Goal: Information Seeking & Learning: Check status

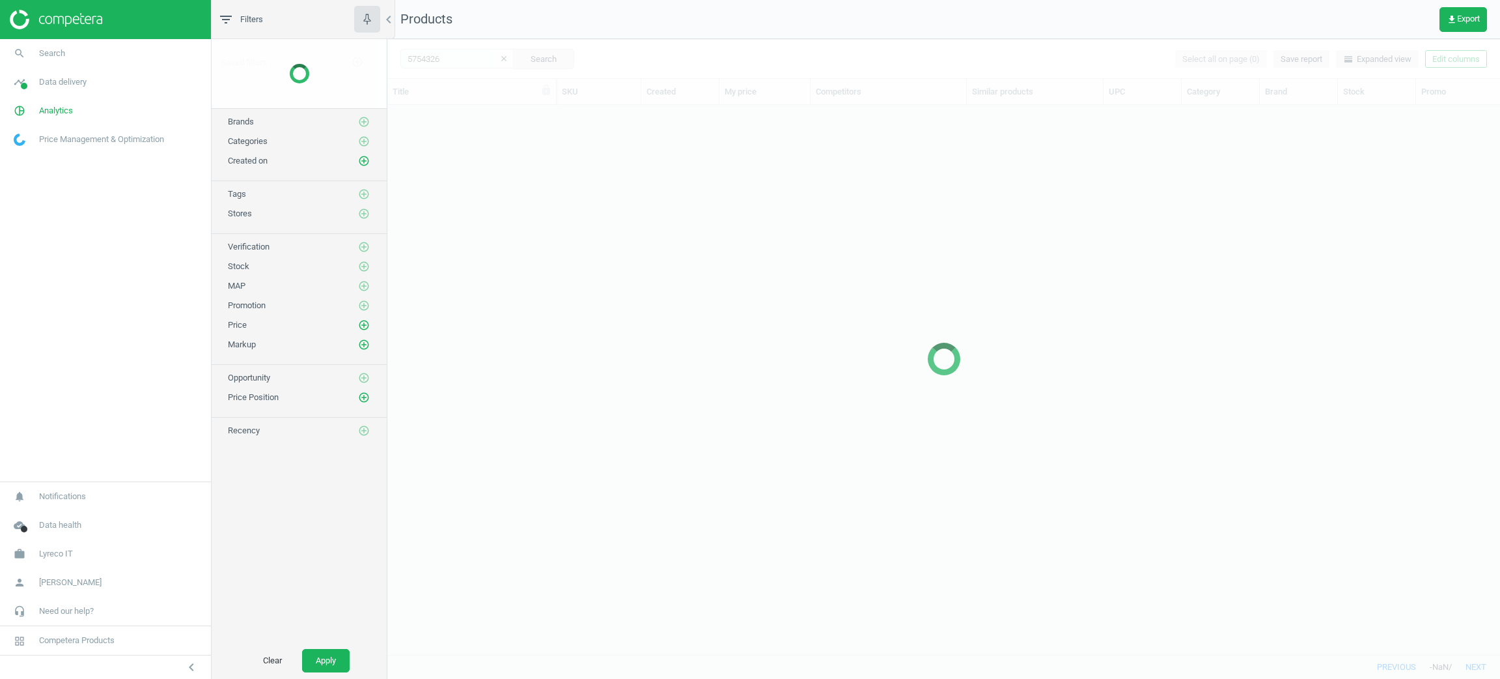
scroll to position [518, 1097]
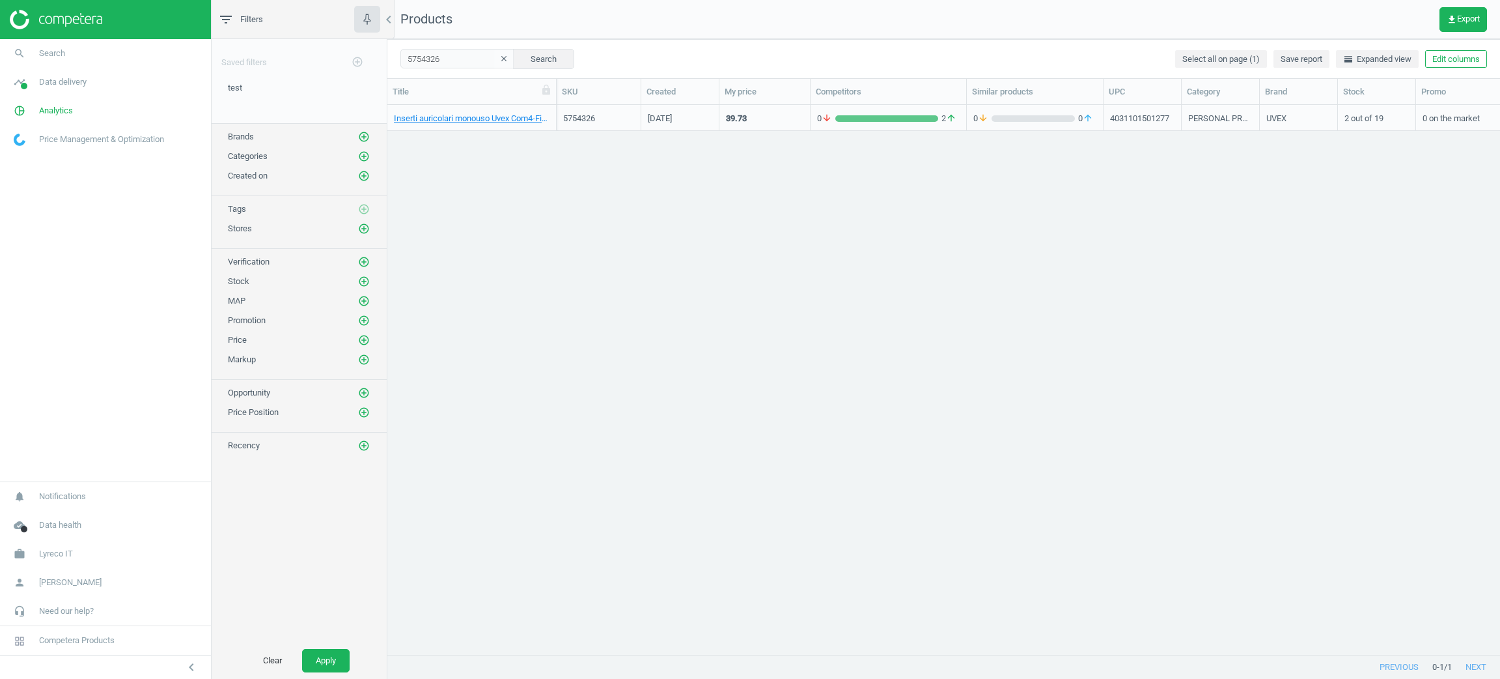
click at [591, 113] on div "5754326" at bounding box center [598, 119] width 71 height 12
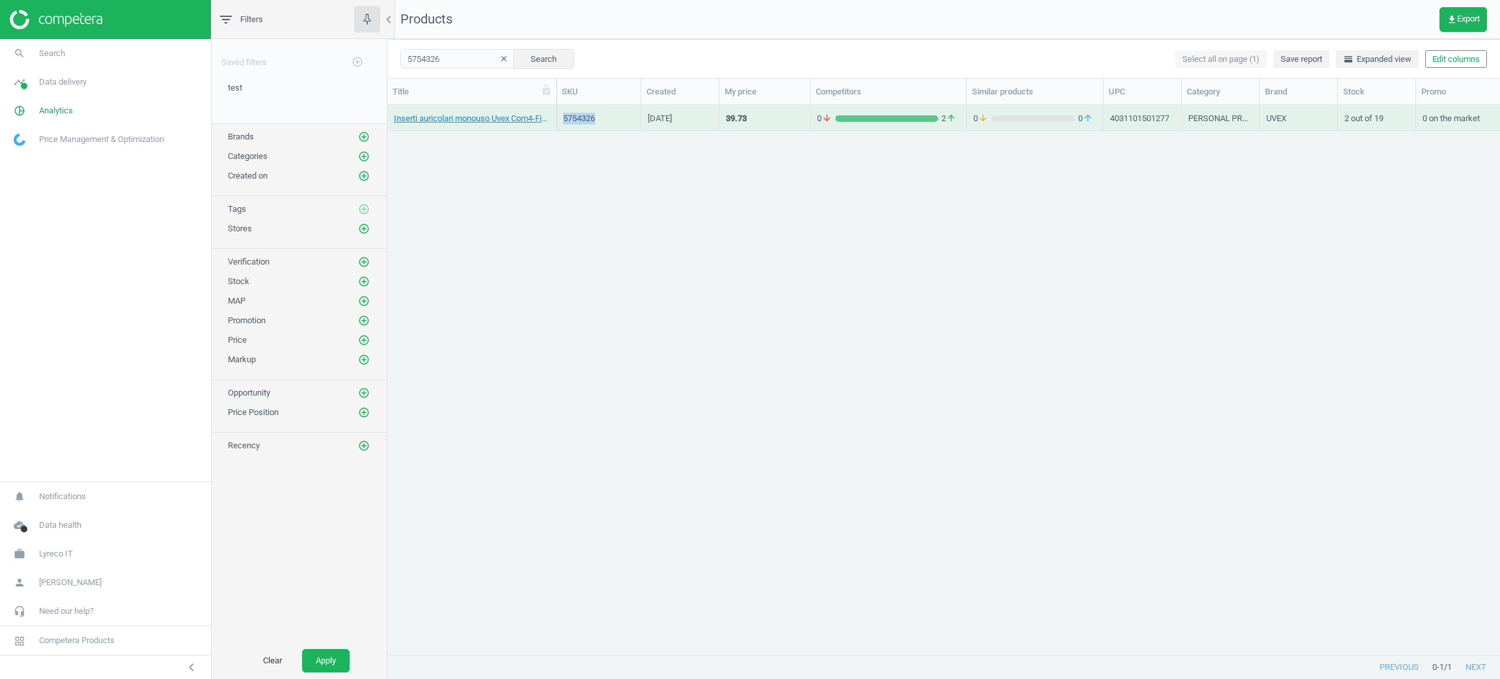
click at [591, 113] on div "5754326" at bounding box center [598, 119] width 71 height 12
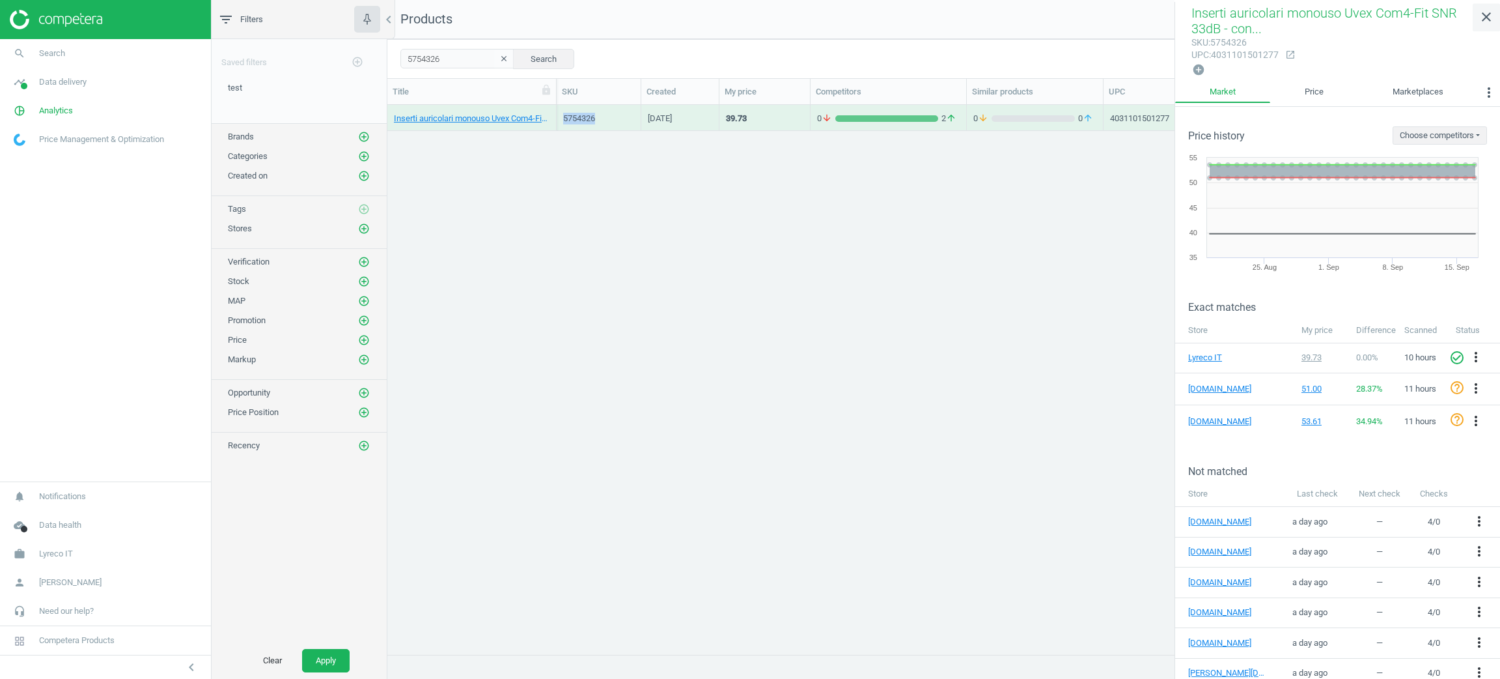
click at [1487, 23] on icon "close" at bounding box center [1487, 17] width 16 height 16
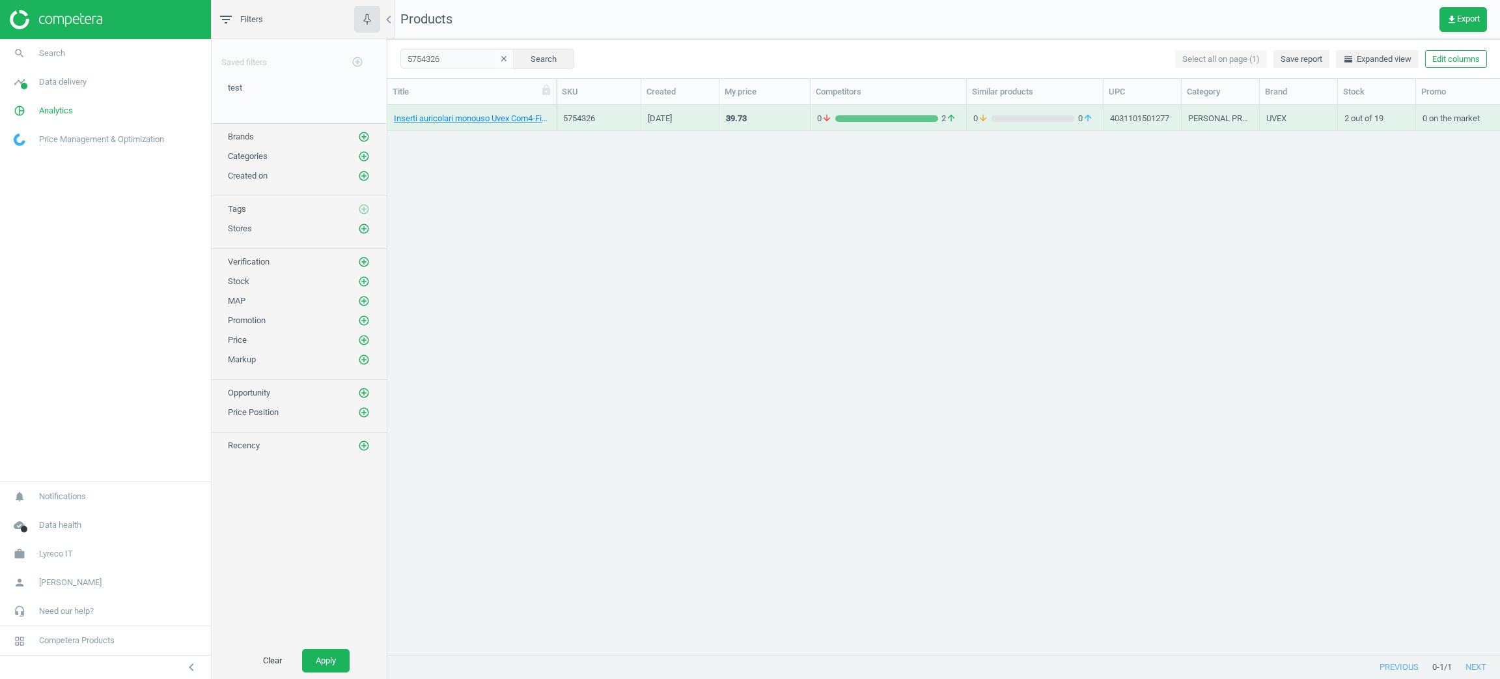
drag, startPoint x: 1454, startPoint y: 343, endPoint x: 1429, endPoint y: 343, distance: 24.7
click at [1454, 343] on div "Inserti auricolari monouso Uvex Com4-Fit SNR 33dB - conf. 300 paia, 40311015012…" at bounding box center [943, 372] width 1113 height 534
click at [511, 122] on link "Inserti auricolari monouso Uvex Com4-Fit SNR 33dB - conf. 300 paia, 40311015012…" at bounding box center [472, 119] width 156 height 12
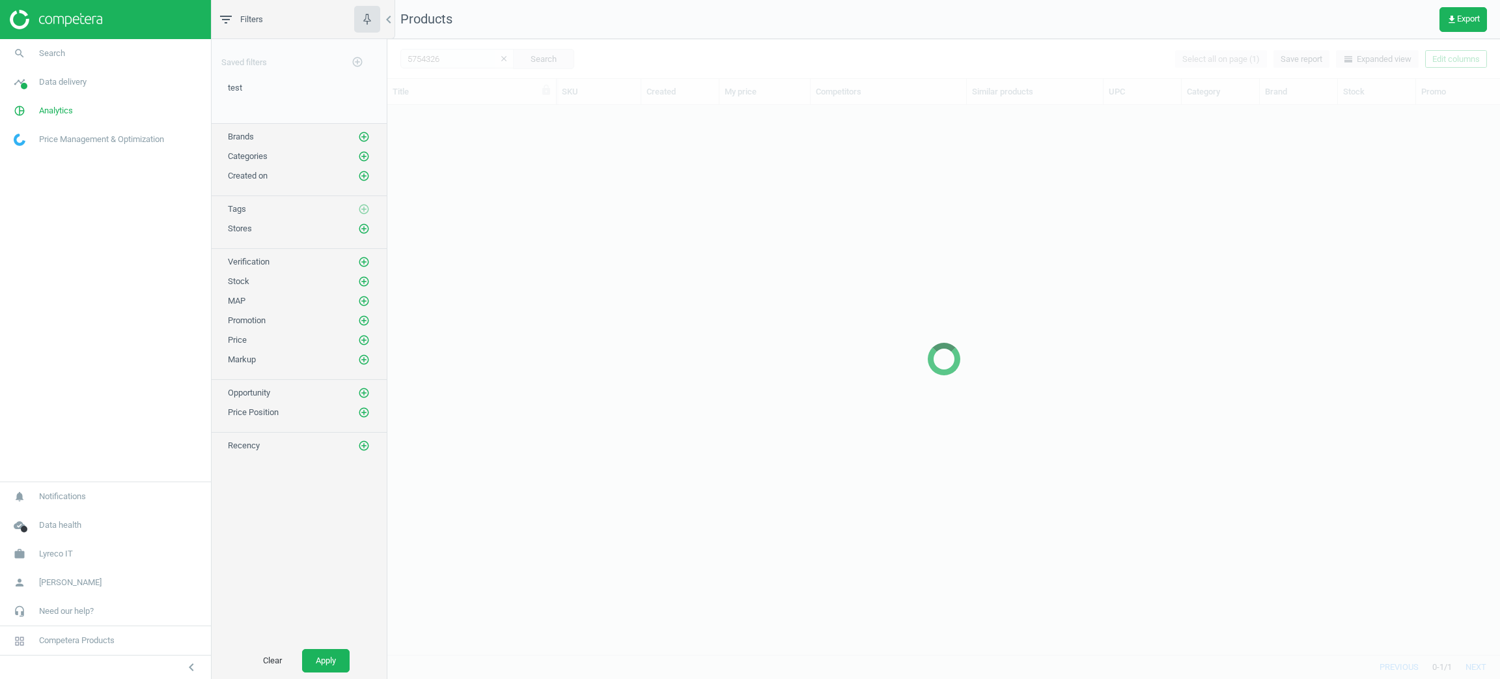
scroll to position [518, 1097]
drag, startPoint x: 821, startPoint y: 649, endPoint x: 963, endPoint y: 647, distance: 142.0
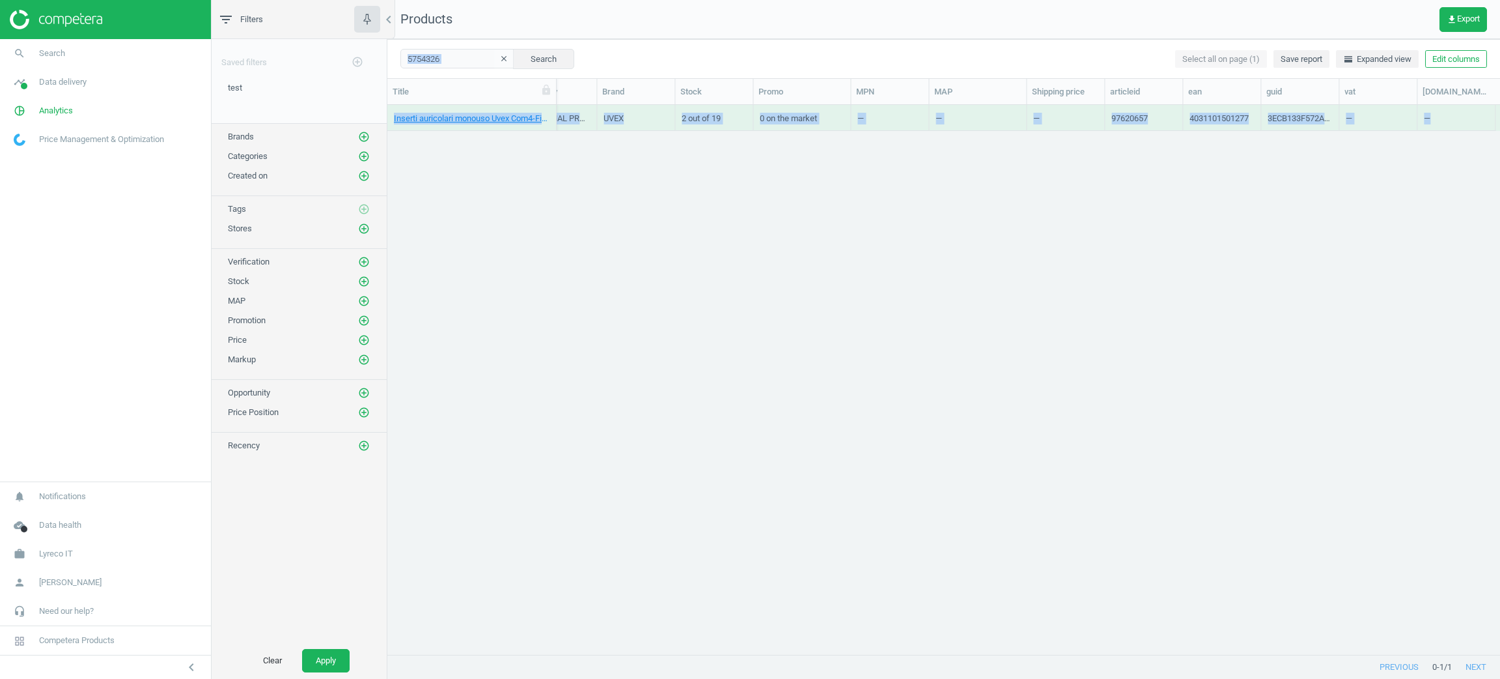
scroll to position [0, 668]
click at [1196, 377] on div "Inserti auricolari monouso Uvex Com4-Fit SNR 33dB - conf. 300 paia, 40311015012…" at bounding box center [943, 372] width 1113 height 534
click at [1442, 59] on button "Edit columns" at bounding box center [1456, 59] width 62 height 18
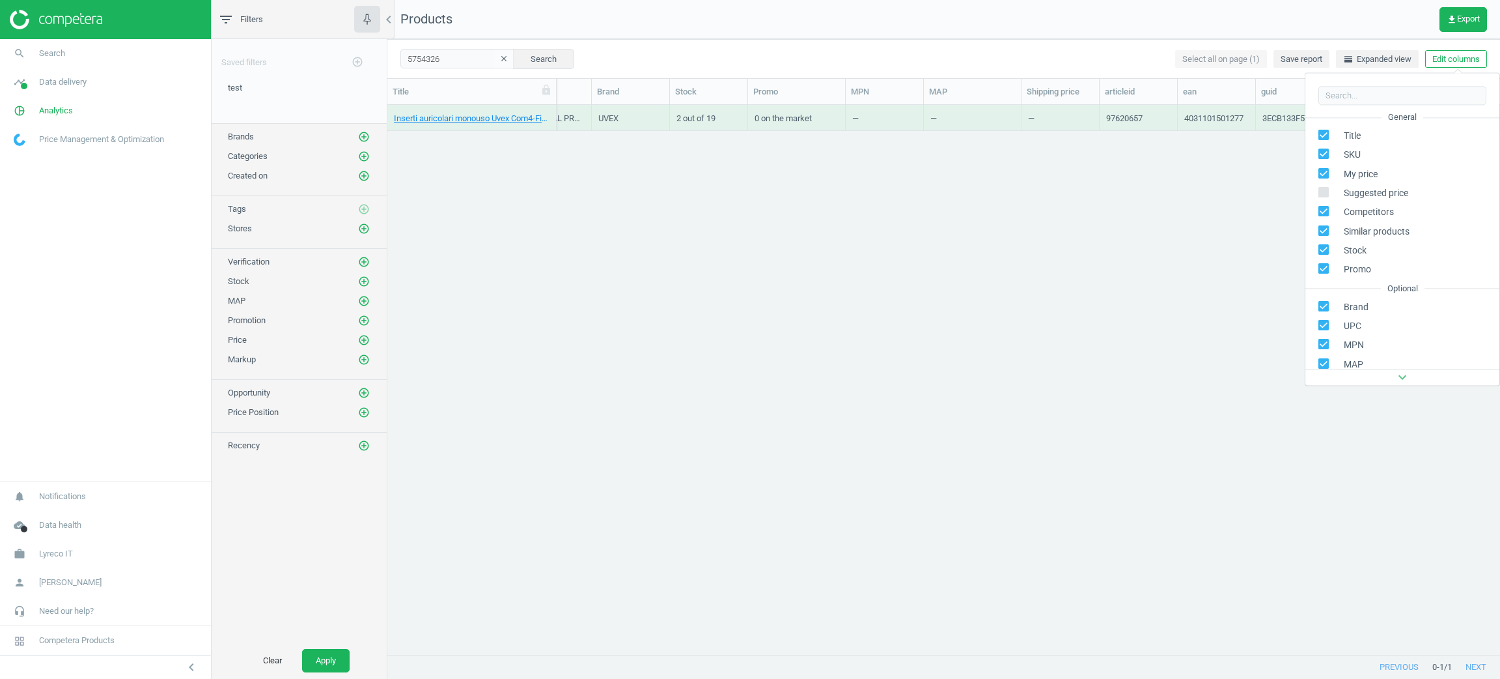
scroll to position [205, 0]
click at [1334, 259] on div "chevron_left Stores custom fields" at bounding box center [1403, 269] width 194 height 29
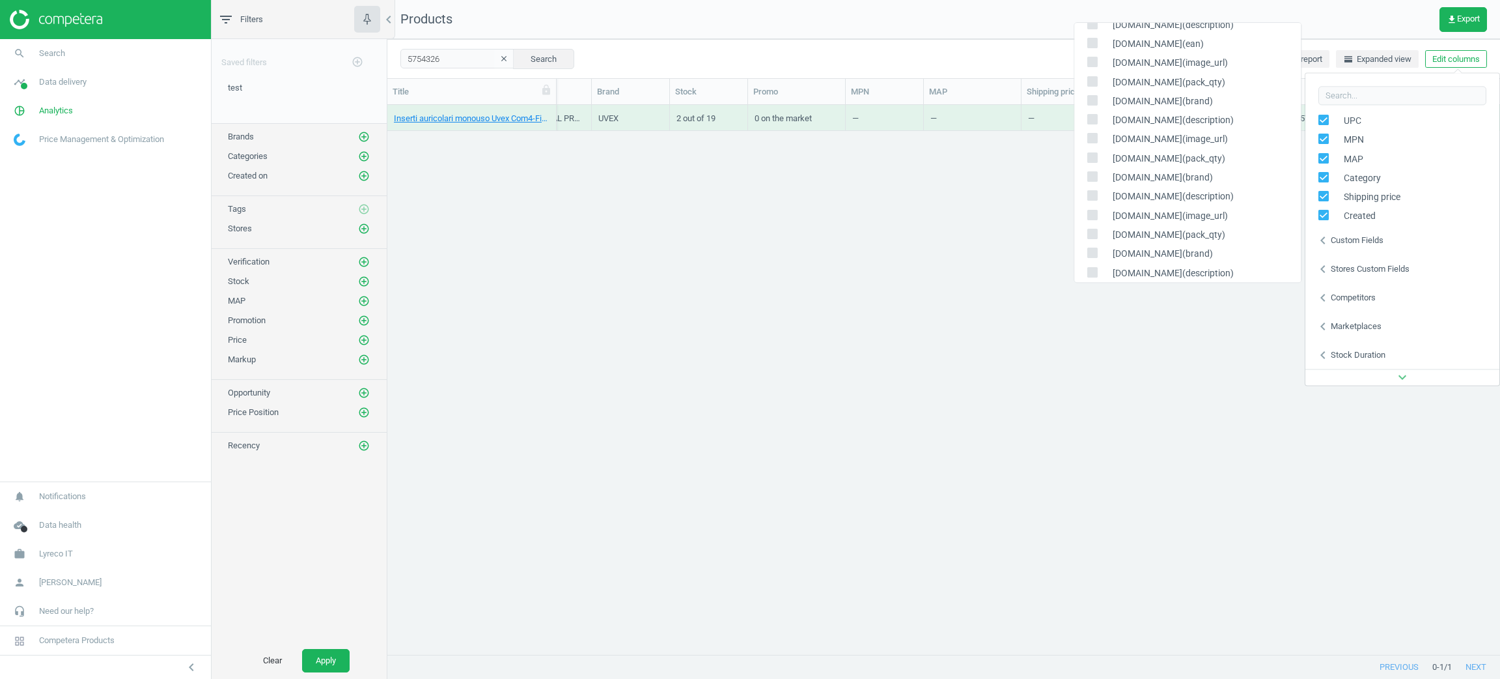
scroll to position [976, 0]
click at [1089, 158] on input "checkbox" at bounding box center [1092, 162] width 8 height 8
checkbox input "true"
click at [1091, 177] on input "checkbox" at bounding box center [1092, 181] width 8 height 8
checkbox input "true"
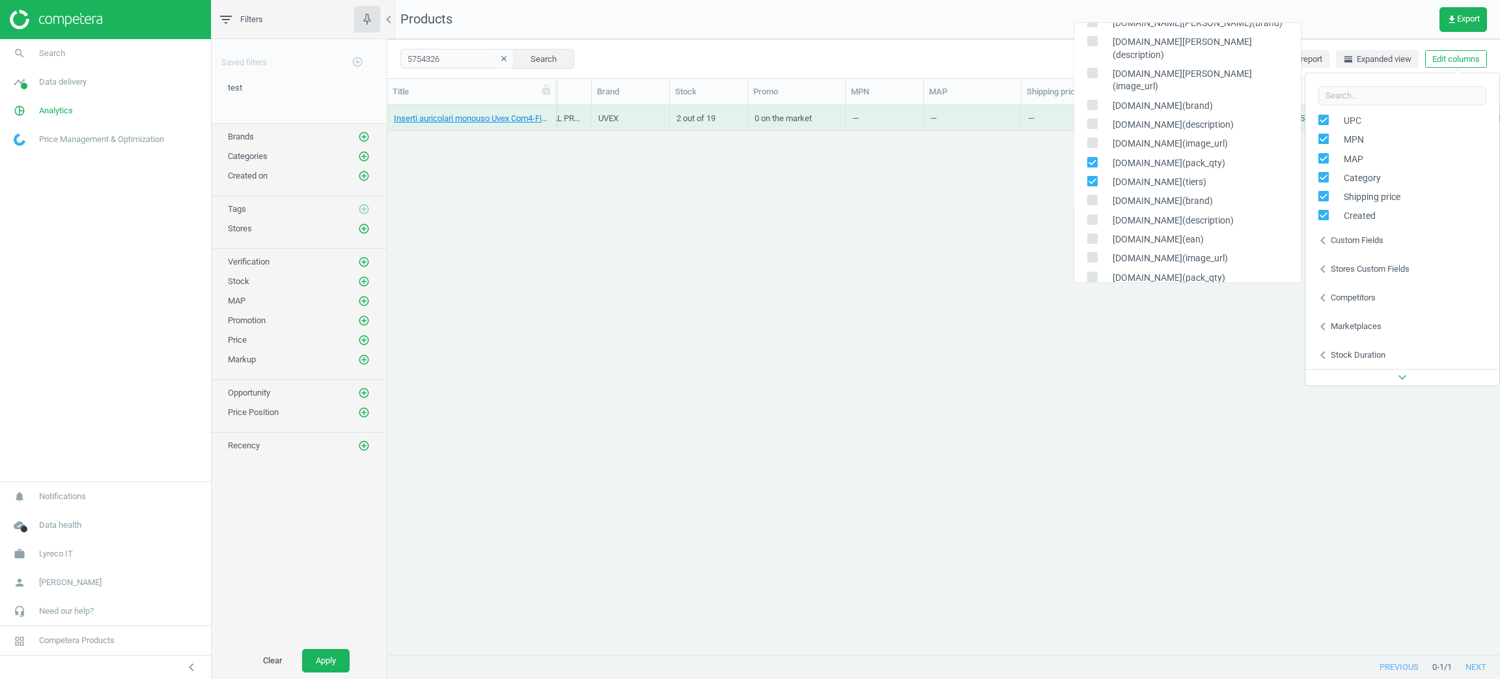
click at [875, 343] on div "Inserti auricolari monouso Uvex Com4-Fit SNR 33dB - conf. 300 paia, 40311015012…" at bounding box center [943, 372] width 1113 height 534
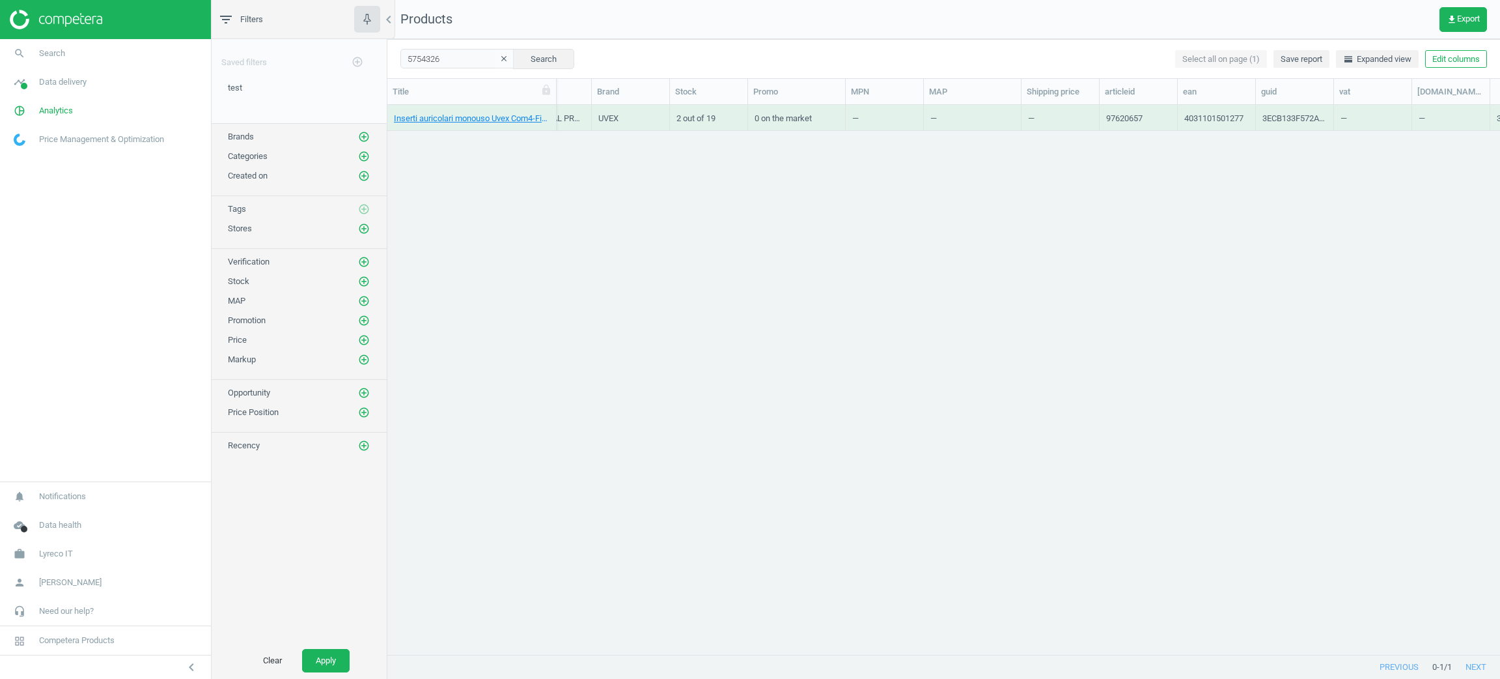
scroll to position [0, 823]
drag, startPoint x: 1255, startPoint y: 88, endPoint x: 1343, endPoint y: 89, distance: 88.6
click at [1343, 89] on div at bounding box center [1346, 91] width 13 height 25
drag, startPoint x: 1201, startPoint y: 639, endPoint x: 1287, endPoint y: 649, distance: 85.9
click at [1287, 654] on div at bounding box center [1024, 654] width 935 height 1
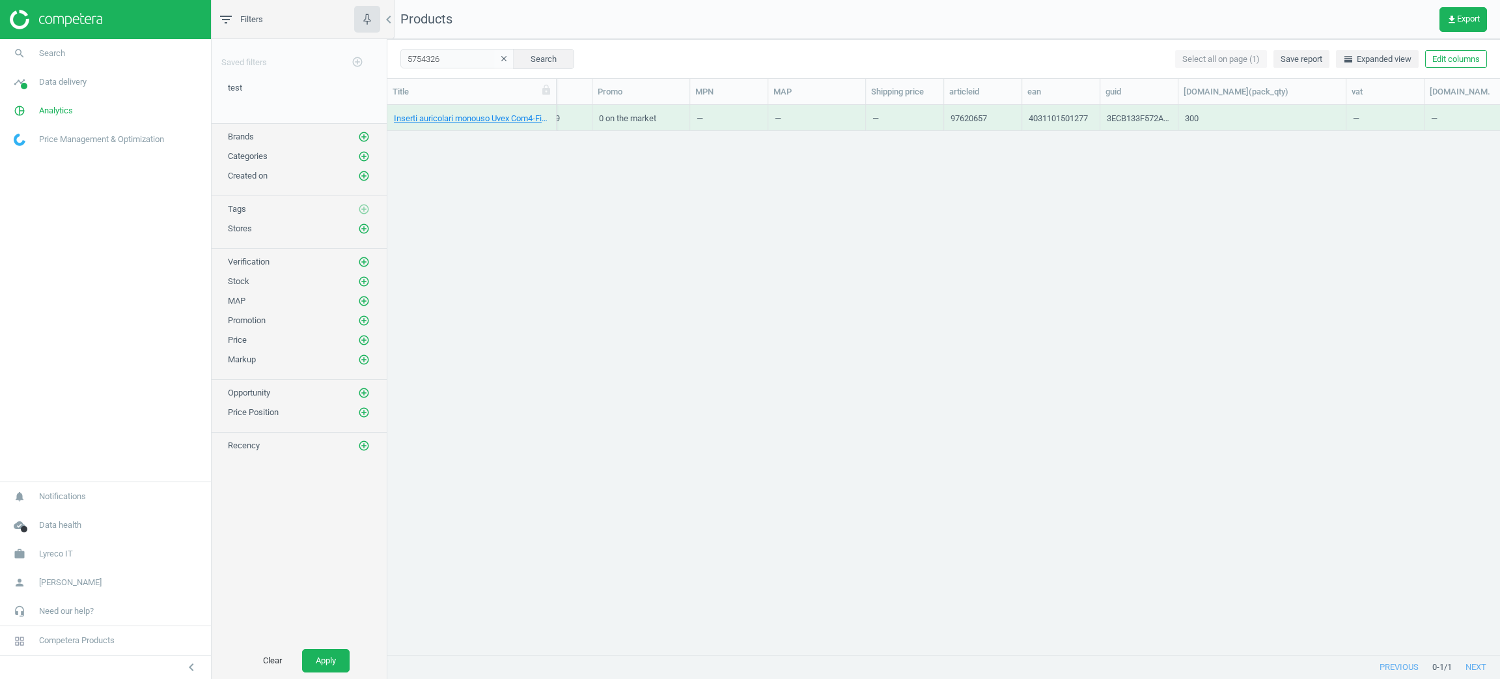
drag, startPoint x: 1274, startPoint y: 655, endPoint x: 1440, endPoint y: 672, distance: 166.3
click at [1440, 672] on div "previous 0 - 1 / 1 next" at bounding box center [943, 666] width 1113 height 23
drag, startPoint x: 1168, startPoint y: 93, endPoint x: 1349, endPoint y: 119, distance: 183.5
click at [1349, 119] on div "Title SKU Created My price Competitors Similar products UPC Category Brand Stoc…" at bounding box center [943, 367] width 1113 height 576
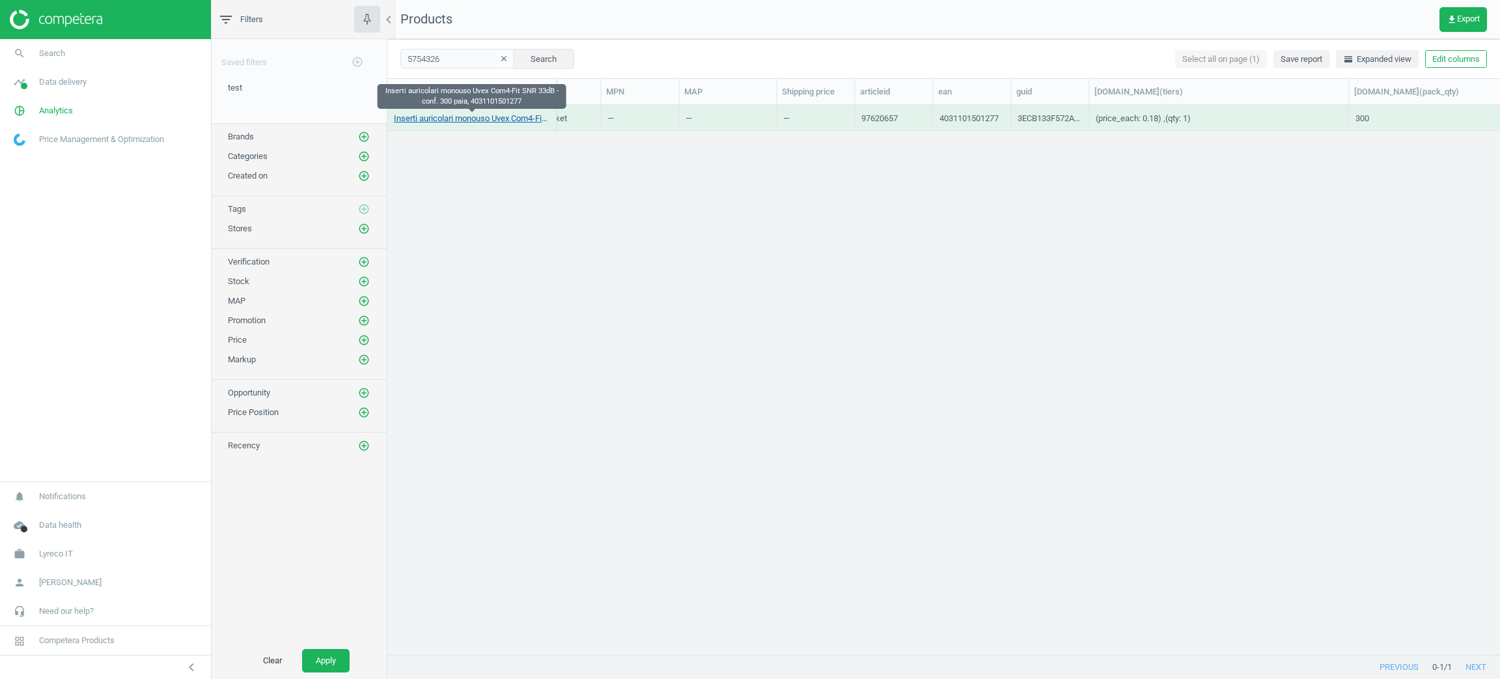
click at [498, 116] on link "Inserti auricolari monouso Uvex Com4-Fit SNR 33dB - conf. 300 paia, 40311015012…" at bounding box center [472, 119] width 156 height 12
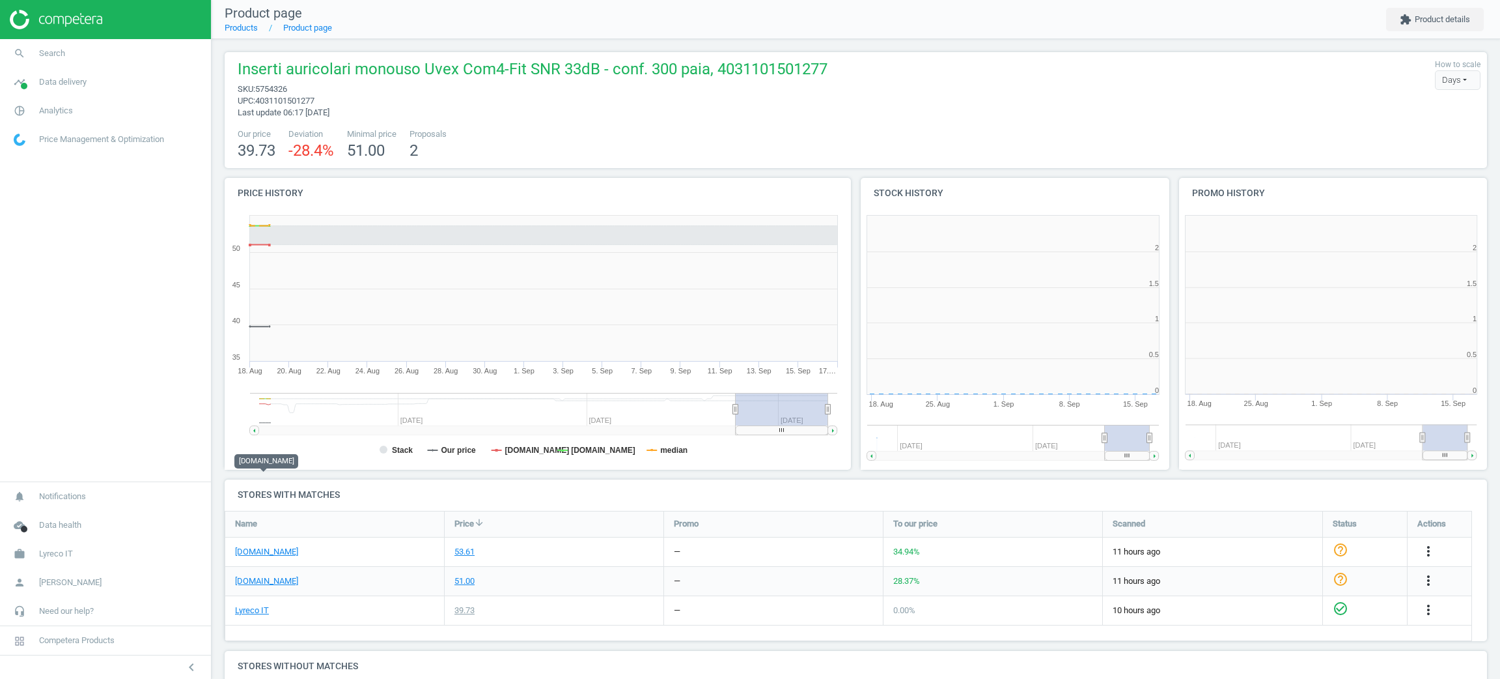
scroll to position [7, 7]
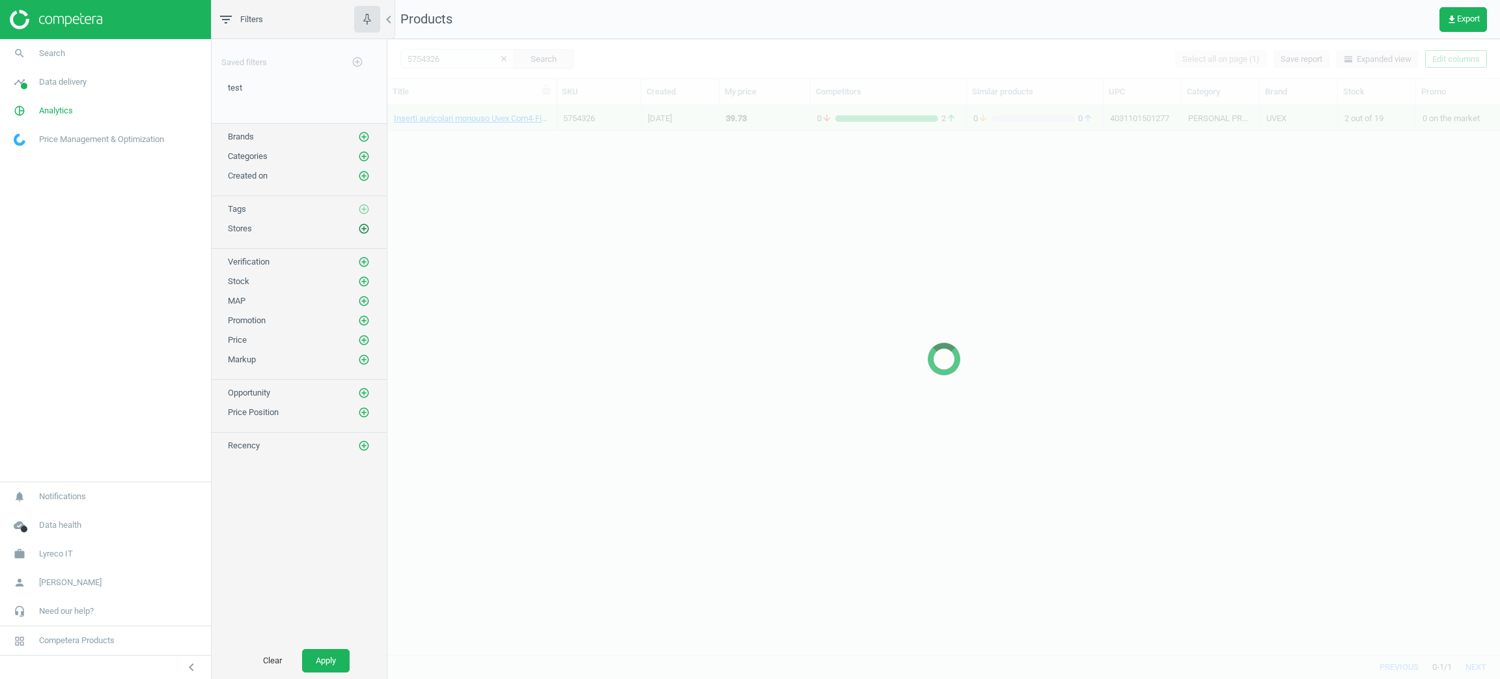
drag, startPoint x: 371, startPoint y: 232, endPoint x: 365, endPoint y: 226, distance: 8.3
click at [369, 232] on div "Stores add_circle_outline" at bounding box center [299, 226] width 175 height 20
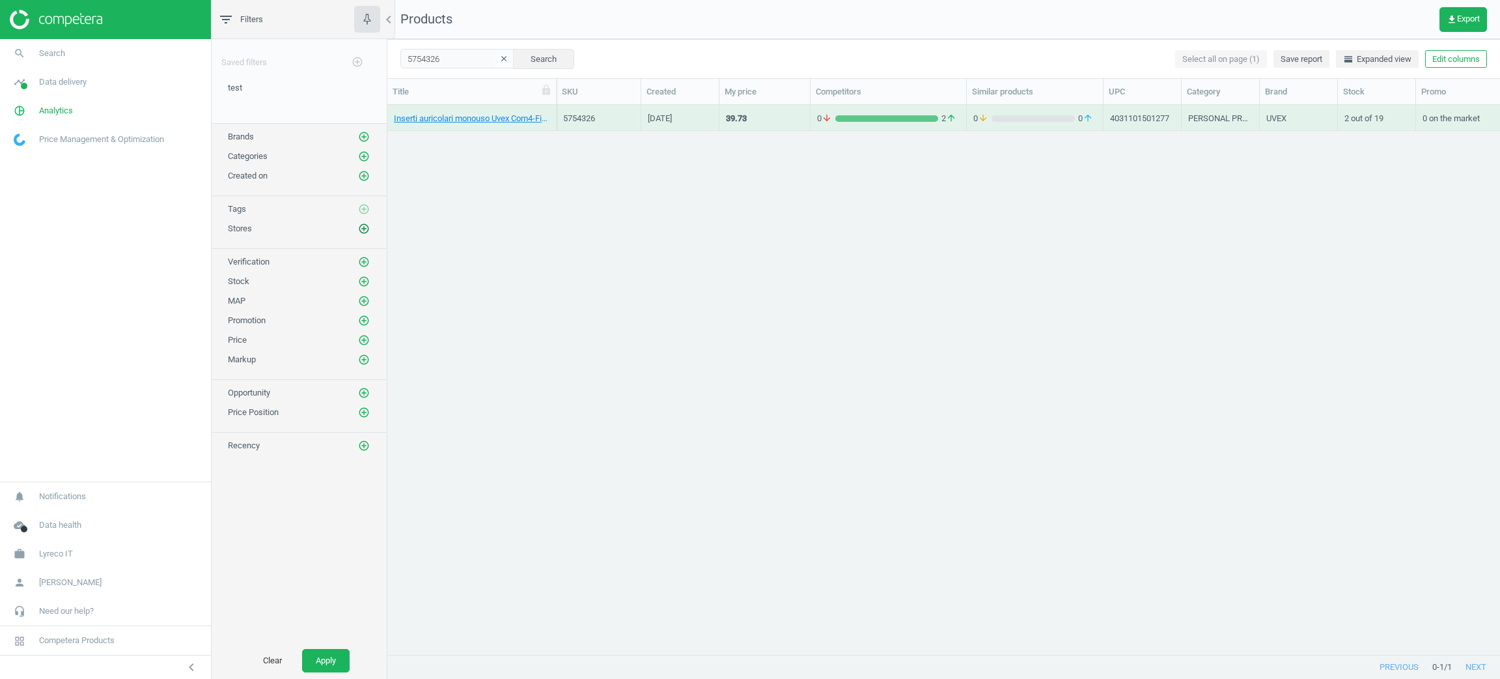
click at [369, 225] on button "add_circle_outline" at bounding box center [364, 228] width 13 height 13
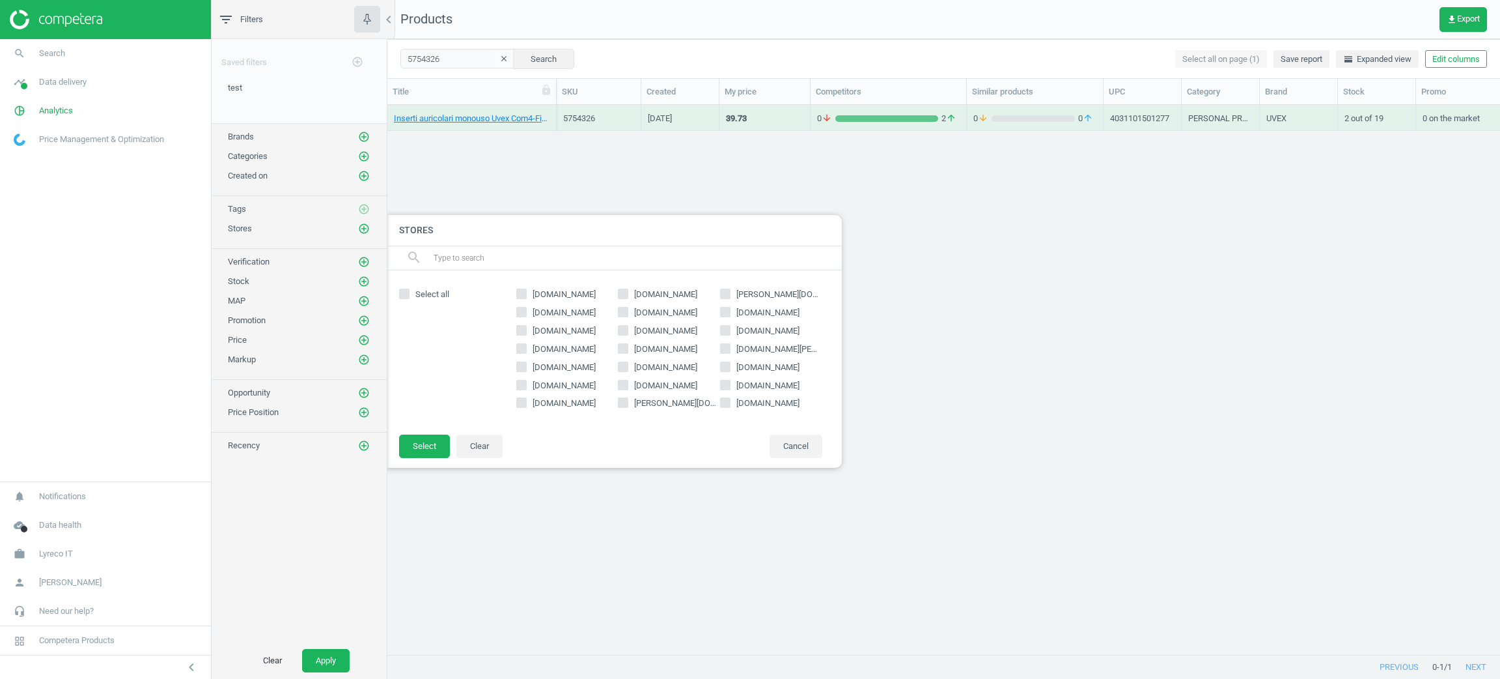
click at [514, 369] on div "[DOMAIN_NAME] [DOMAIN_NAME] [PERSON_NAME][DOMAIN_NAME] [DOMAIN_NAME] [DOMAIN_NA…" at bounding box center [669, 352] width 319 height 138
click at [517, 369] on input "[DOMAIN_NAME]" at bounding box center [521, 366] width 8 height 8
checkbox input "true"
click at [437, 451] on button "Select" at bounding box center [424, 445] width 51 height 23
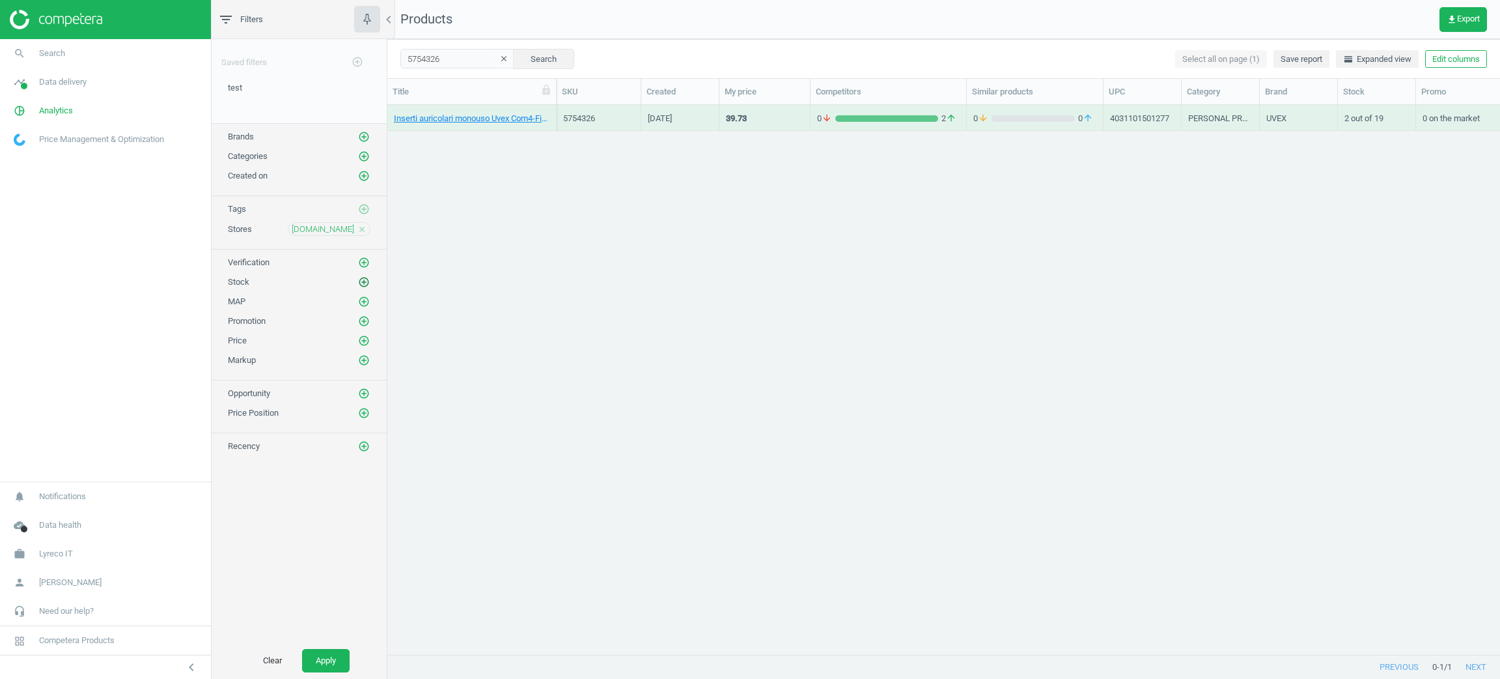
click at [361, 288] on icon "add_circle_outline" at bounding box center [364, 282] width 12 height 12
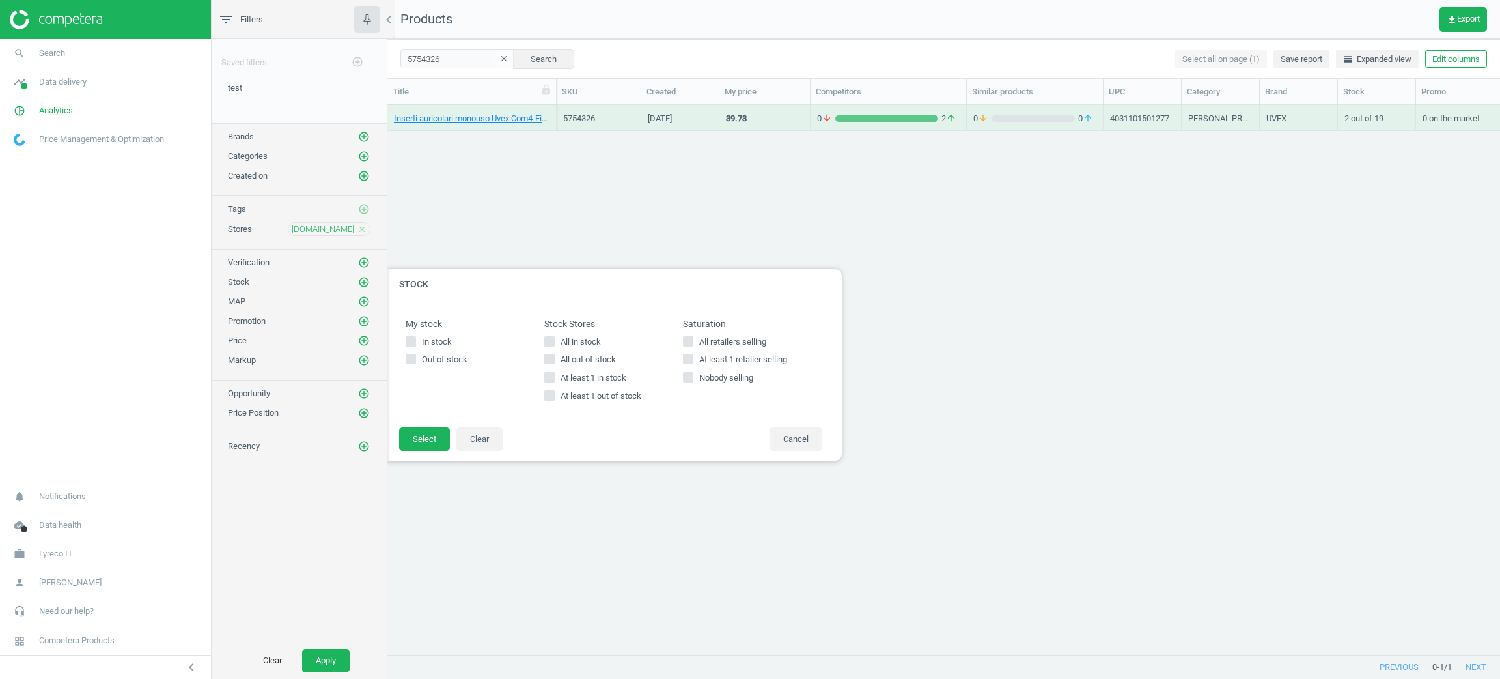
click at [734, 356] on span "At least 1 retailer selling" at bounding box center [743, 360] width 93 height 12
click at [693, 356] on input "At least 1 retailer selling" at bounding box center [688, 359] width 8 height 8
checkbox input "true"
click at [443, 441] on button "Select" at bounding box center [424, 438] width 51 height 23
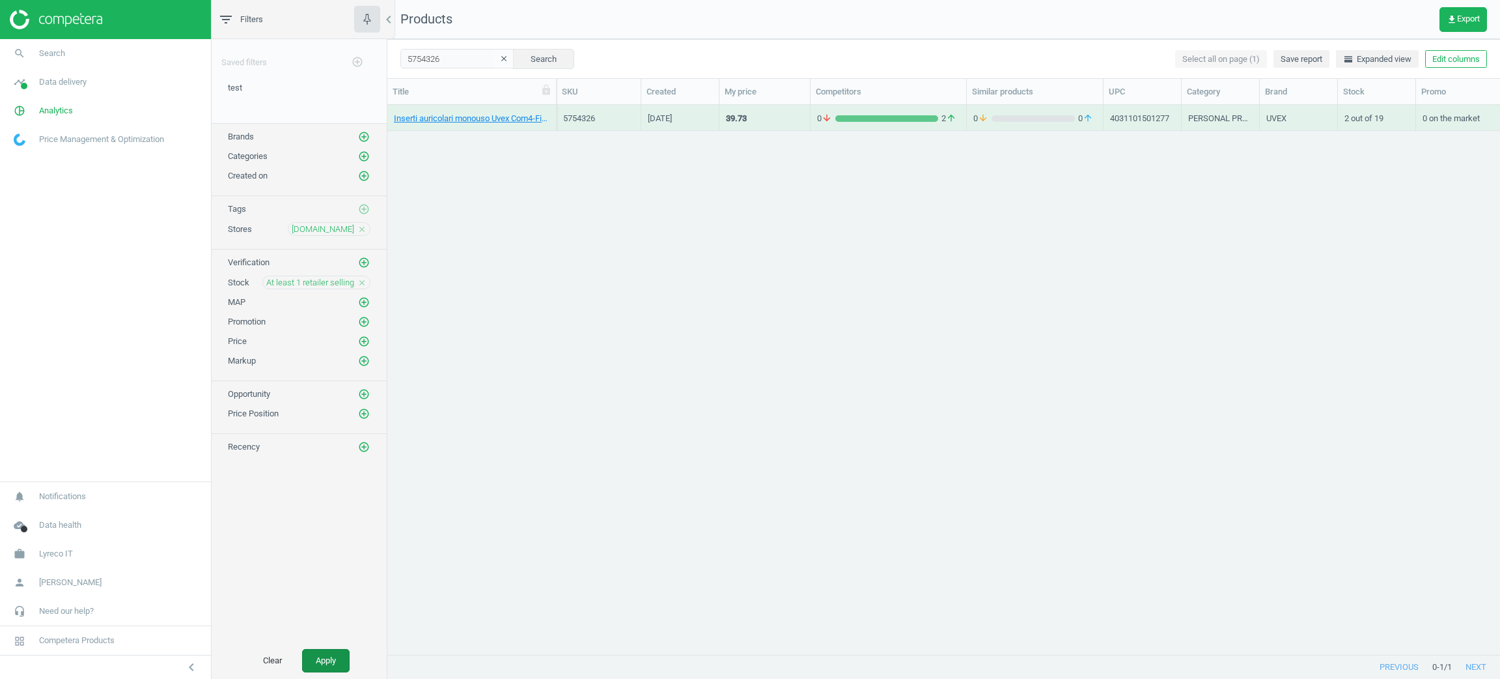
click at [328, 658] on button "Apply" at bounding box center [326, 660] width 48 height 23
click at [505, 57] on icon "clear" at bounding box center [503, 58] width 9 height 9
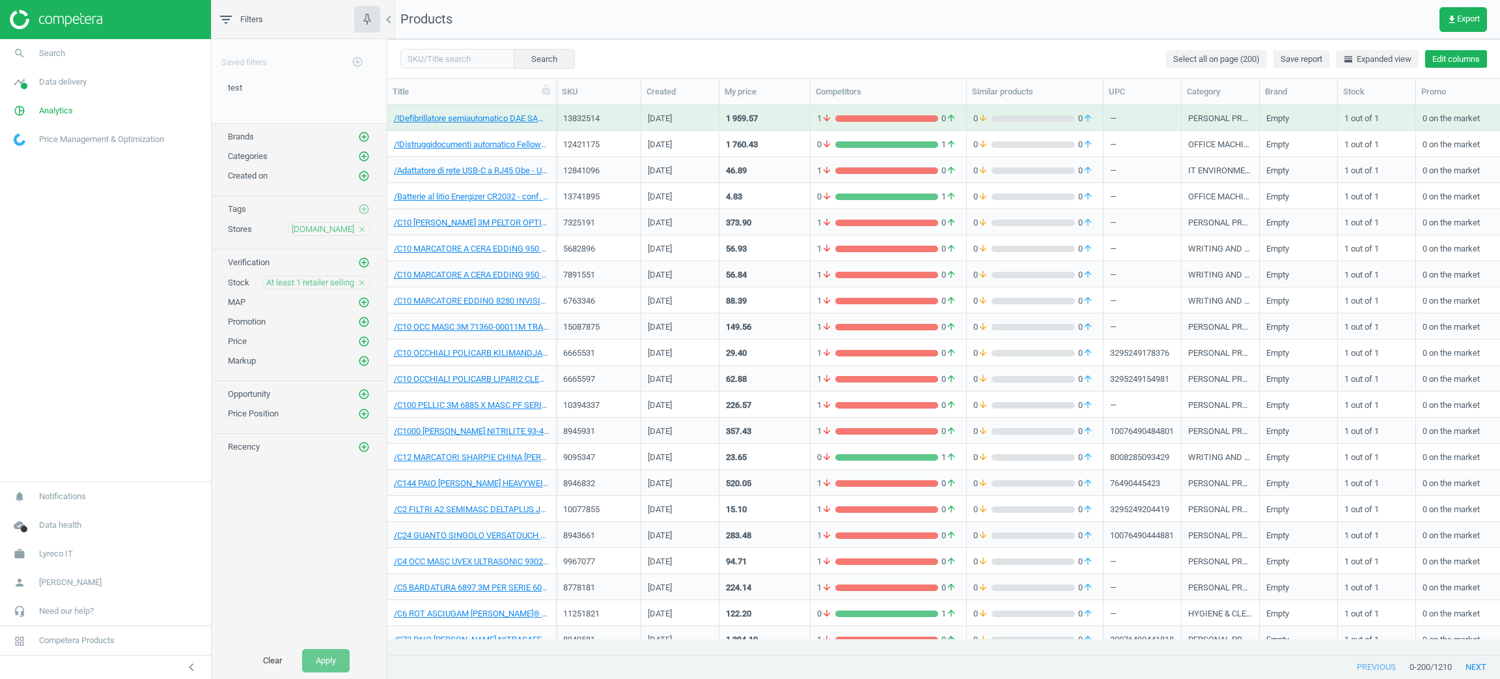
click at [1440, 63] on button "Edit columns" at bounding box center [1456, 59] width 62 height 18
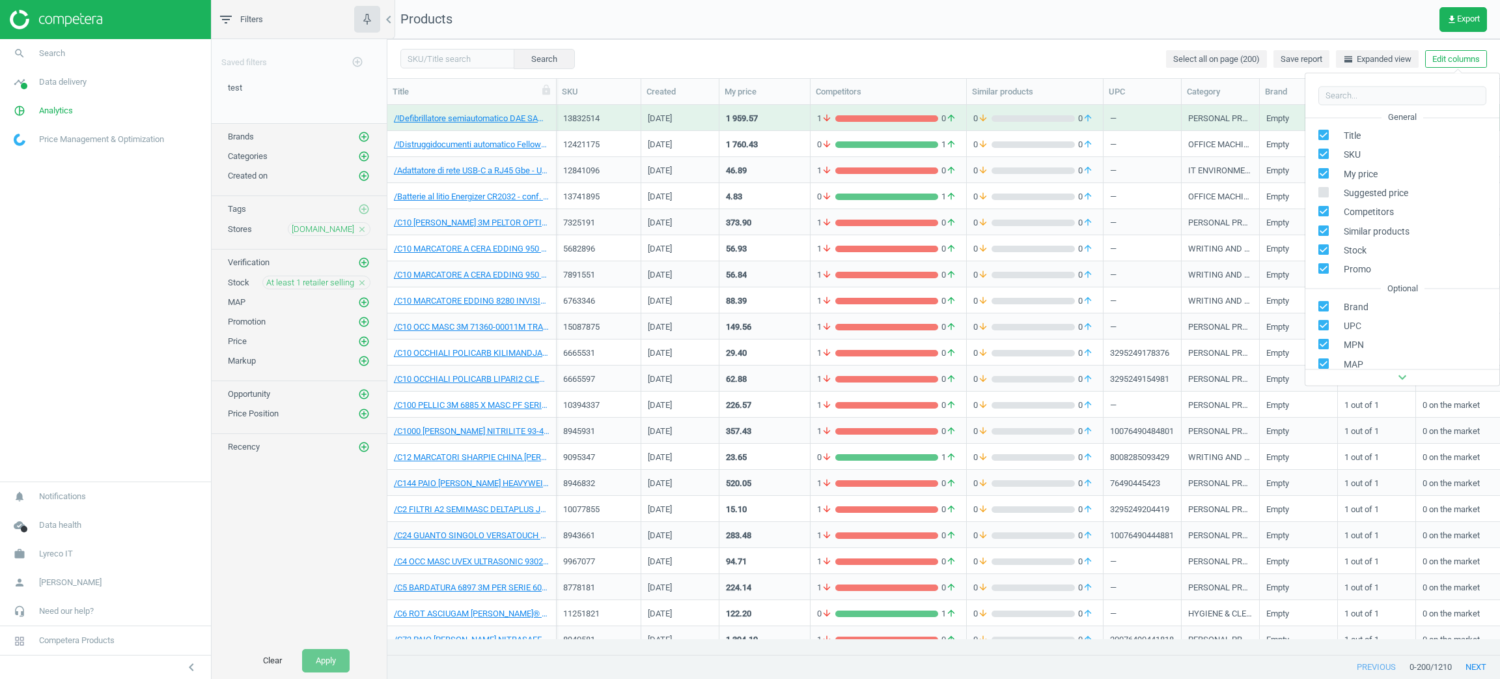
scroll to position [205, 0]
click at [1354, 294] on div "Competitors" at bounding box center [1353, 298] width 45 height 12
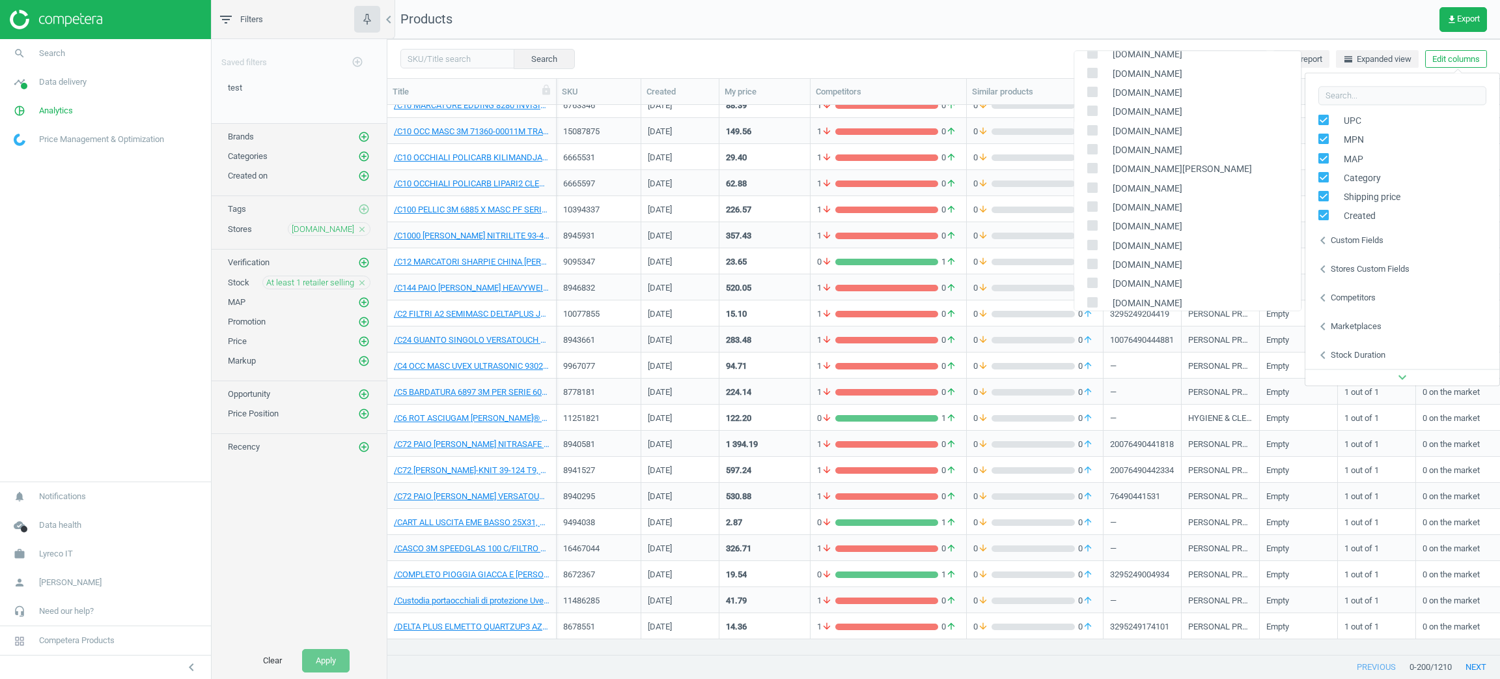
scroll to position [148, 0]
click at [1083, 127] on div "[DOMAIN_NAME]" at bounding box center [1187, 135] width 227 height 19
click at [1095, 137] on input "checkbox" at bounding box center [1092, 135] width 8 height 8
checkbox input "true"
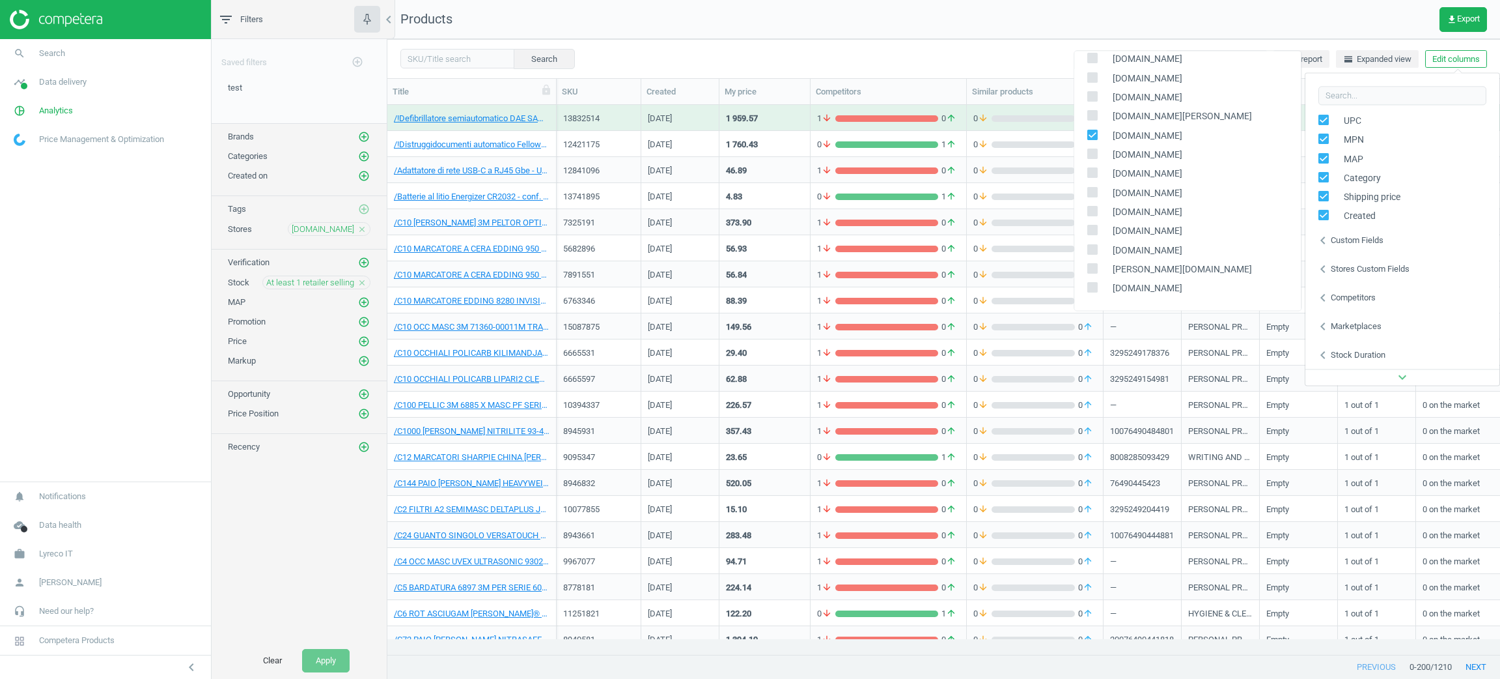
click at [850, 53] on div "Search Select all on page (200) Save report horizontal_split Expanded view Edit…" at bounding box center [943, 58] width 1113 height 39
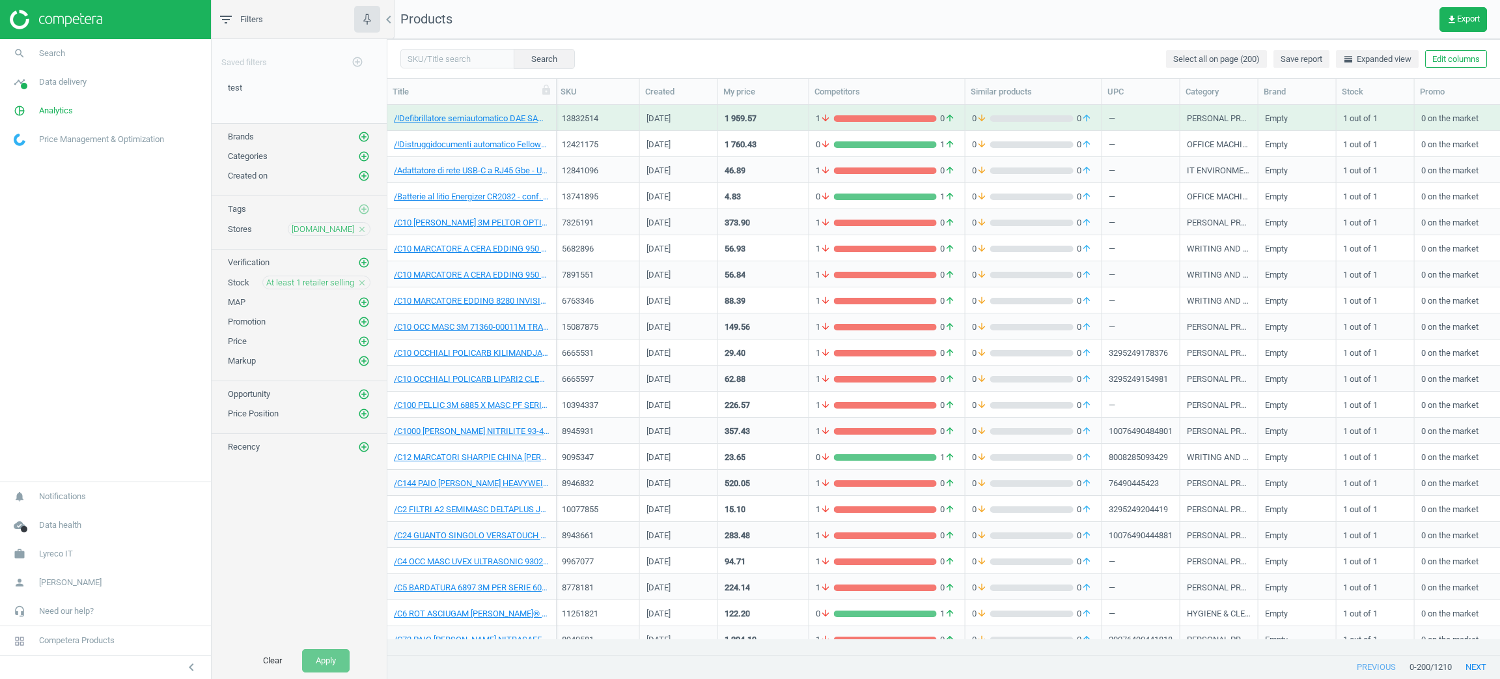
scroll to position [0, 920]
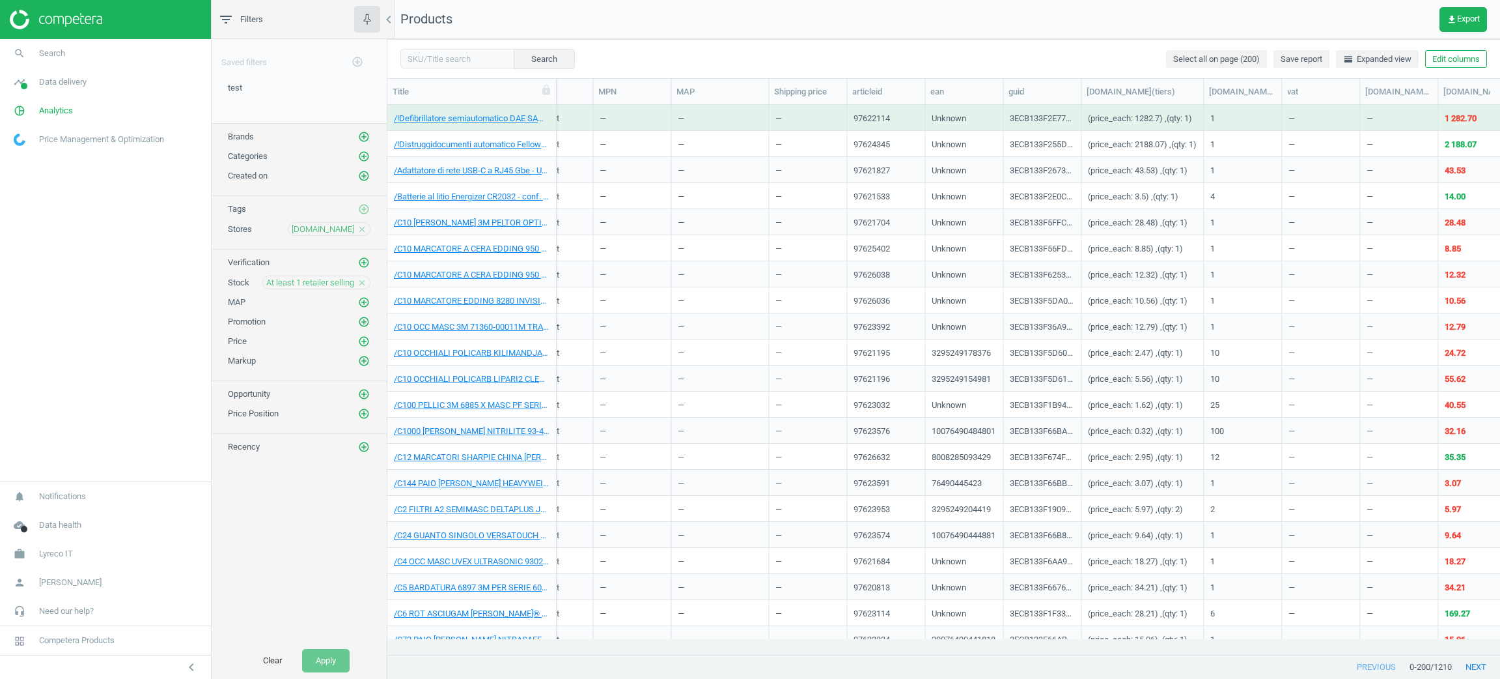
drag, startPoint x: 1161, startPoint y: 98, endPoint x: 1205, endPoint y: 122, distance: 50.7
click at [1205, 122] on div "Title SKU Created My price Competitors Similar products UPC Category Brand Stoc…" at bounding box center [943, 367] width 1113 height 576
drag, startPoint x: 636, startPoint y: 304, endPoint x: 579, endPoint y: 300, distance: 56.8
click at [636, 304] on div "—" at bounding box center [632, 299] width 64 height 23
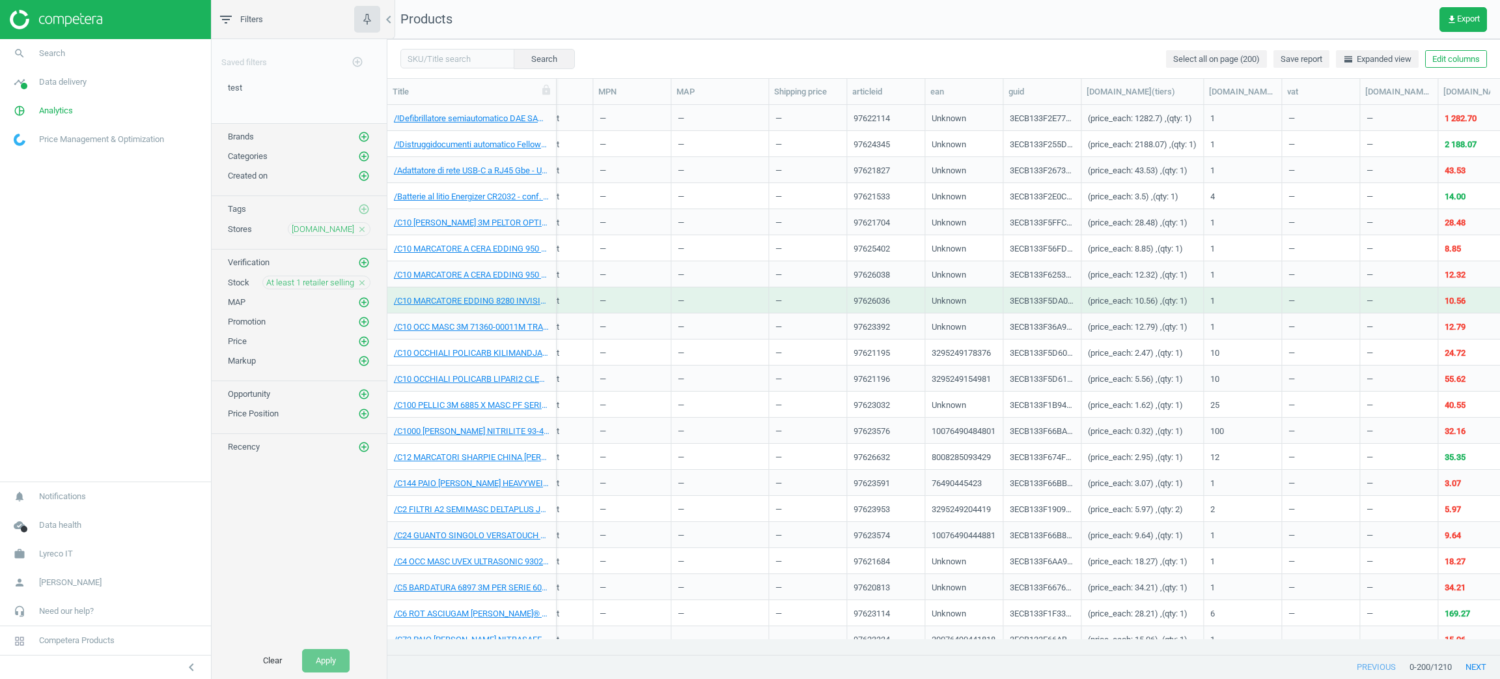
click at [579, 300] on div "0 on the market" at bounding box center [544, 299] width 84 height 23
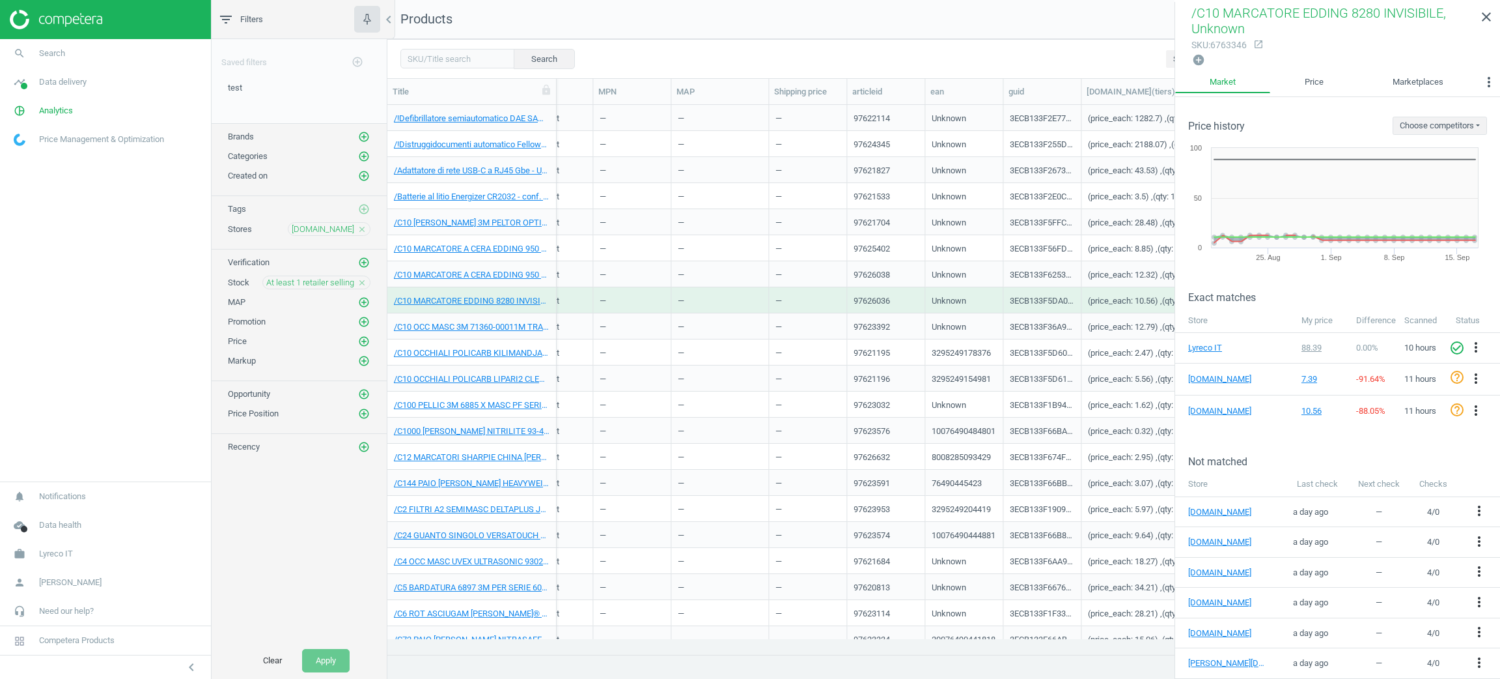
click at [897, 354] on div "97621195" at bounding box center [886, 352] width 64 height 23
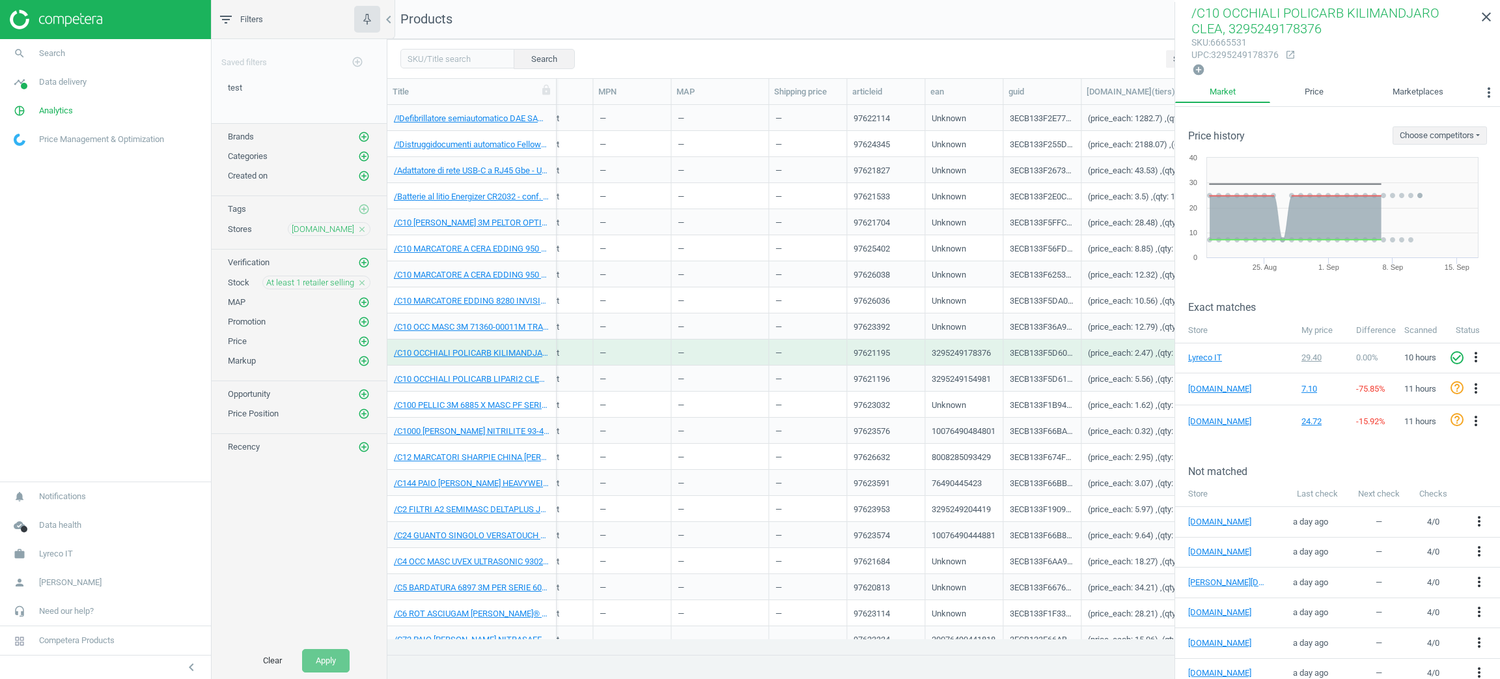
click at [911, 397] on div "97623032" at bounding box center [886, 404] width 64 height 23
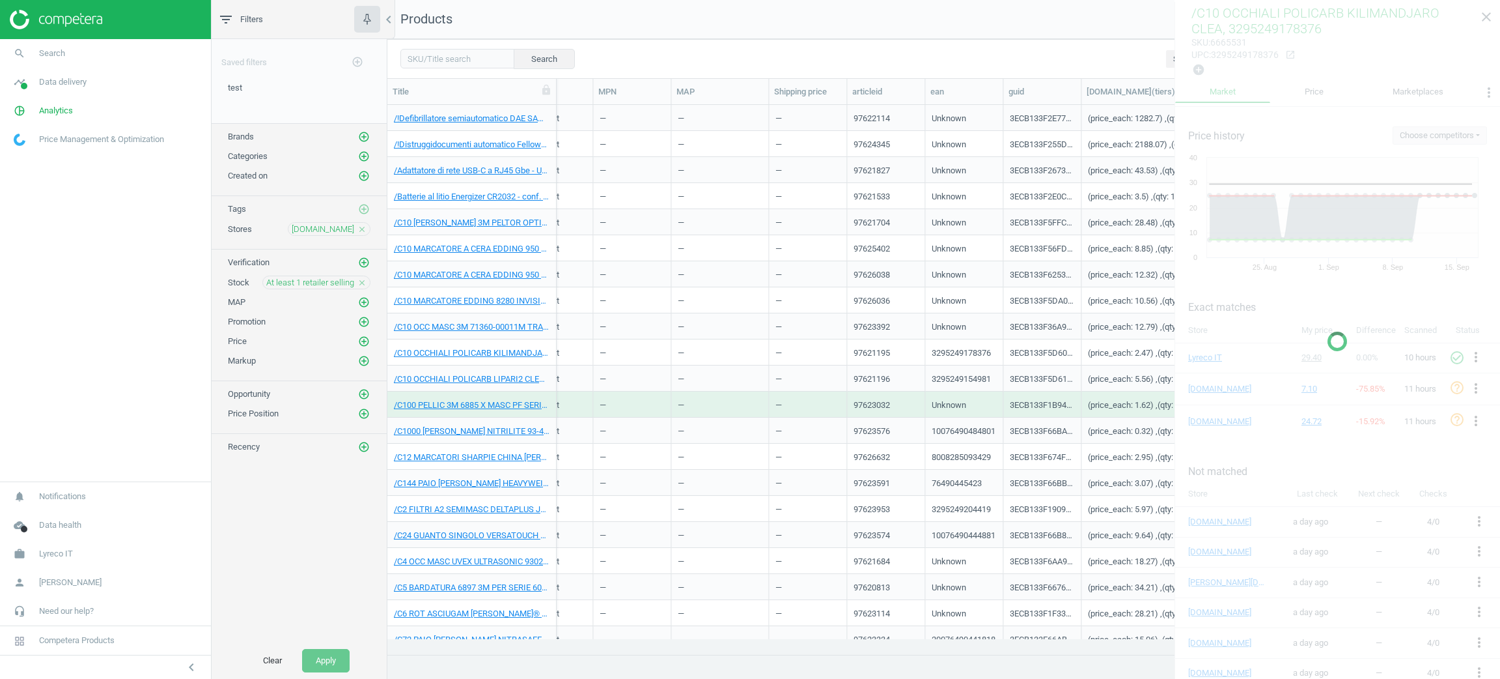
click at [911, 397] on div "97623032" at bounding box center [886, 404] width 64 height 23
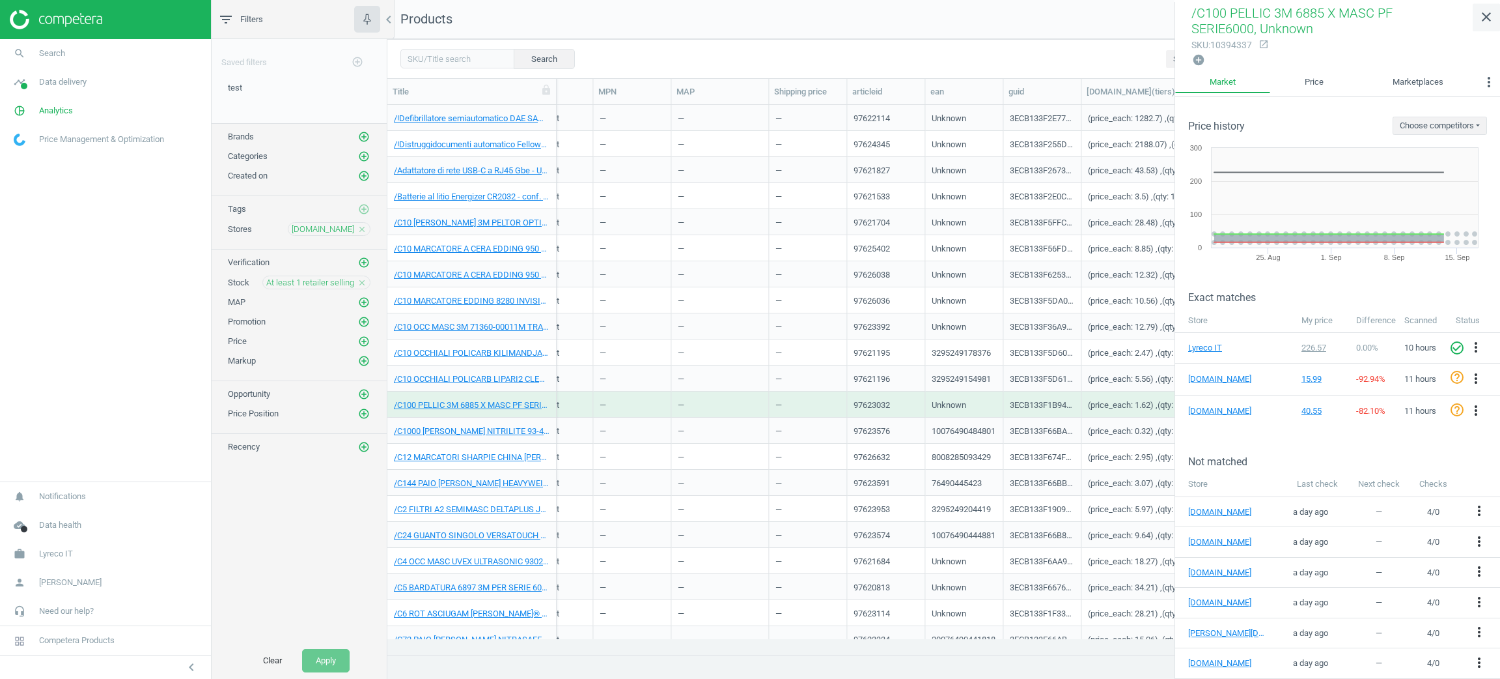
click at [1481, 23] on icon "close" at bounding box center [1487, 17] width 16 height 16
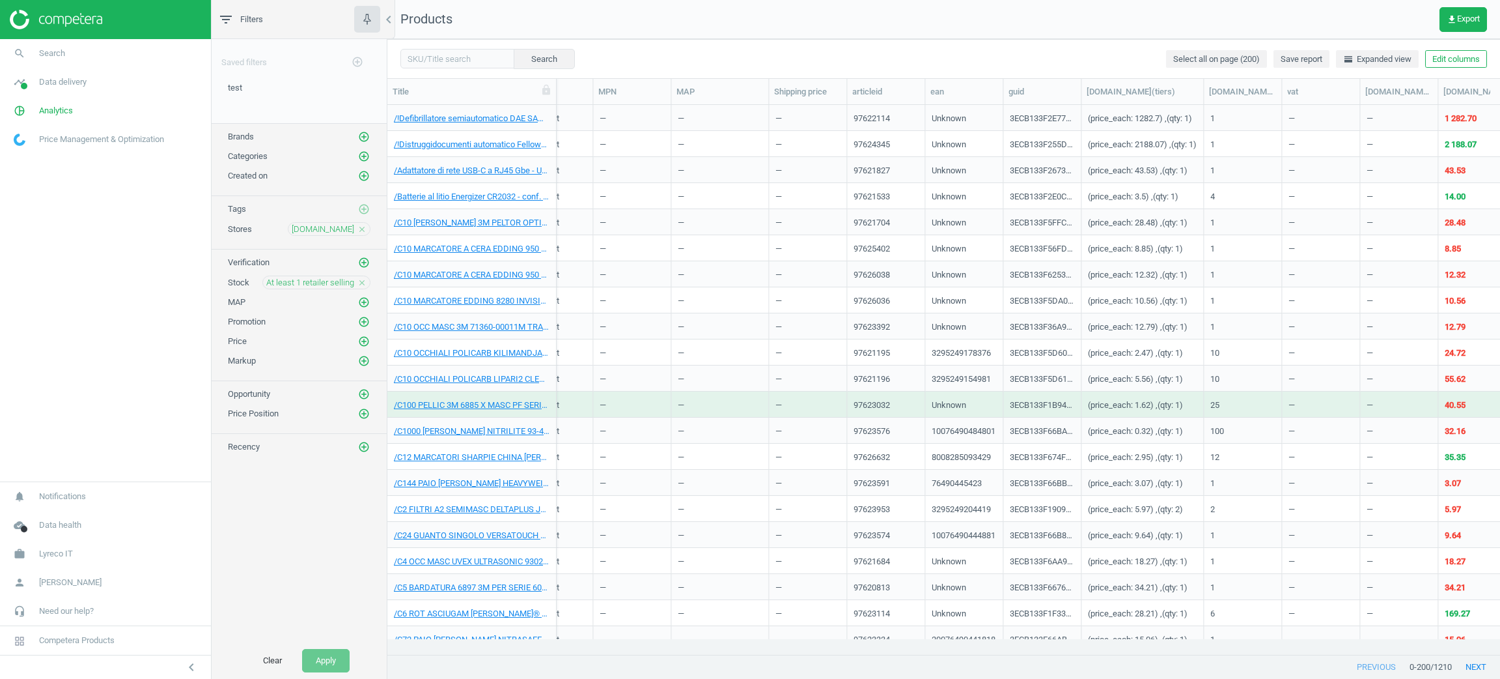
click at [1394, 139] on div "—" at bounding box center [1399, 143] width 64 height 23
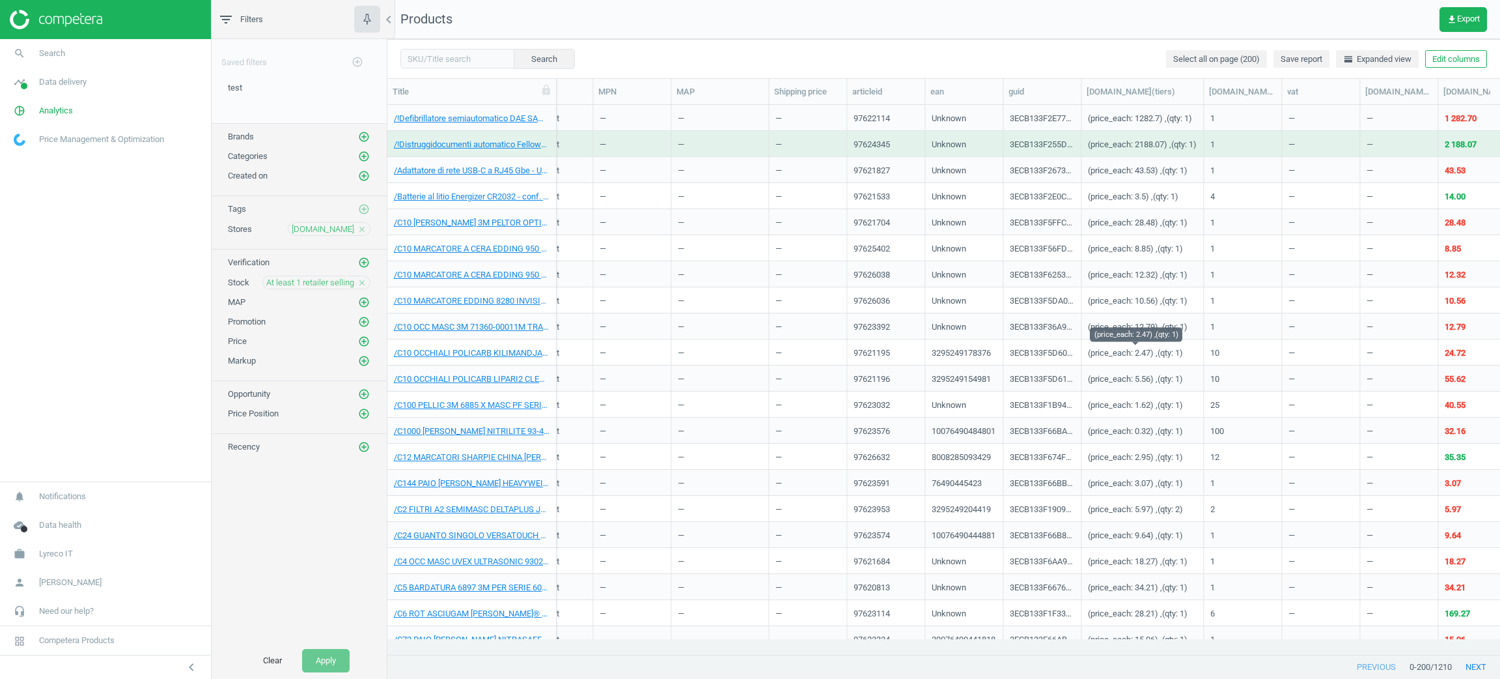
scroll to position [391, 0]
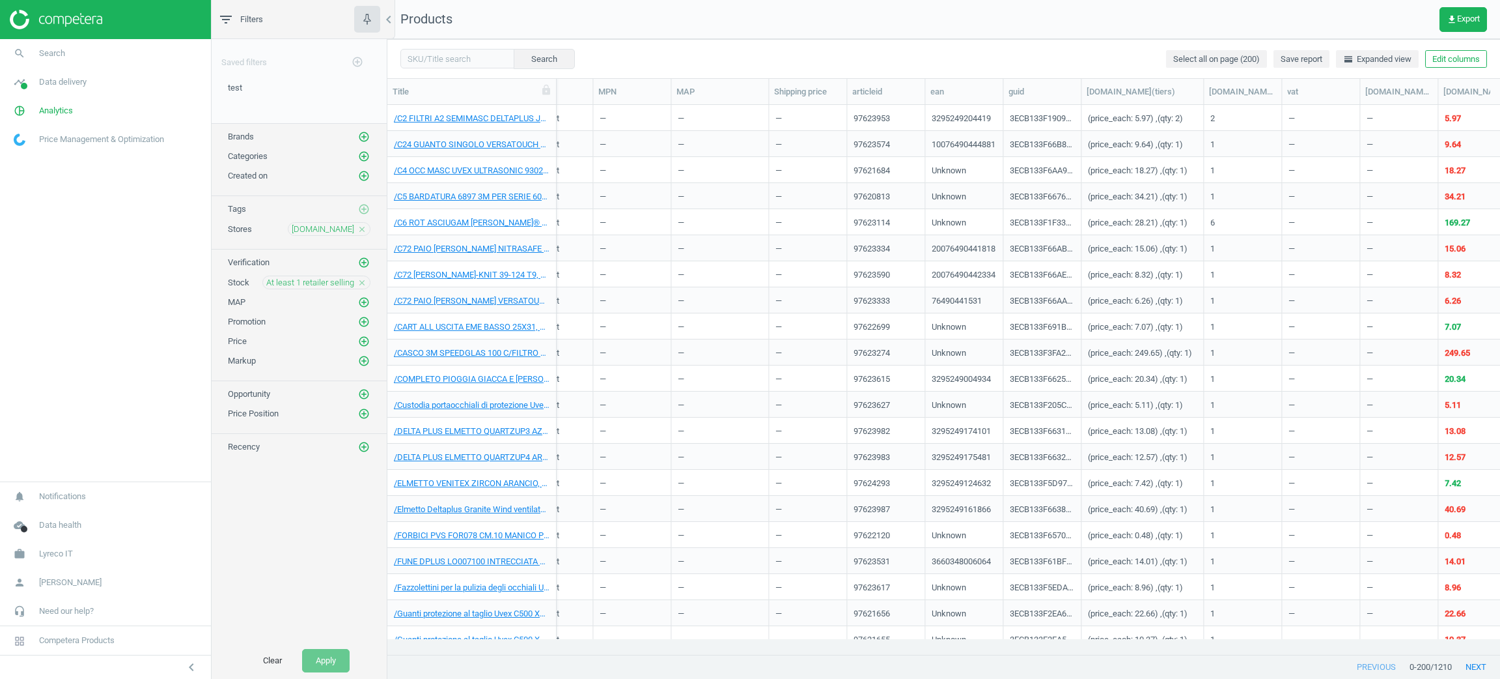
click at [1153, 396] on div "(price_each: 5.11) ,(qty: 1)" at bounding box center [1142, 404] width 109 height 23
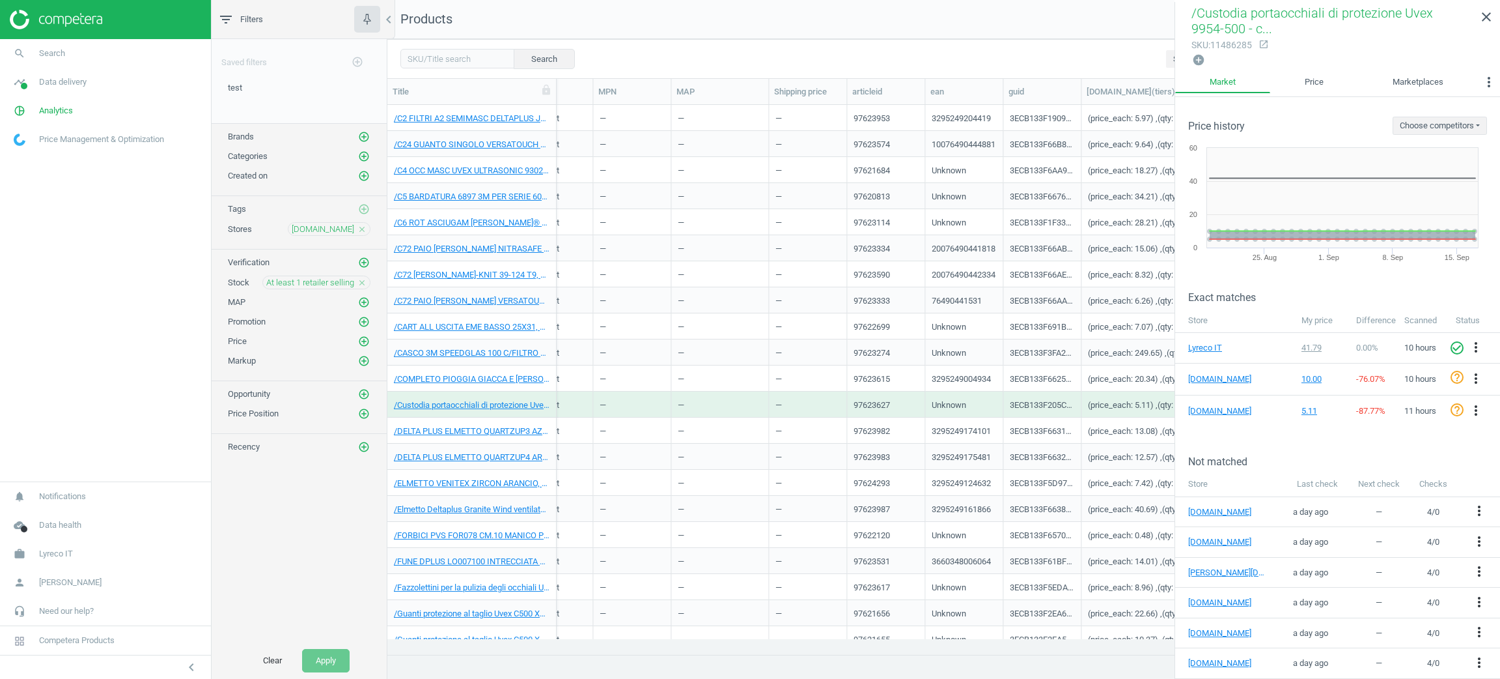
drag, startPoint x: 1097, startPoint y: 522, endPoint x: 1100, endPoint y: 509, distance: 13.4
click at [1097, 523] on div "(price_each: 0.48) ,(qty: 1)" at bounding box center [1142, 534] width 109 height 23
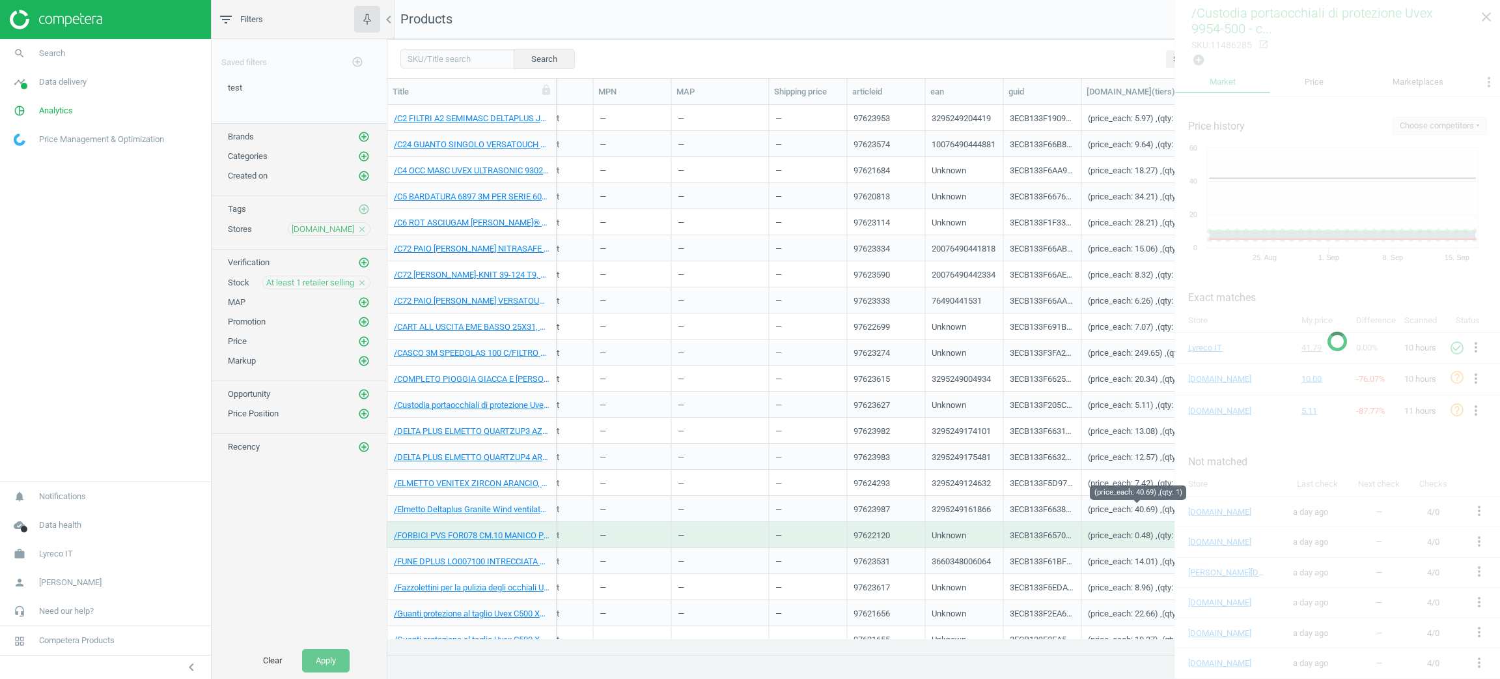
click at [1100, 509] on div "(price_each: 40.69) ,(qty: 1)" at bounding box center [1138, 511] width 100 height 16
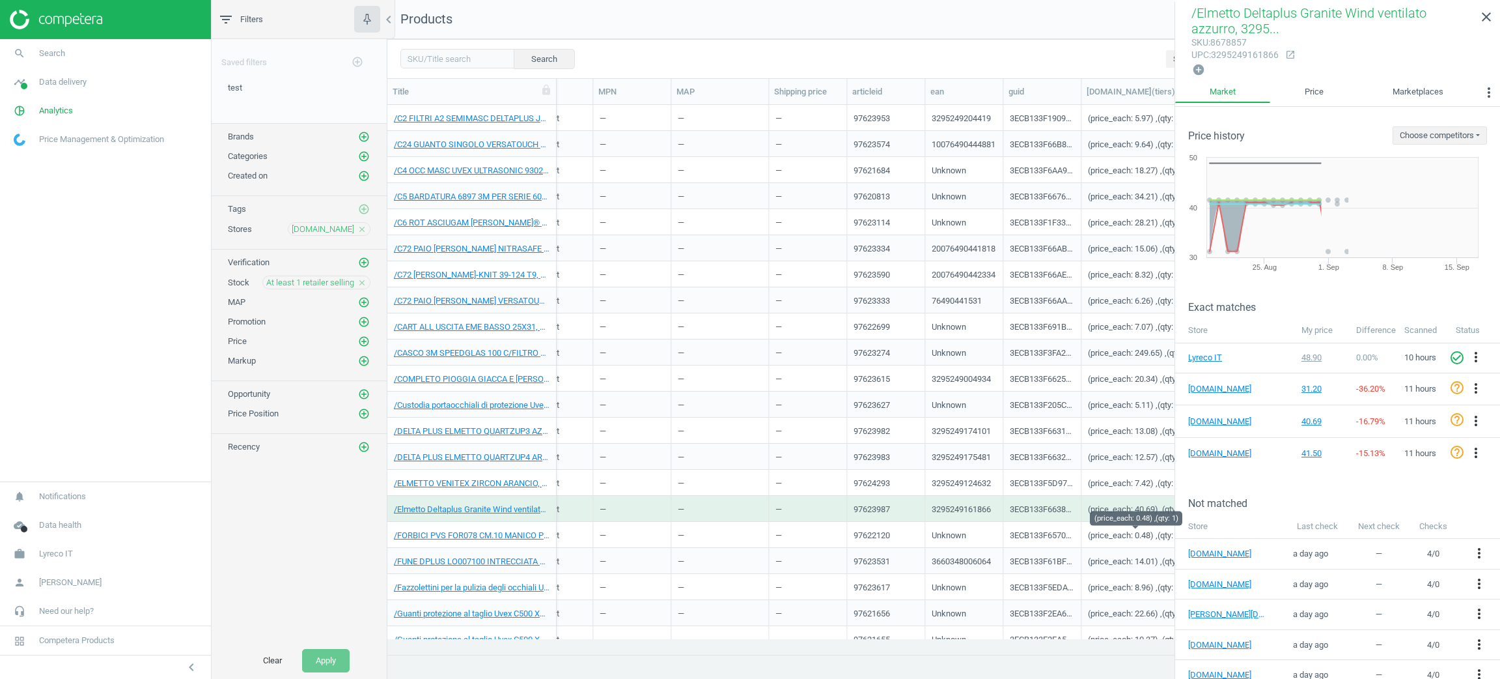
click at [1108, 535] on div "(price_each: 0.48) ,(qty: 1)" at bounding box center [1135, 537] width 95 height 16
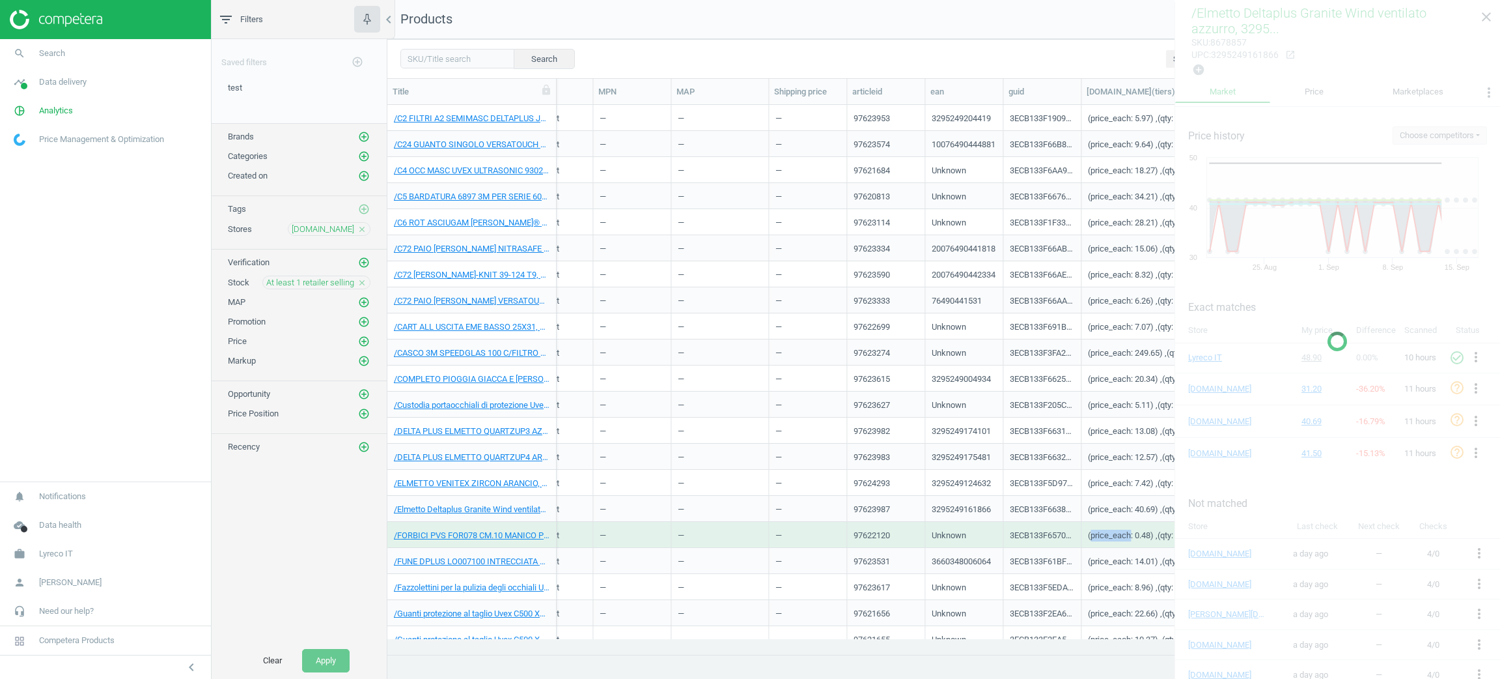
click at [1108, 535] on div "(price_each: 0.48) ,(qty: 1)" at bounding box center [1135, 537] width 95 height 16
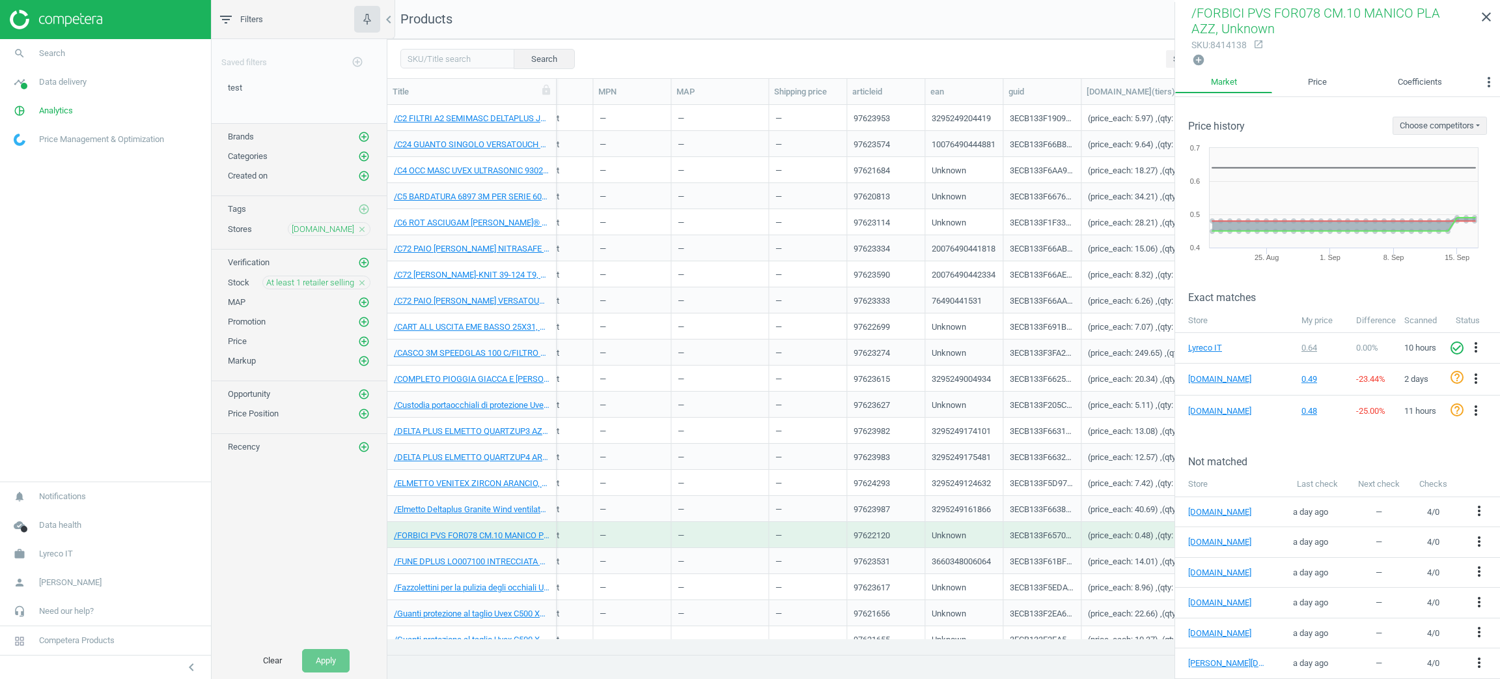
click at [1101, 578] on div "(price_each: 8.96) ,(qty: 1)" at bounding box center [1142, 586] width 109 height 23
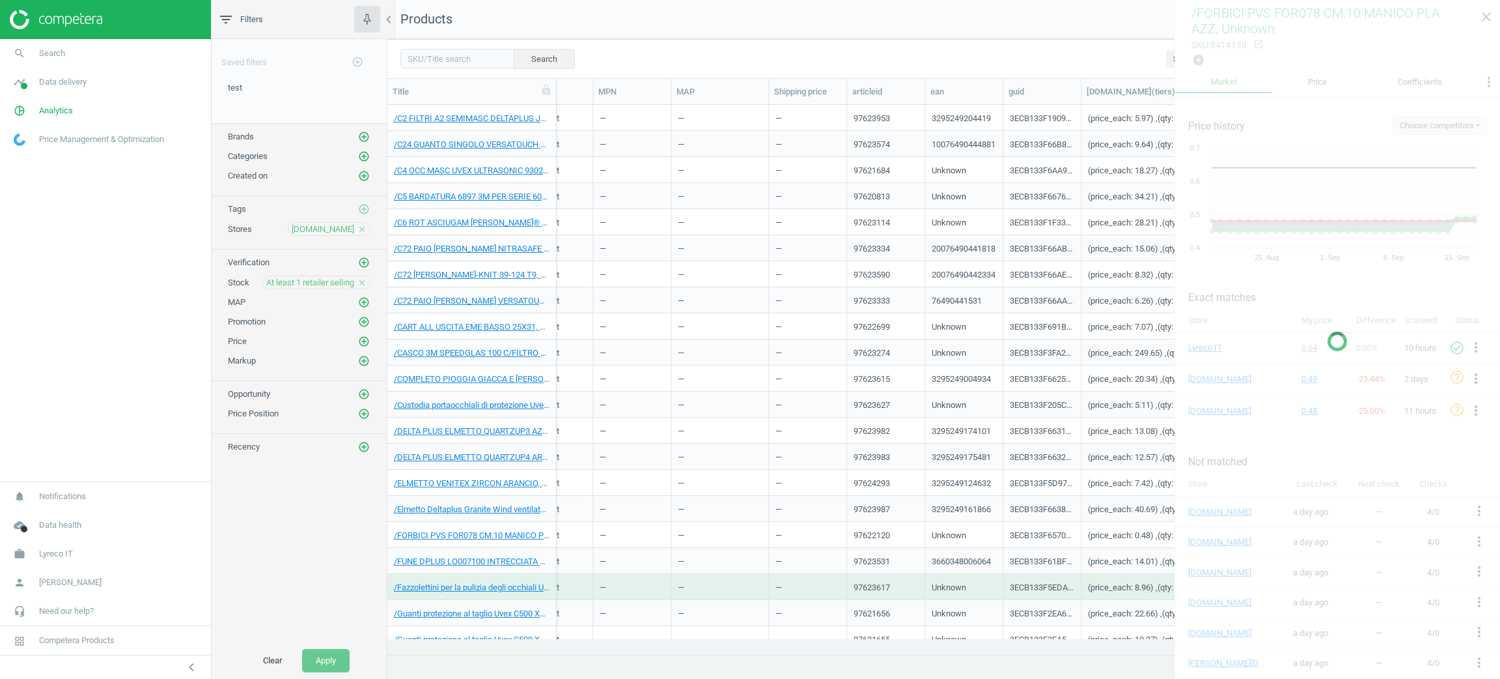
click at [1100, 578] on div "(price_each: 8.96) ,(qty: 1)" at bounding box center [1142, 586] width 109 height 23
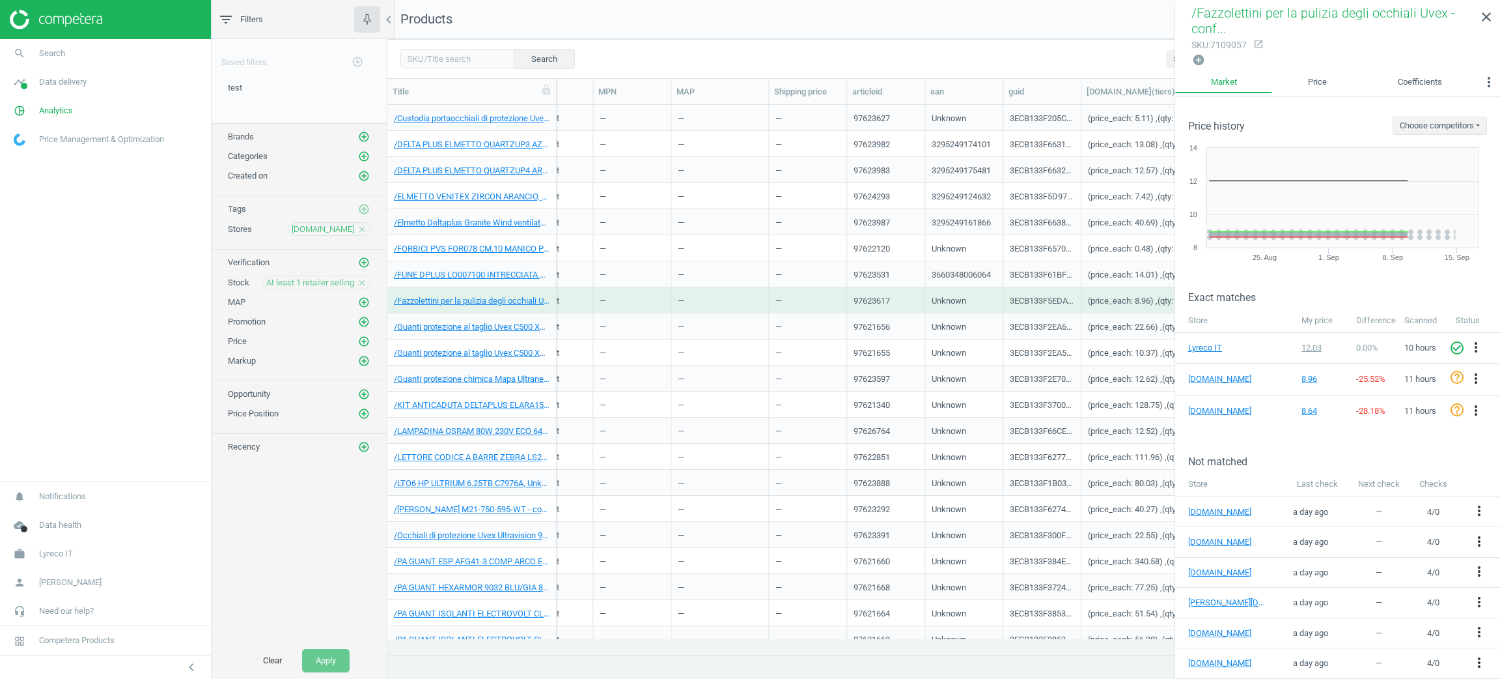
scroll to position [684, 0]
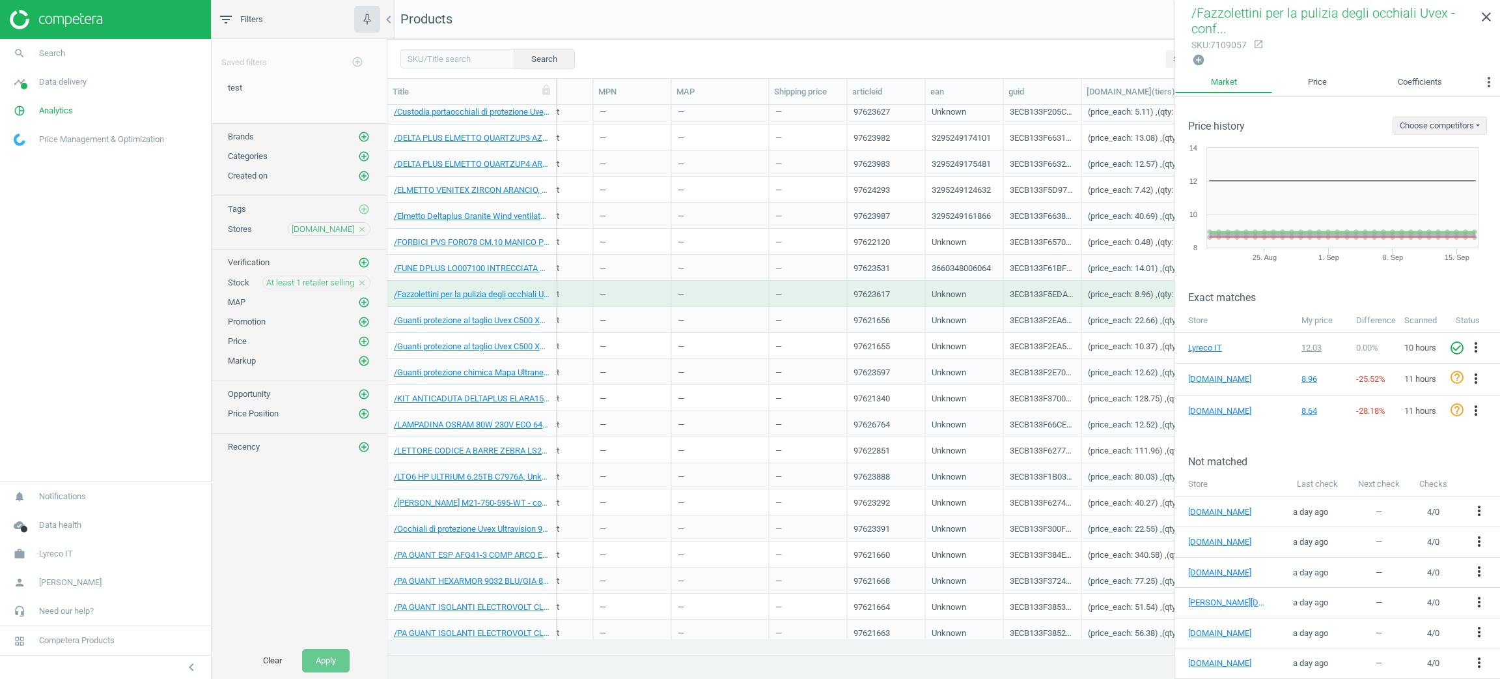
click at [1106, 537] on div "(price_each: 22.55) ,(qty: 1)" at bounding box center [1138, 531] width 100 height 16
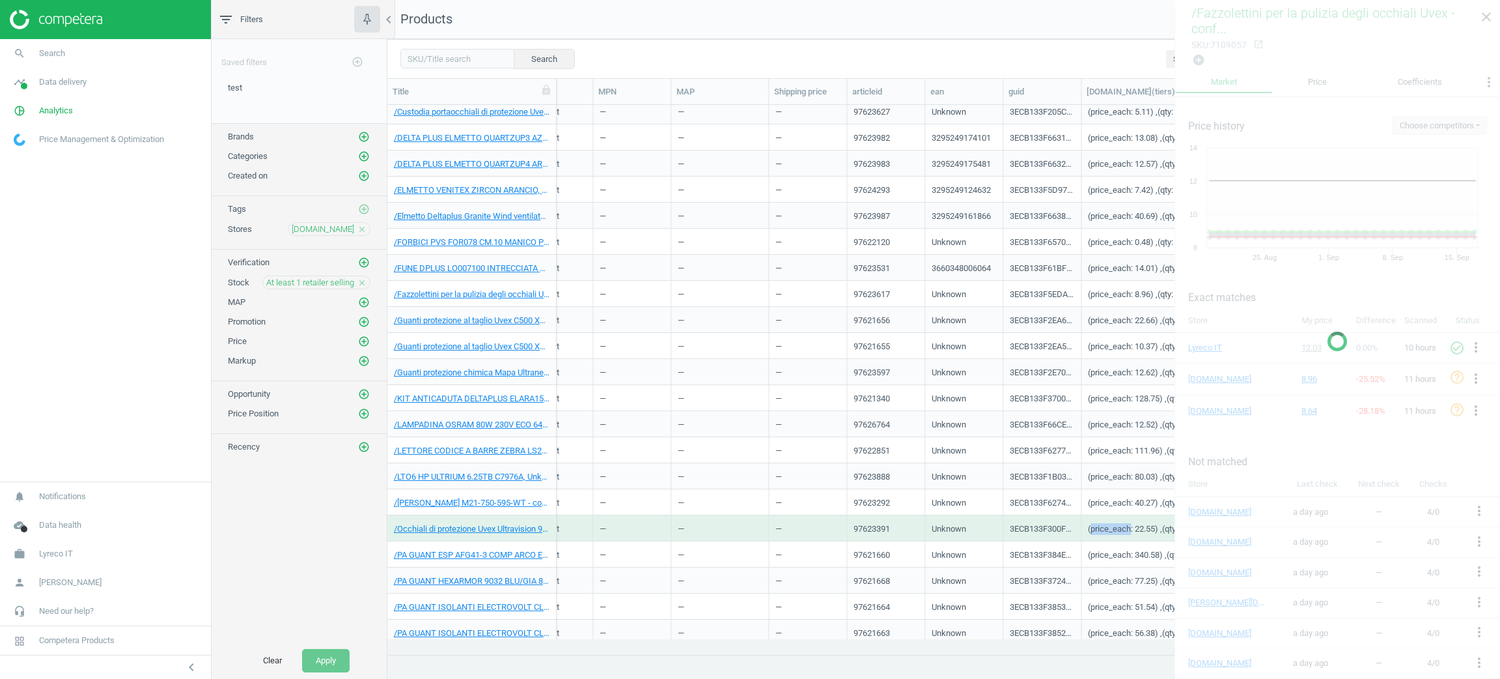
click at [1106, 537] on div "(price_each: 22.55) ,(qty: 1)" at bounding box center [1138, 531] width 100 height 16
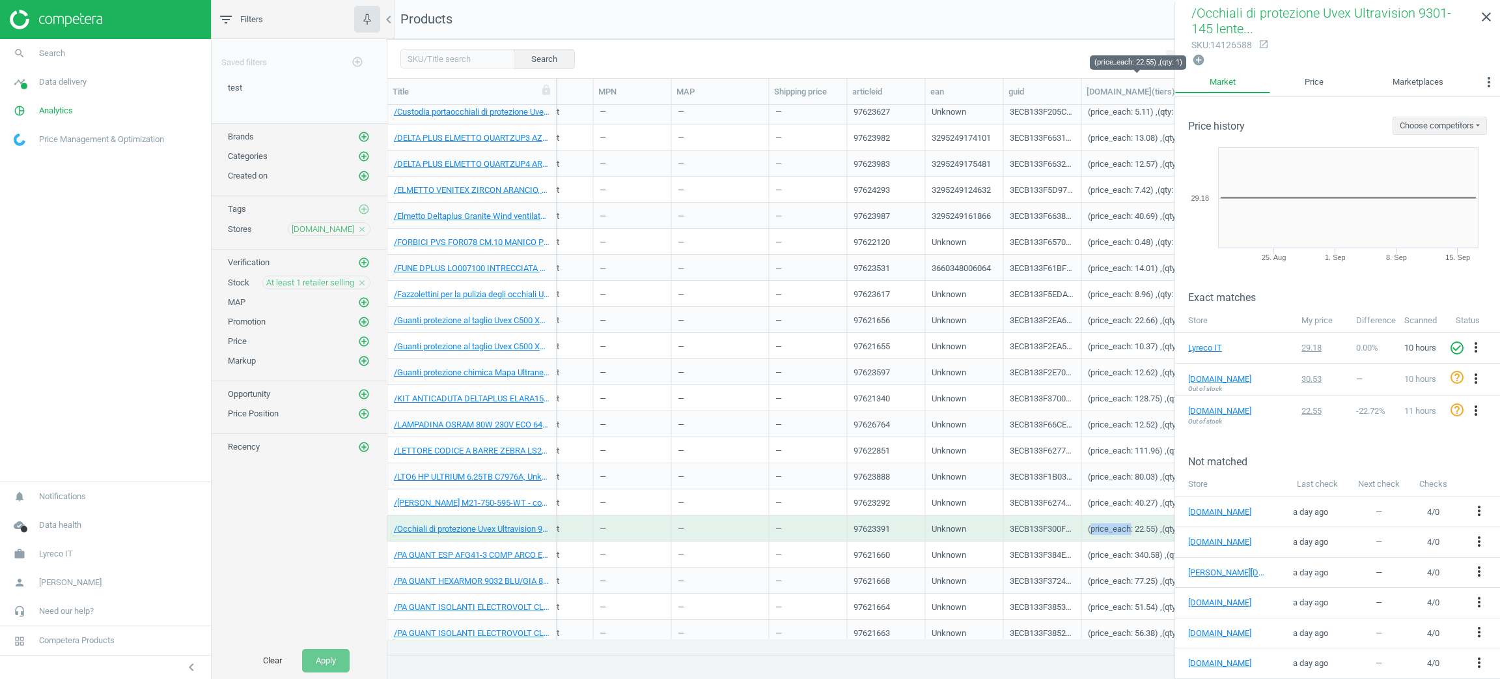
scroll to position [1269, 0]
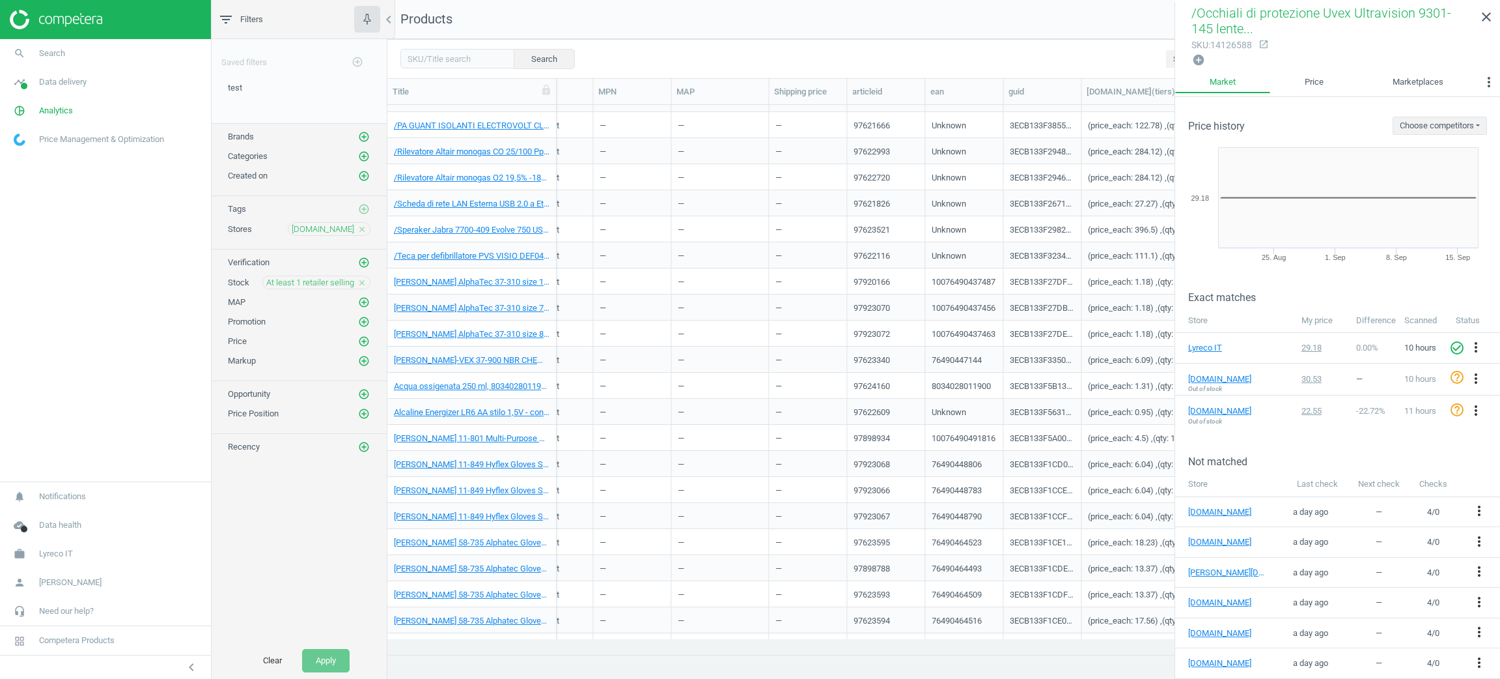
click at [1105, 531] on div "(price_each: 18.23) ,(qty: 1)" at bounding box center [1142, 541] width 109 height 23
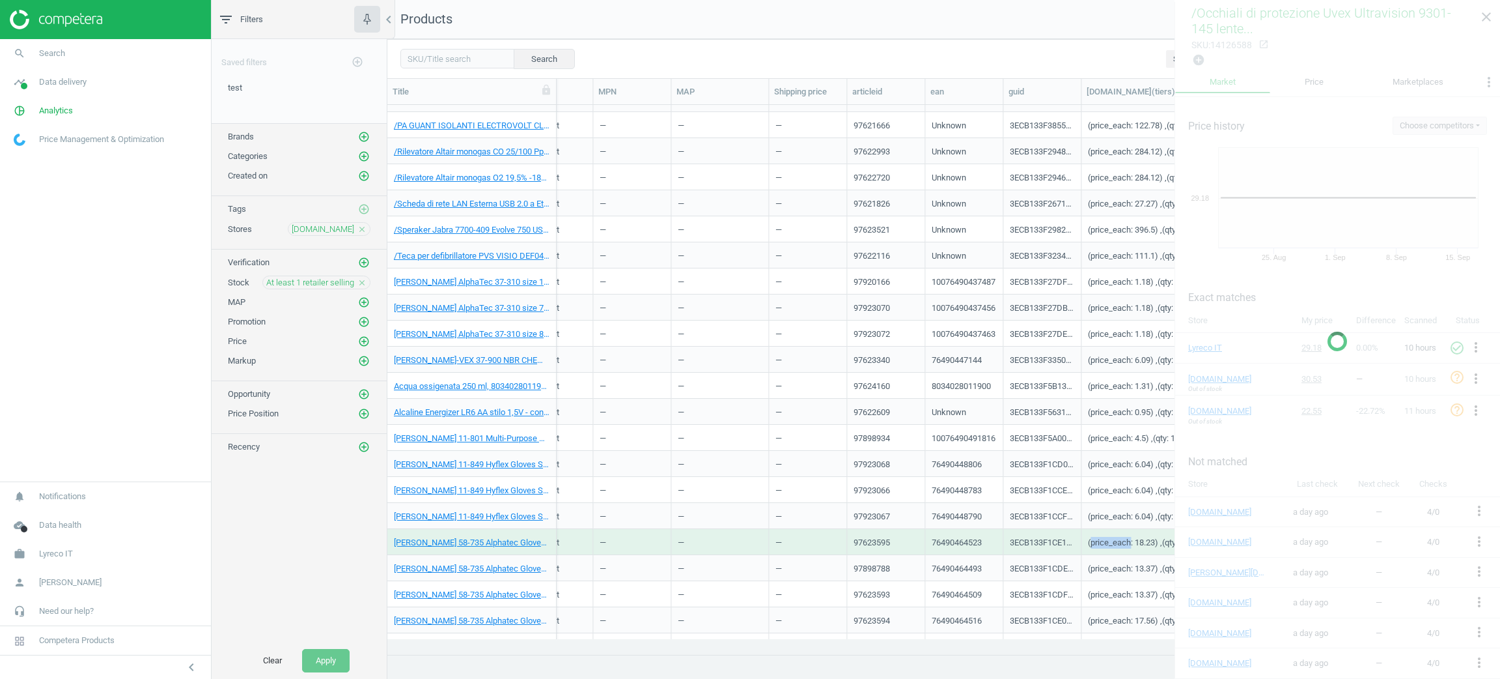
click at [1104, 531] on div "(price_each: 18.23) ,(qty: 1)" at bounding box center [1142, 541] width 109 height 23
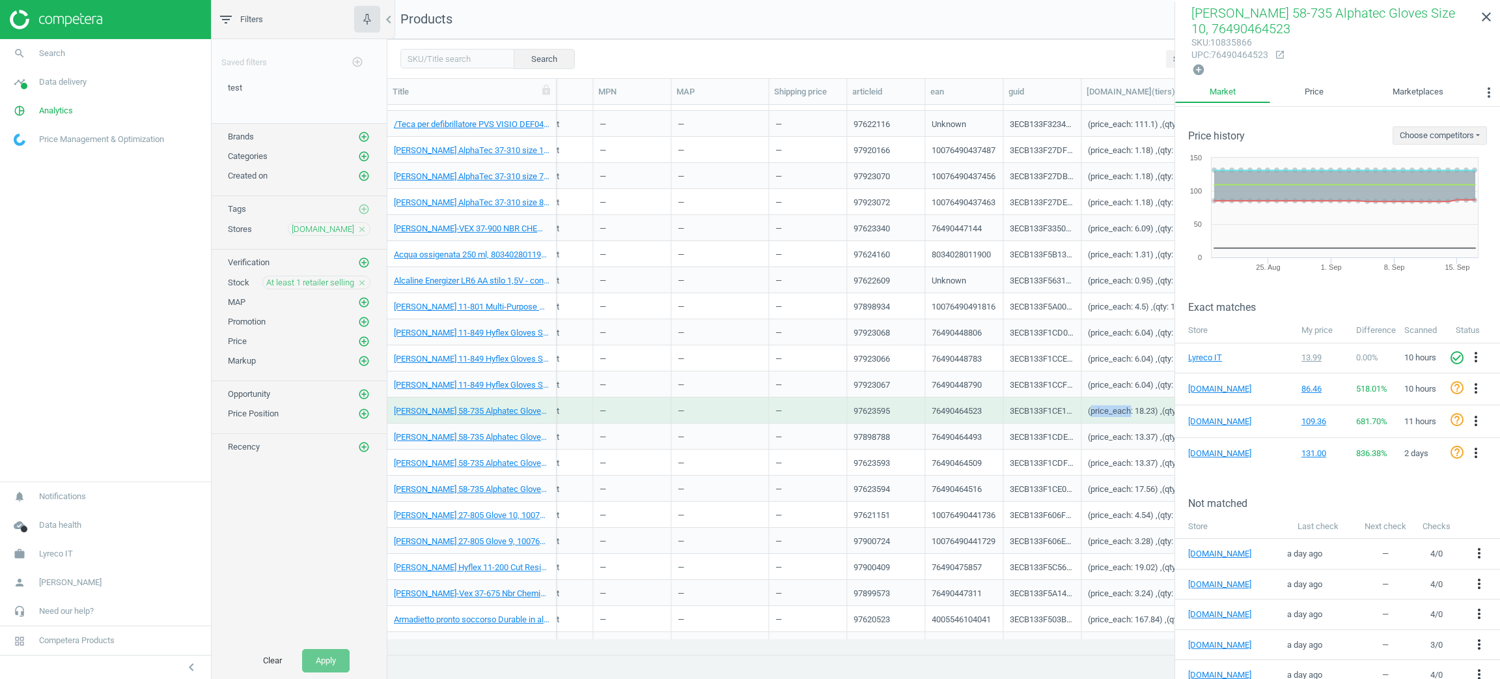
scroll to position [1758, 0]
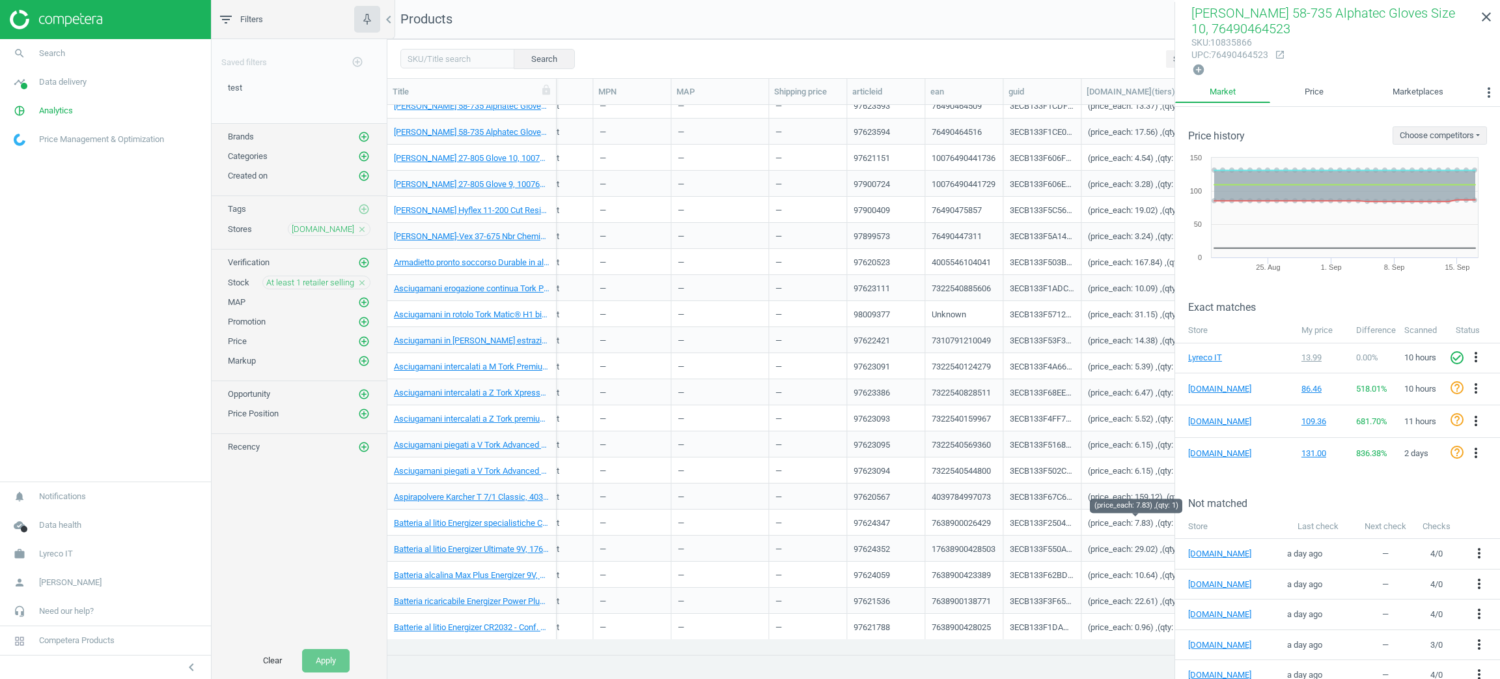
click at [1121, 514] on div "(price_each: 7.83) ,(qty: 1)" at bounding box center [1142, 522] width 109 height 23
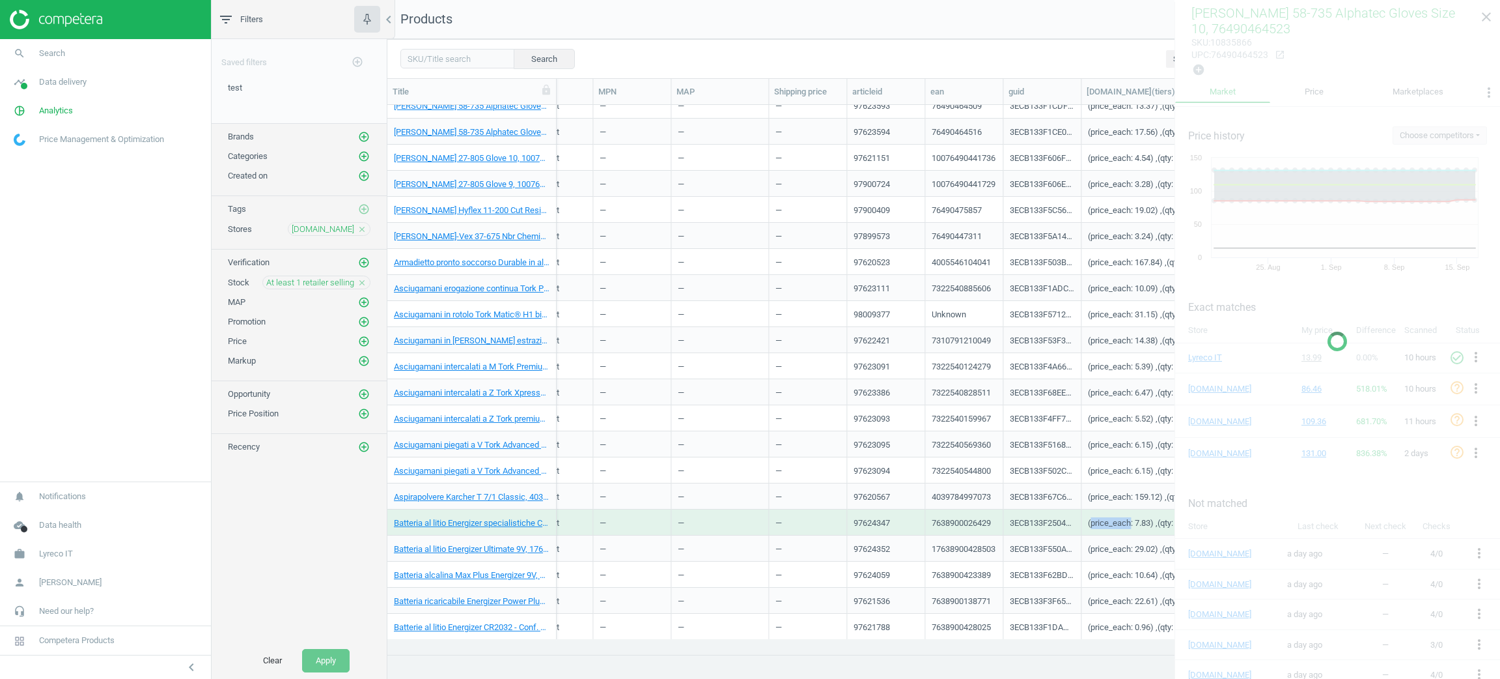
click at [1121, 514] on div "(price_each: 7.83) ,(qty: 1)" at bounding box center [1142, 522] width 109 height 23
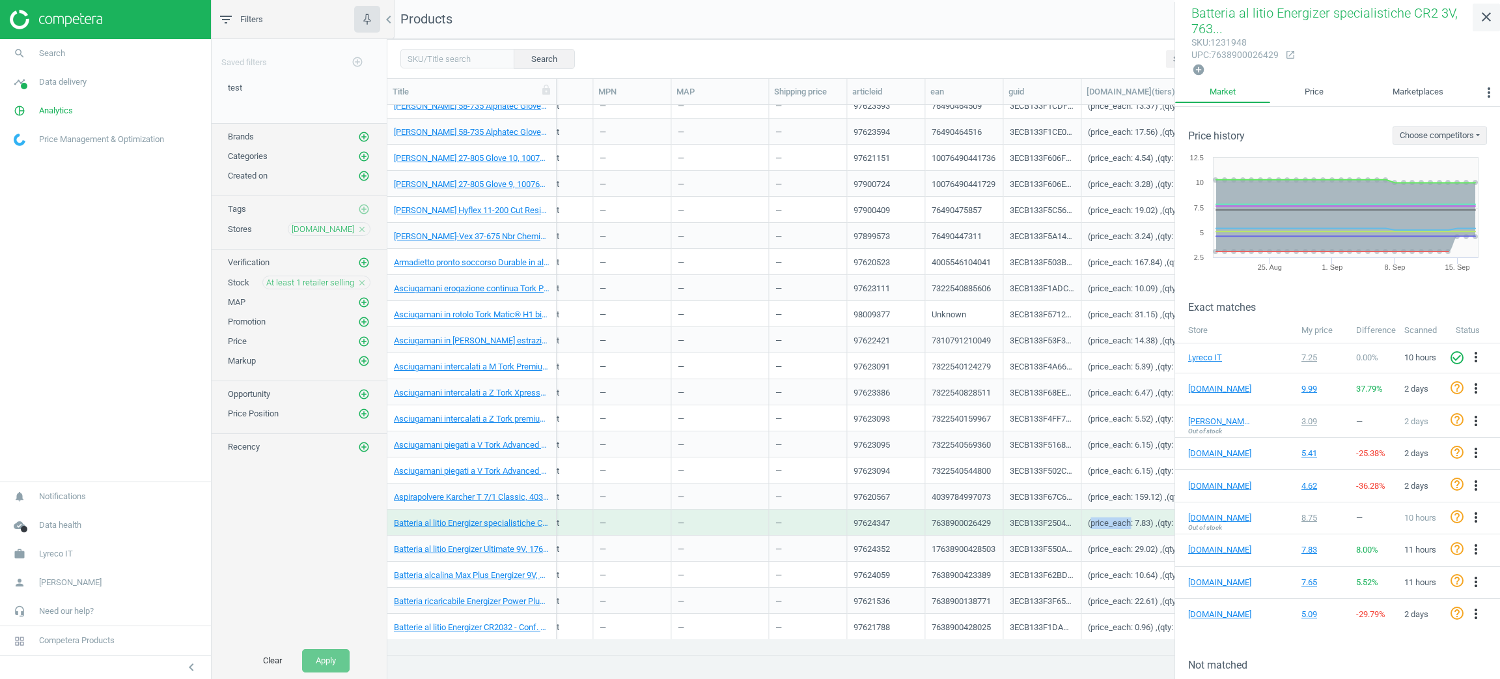
click at [1487, 14] on icon "close" at bounding box center [1487, 17] width 16 height 16
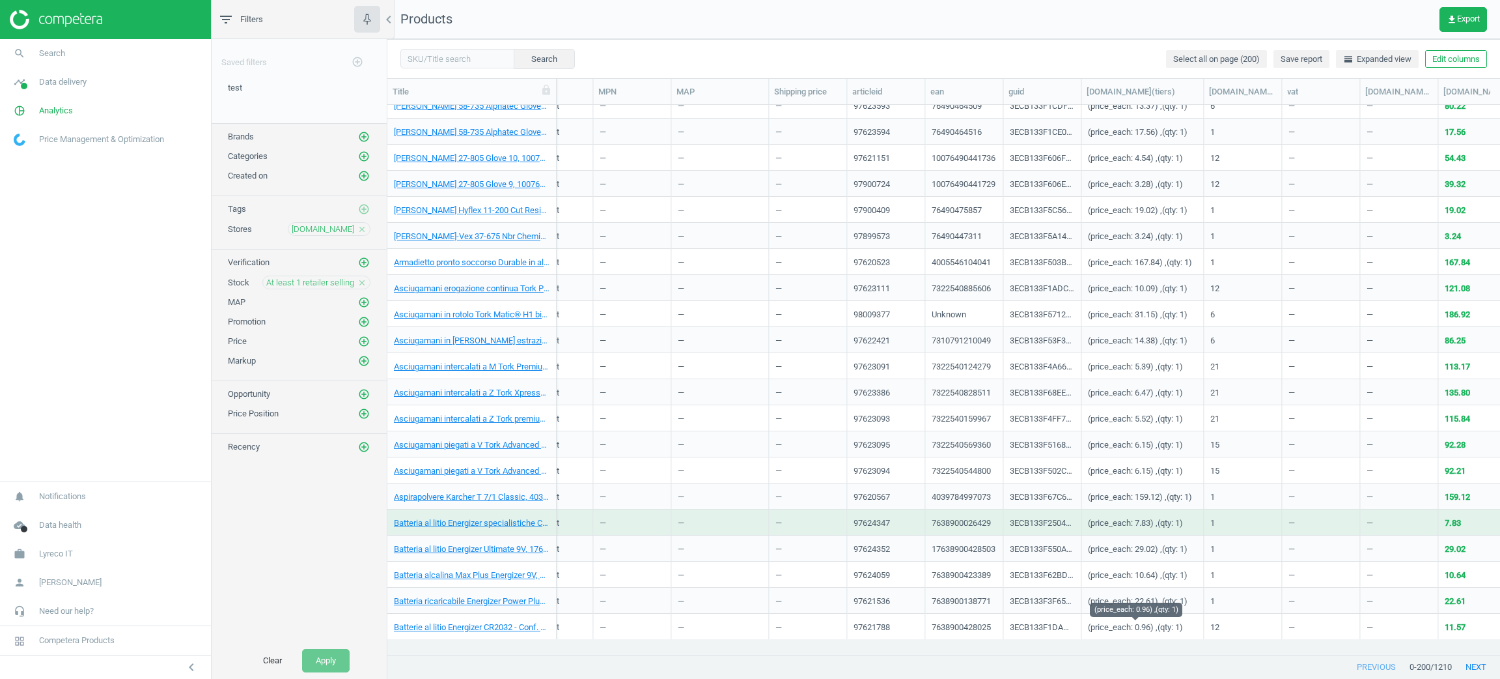
click at [1170, 629] on div "(price_each: 0.96) ,(qty: 1)" at bounding box center [1135, 629] width 95 height 16
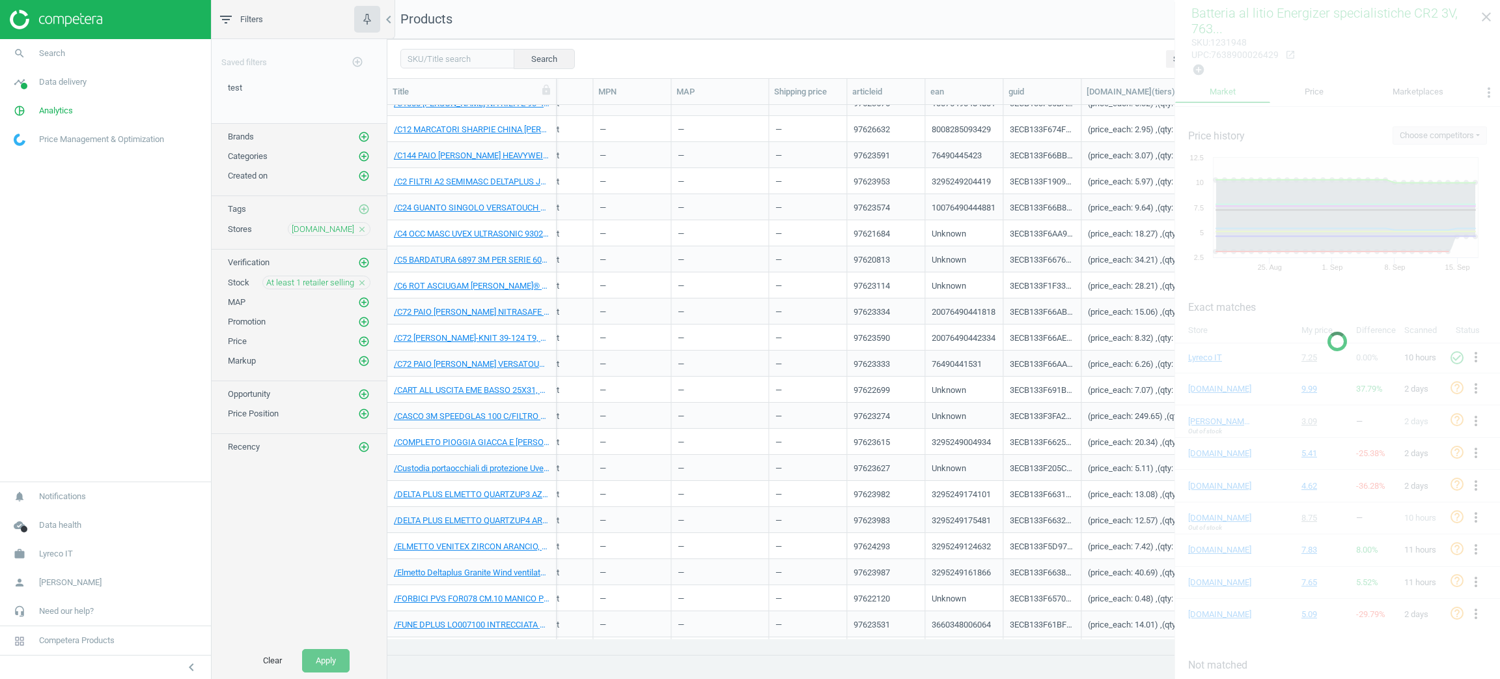
scroll to position [0, 0]
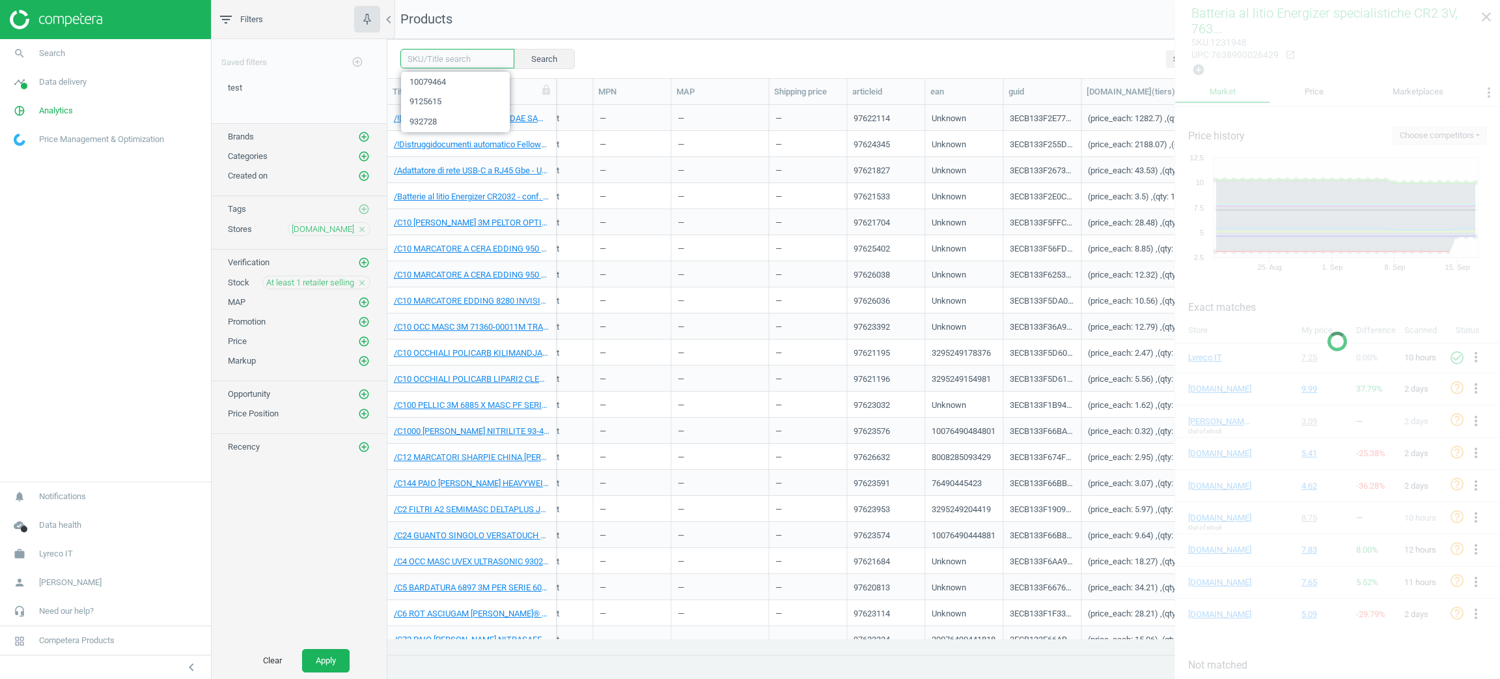
click at [456, 57] on input "text" at bounding box center [457, 59] width 114 height 20
paste input "6087282"
type input "6087282"
click at [557, 56] on button "Search" at bounding box center [543, 59] width 61 height 20
click at [354, 283] on div "At least 1 retailer selling close" at bounding box center [316, 282] width 108 height 14
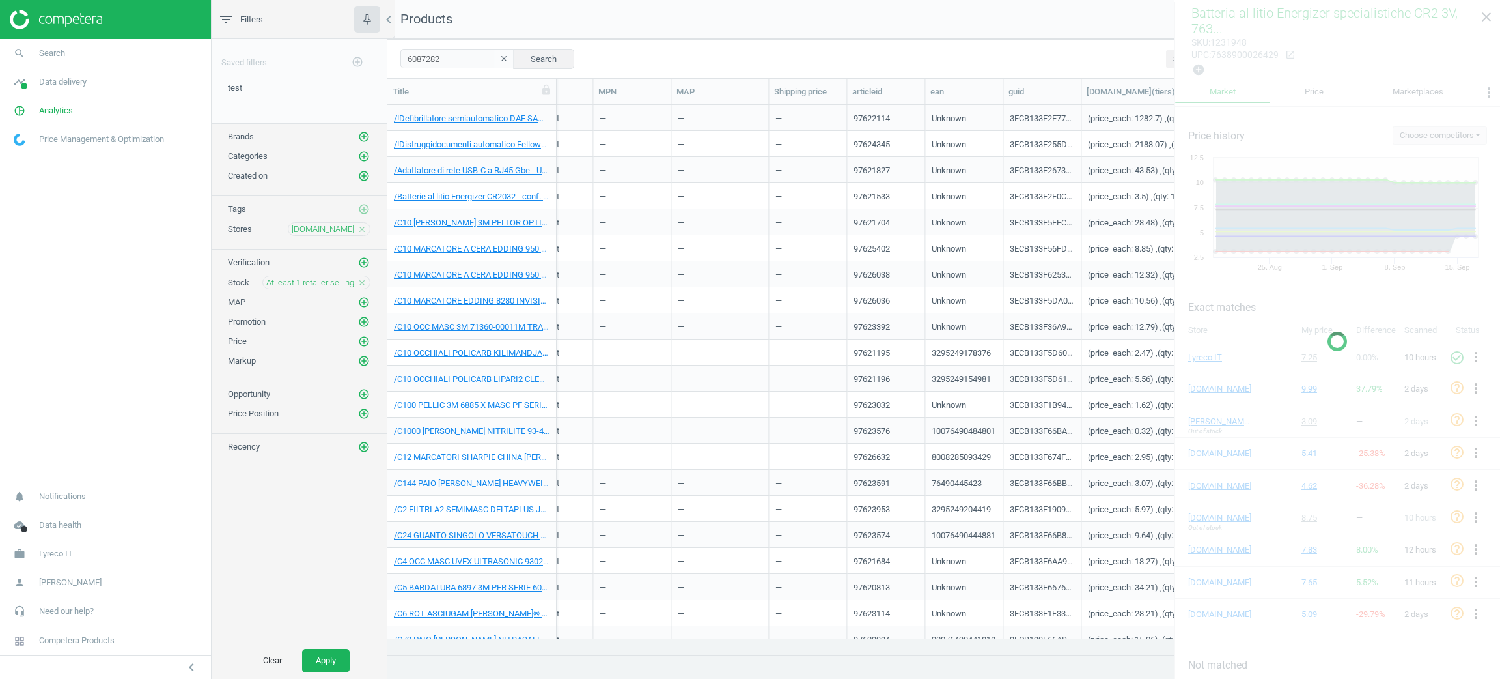
click at [361, 285] on icon "close" at bounding box center [362, 282] width 9 height 9
click at [361, 232] on icon "close" at bounding box center [362, 229] width 9 height 9
click at [327, 662] on button "Apply" at bounding box center [326, 660] width 48 height 23
click at [456, 68] on div "6087282 clear Search" at bounding box center [487, 59] width 174 height 20
click at [468, 60] on input "6087282" at bounding box center [457, 59] width 114 height 20
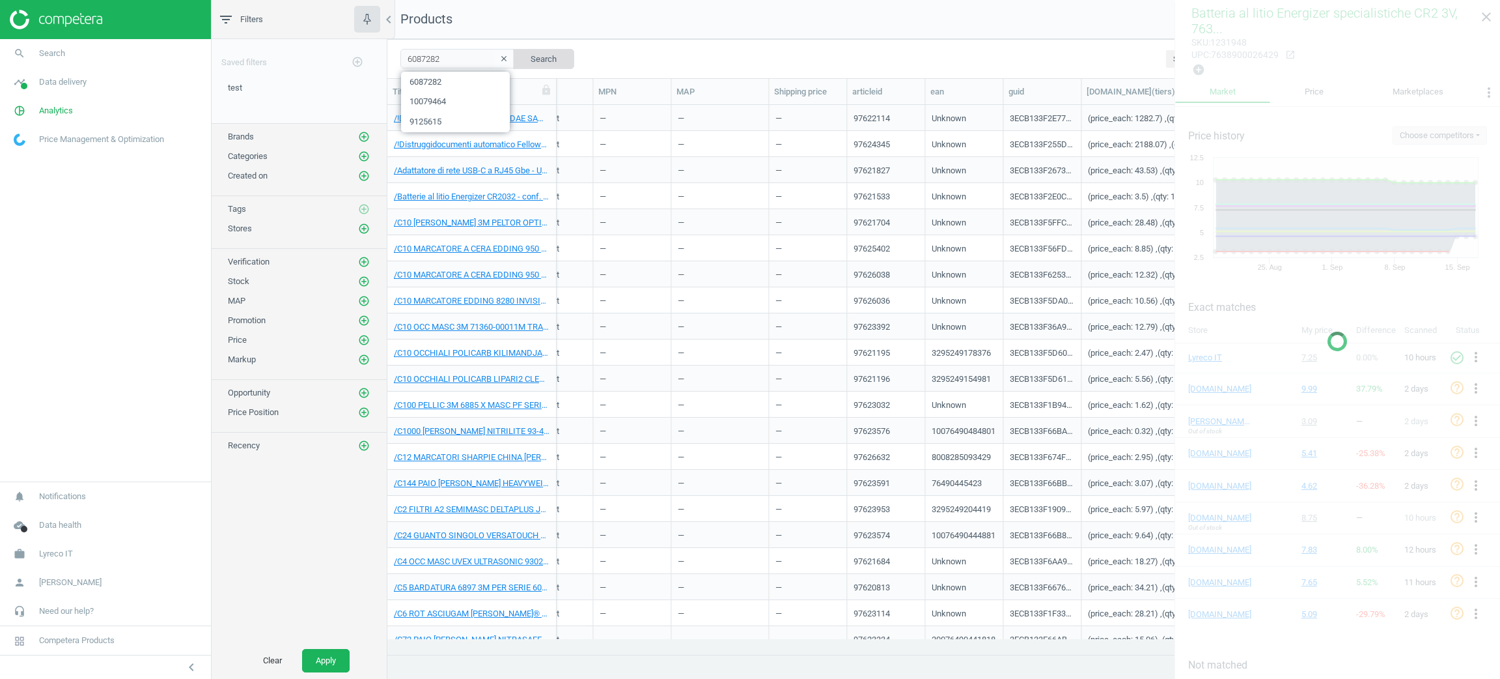
click at [564, 55] on button "Search" at bounding box center [543, 59] width 61 height 20
click at [545, 57] on button "Search" at bounding box center [543, 59] width 61 height 20
drag, startPoint x: 460, startPoint y: 53, endPoint x: 335, endPoint y: 46, distance: 124.5
click at [335, 46] on div "filter_list Filters chevron_left Saved filters add_circle_outline test edit del…" at bounding box center [856, 339] width 1289 height 679
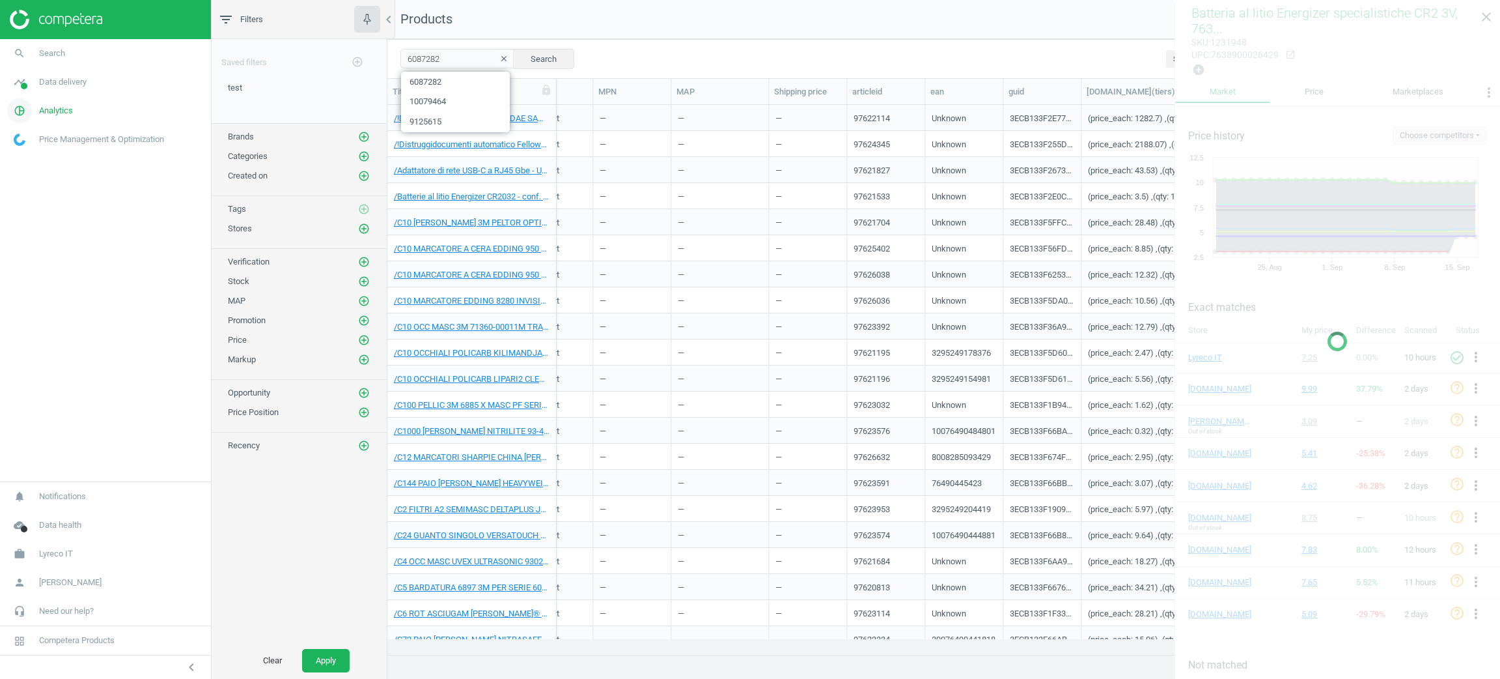
click at [56, 109] on span "Analytics" at bounding box center [56, 111] width 34 height 12
click at [56, 155] on link "Products" at bounding box center [105, 158] width 211 height 20
click at [455, 63] on input "6087282" at bounding box center [457, 59] width 114 height 20
click at [549, 65] on button "Search" at bounding box center [543, 59] width 61 height 20
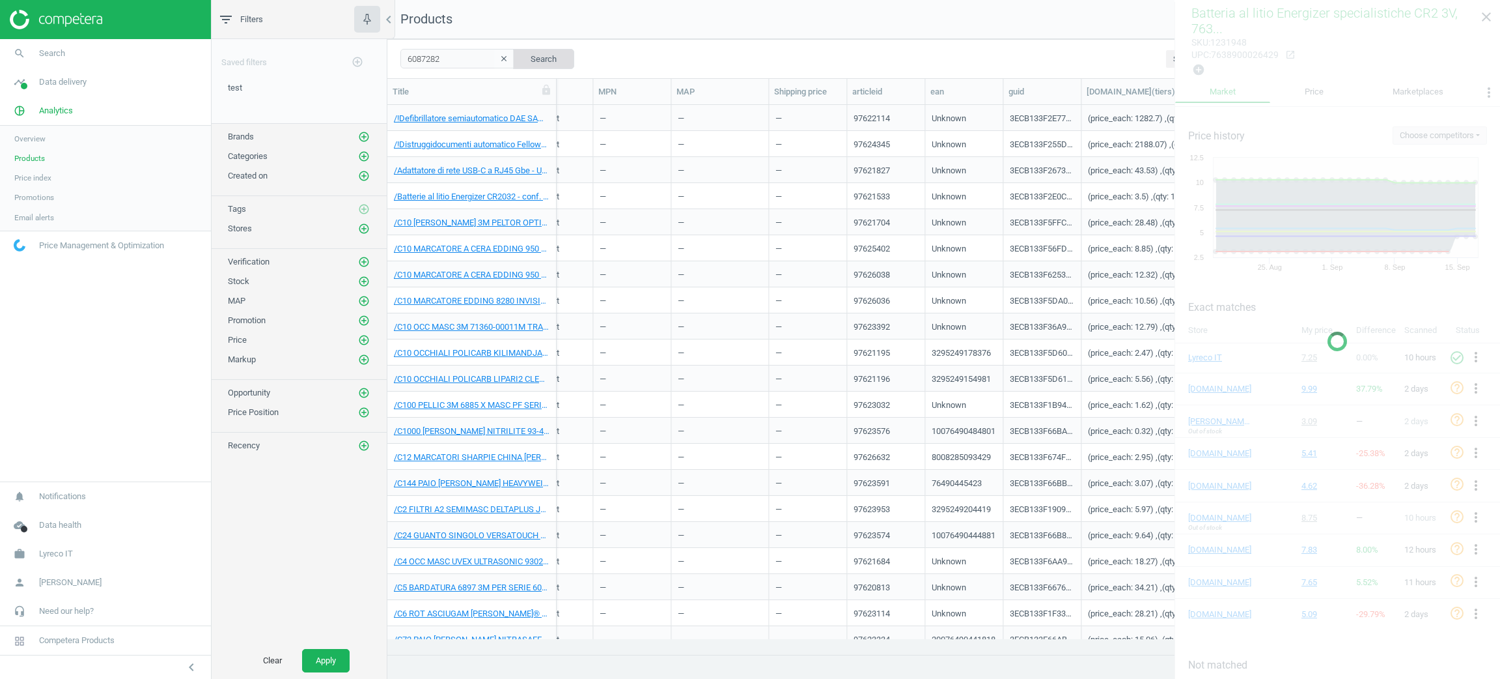
click at [549, 65] on button "Search" at bounding box center [543, 59] width 61 height 20
click at [1491, 10] on div at bounding box center [1338, 341] width 326 height 679
click at [641, 166] on div "—" at bounding box center [632, 169] width 64 height 23
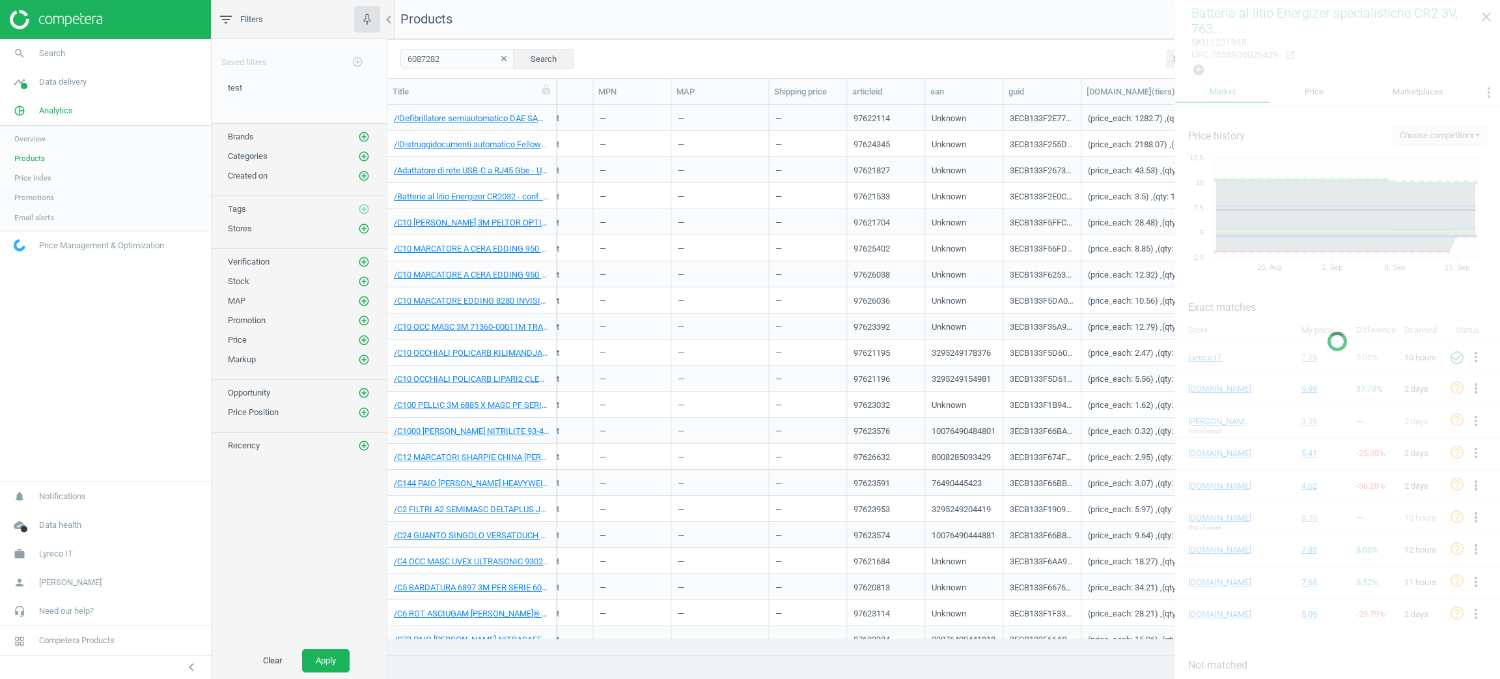
click at [641, 167] on div "—" at bounding box center [632, 169] width 64 height 23
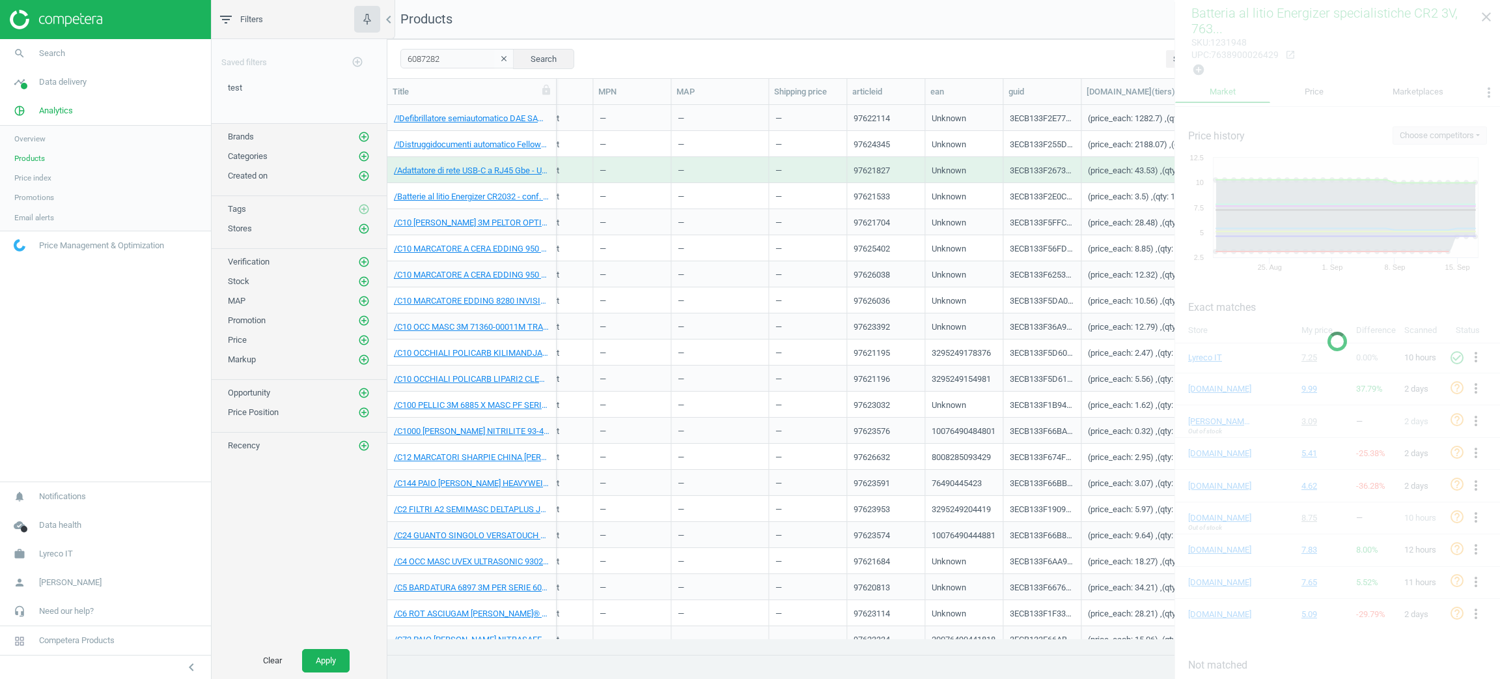
click at [614, 275] on div "—" at bounding box center [632, 273] width 64 height 23
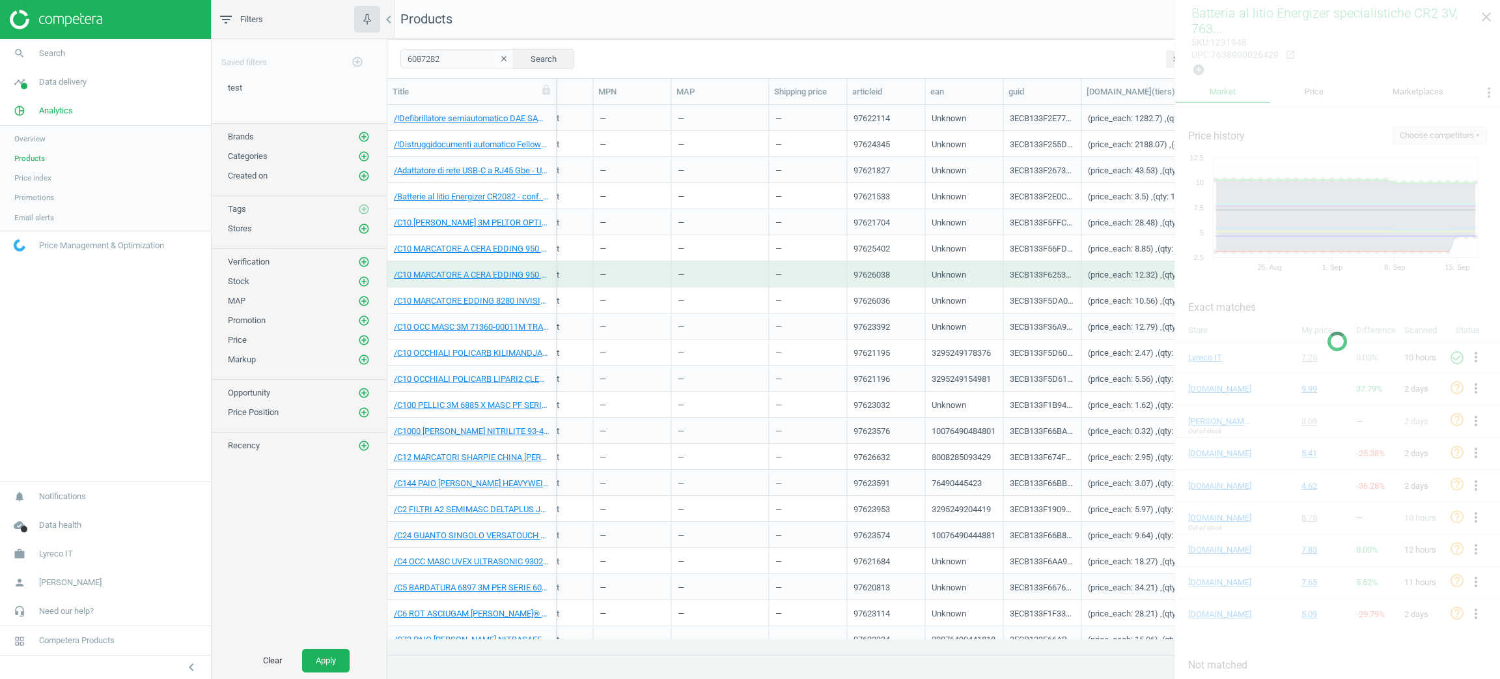
click at [614, 275] on div "—" at bounding box center [632, 273] width 64 height 23
click at [45, 129] on link "Overview" at bounding box center [105, 139] width 211 height 20
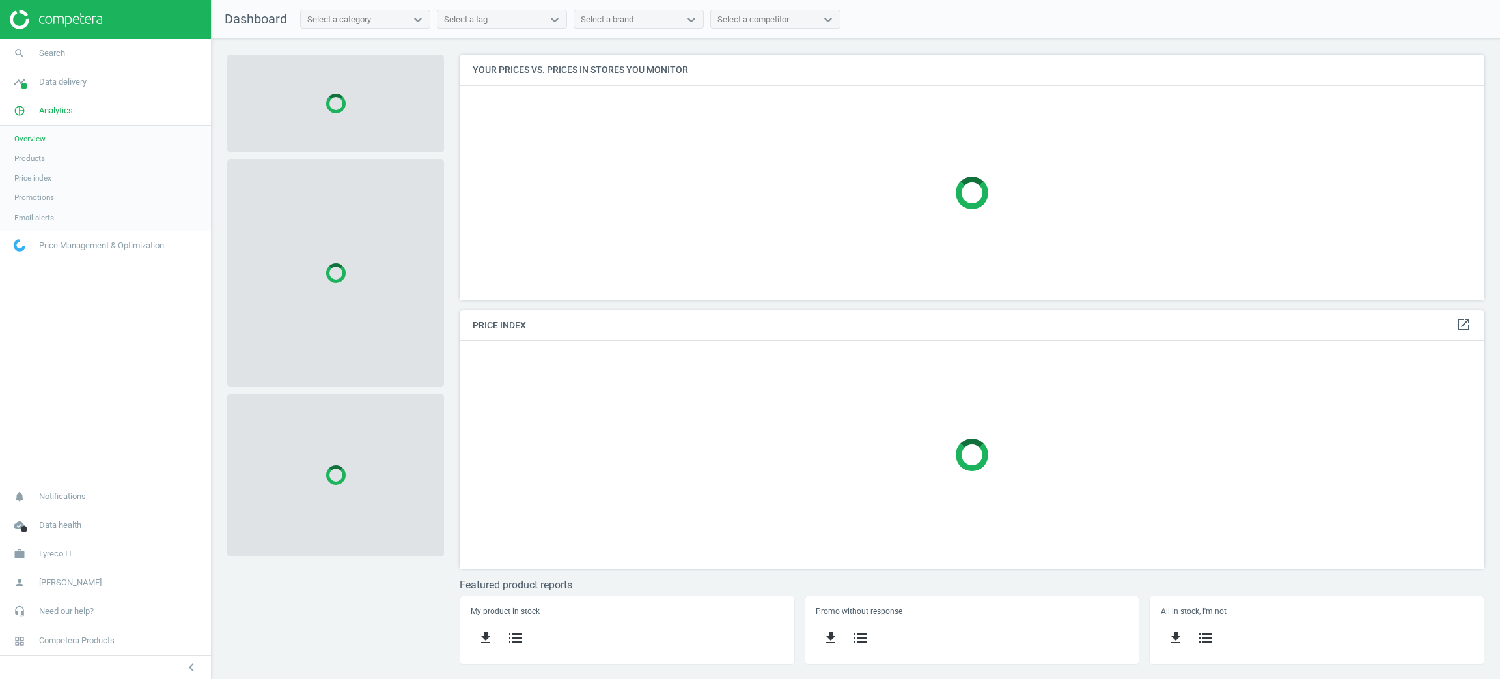
scroll to position [275, 1056]
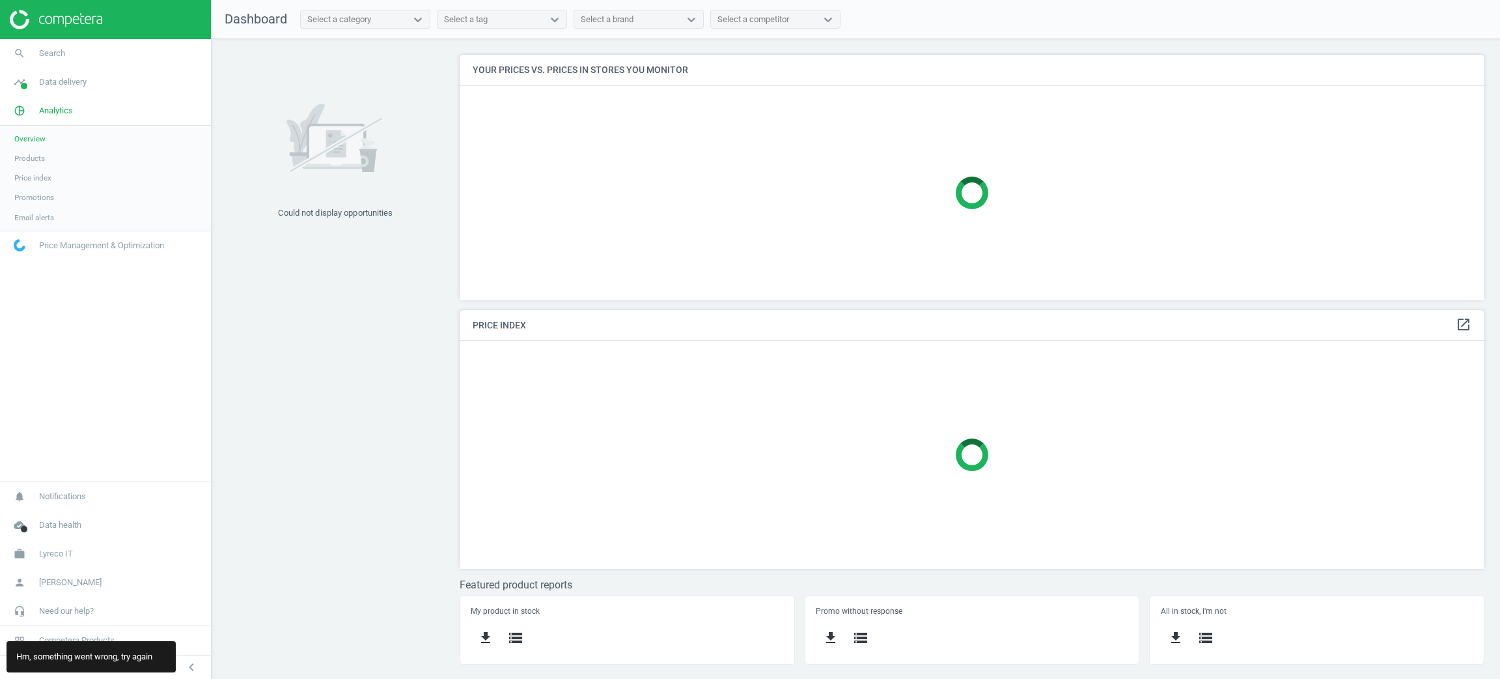
click at [32, 168] on link "Price index" at bounding box center [105, 178] width 211 height 20
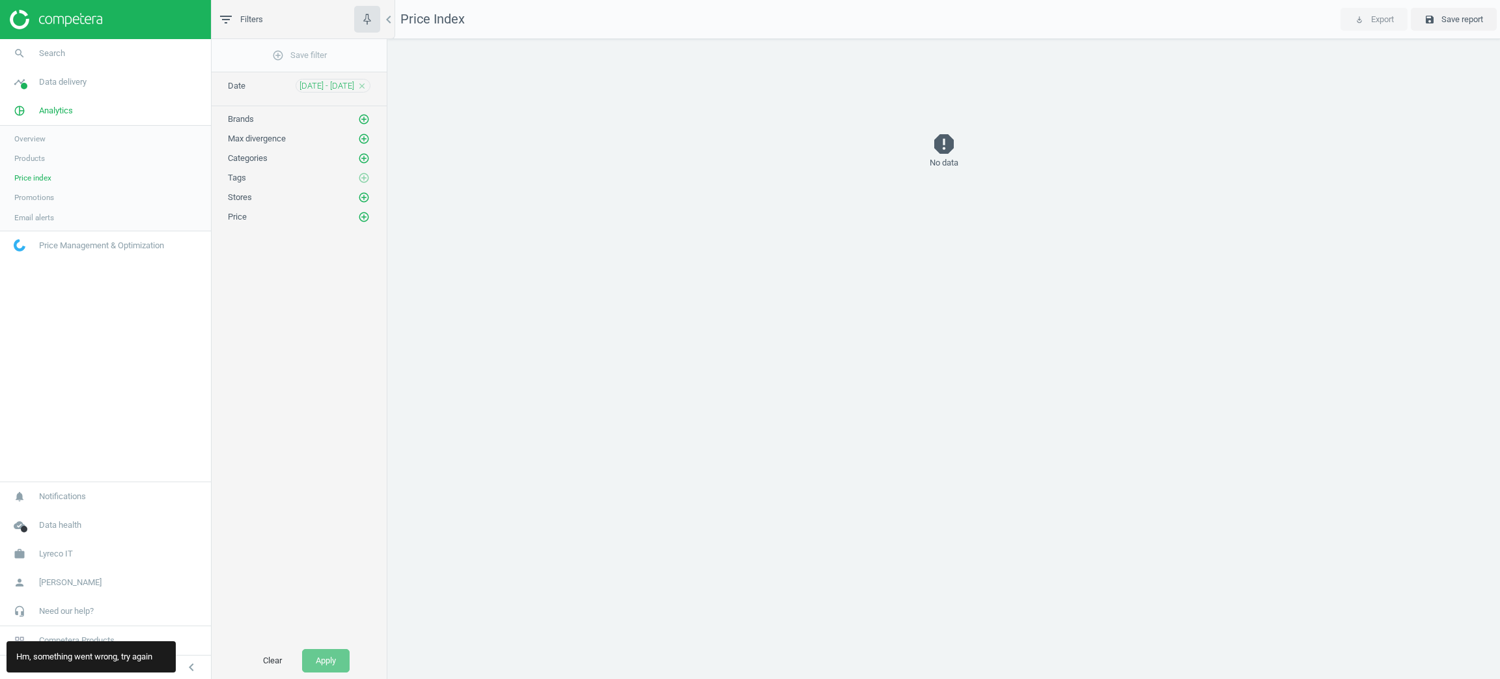
click at [36, 156] on span "Products" at bounding box center [29, 158] width 31 height 10
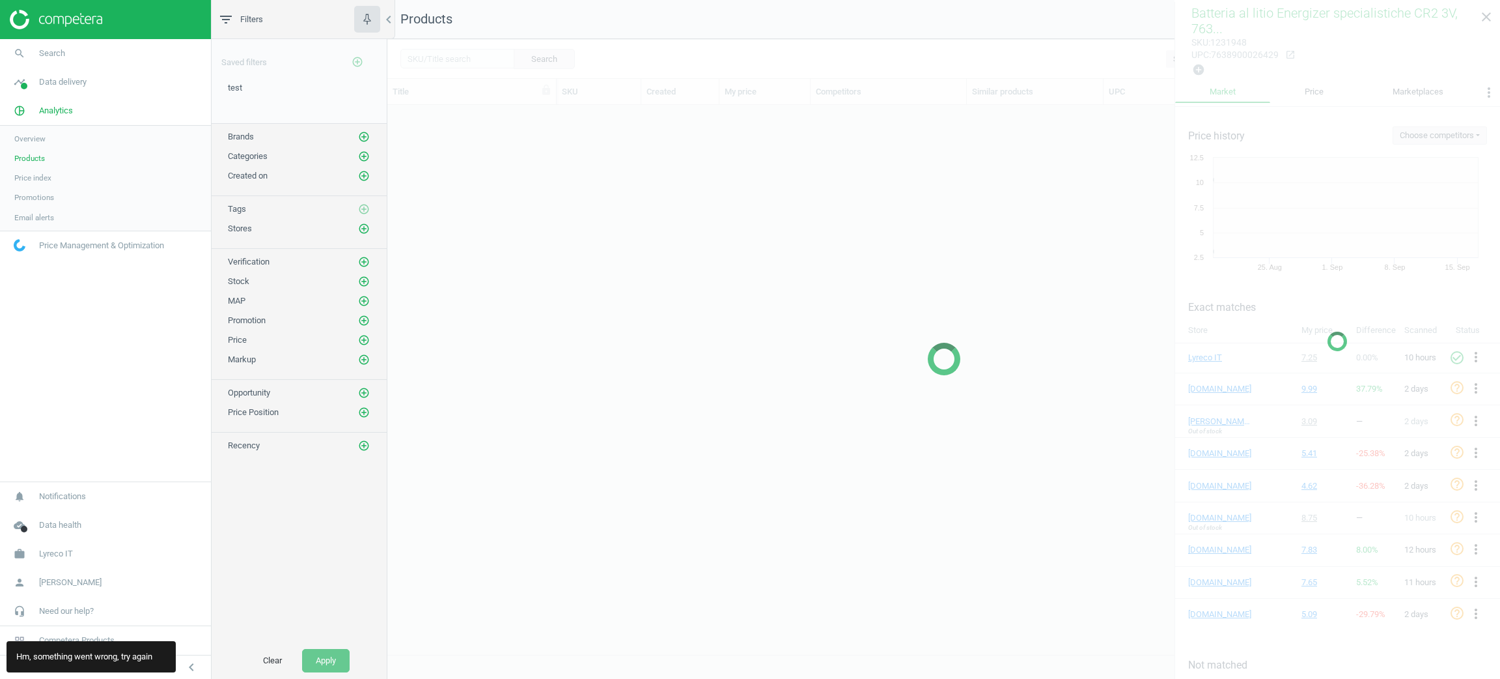
scroll to position [518, 1097]
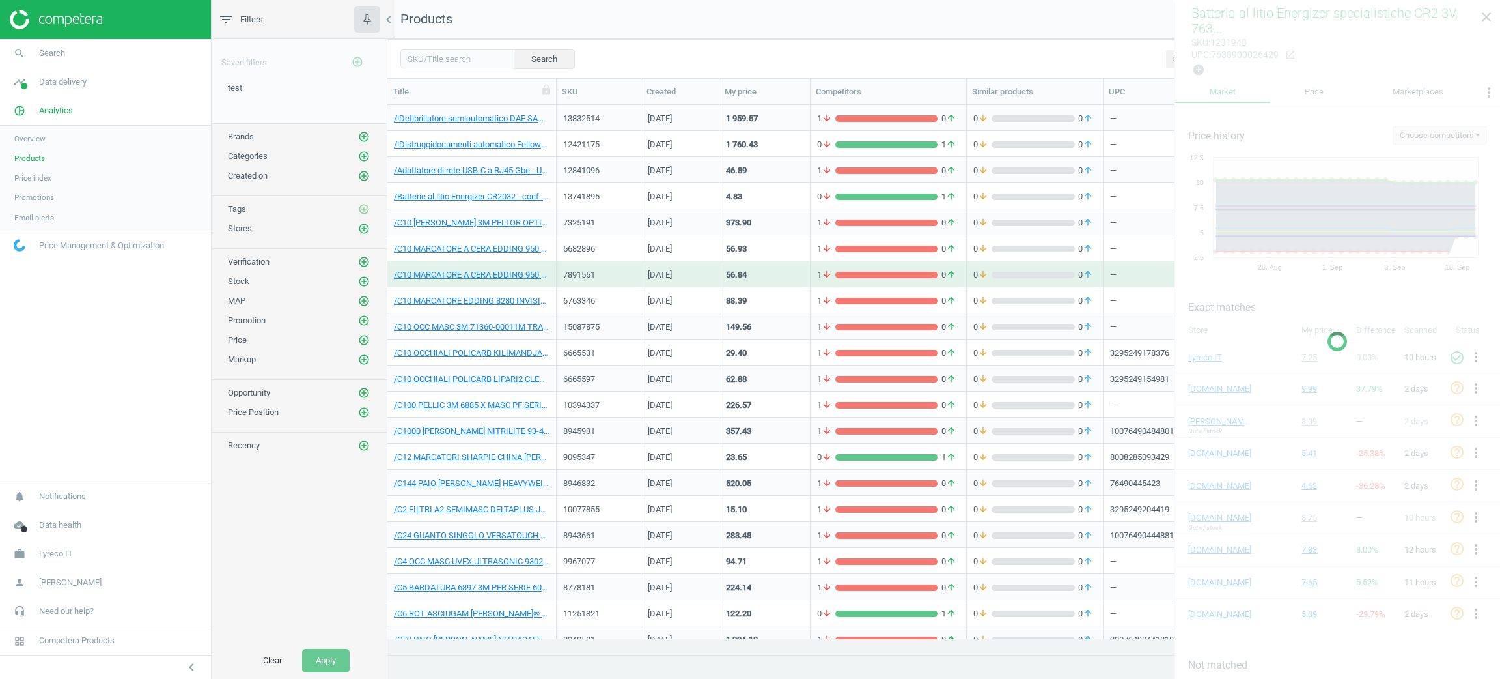
click at [1488, 11] on div at bounding box center [1338, 341] width 326 height 679
click at [434, 59] on input "text" at bounding box center [457, 59] width 114 height 20
paste input "6087282"
type input "6087282"
click at [524, 63] on button "Search" at bounding box center [543, 59] width 61 height 20
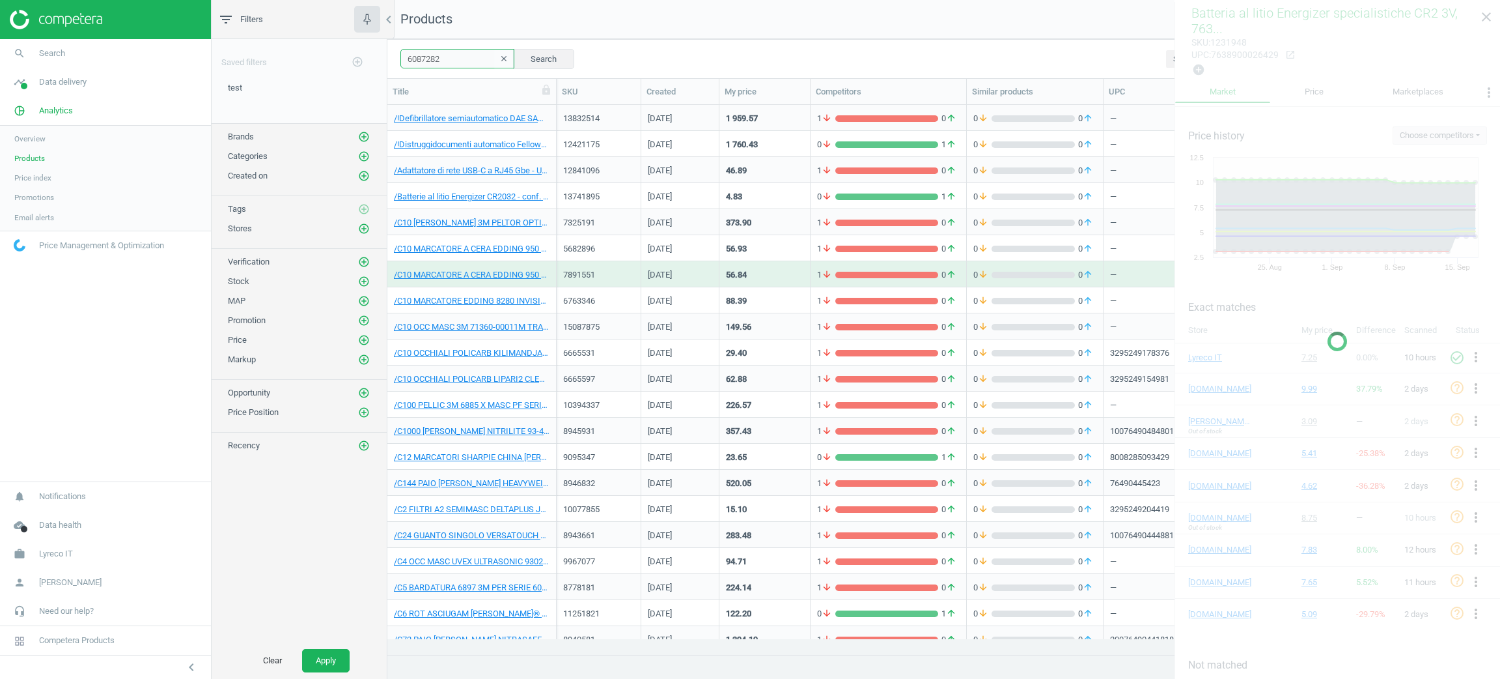
click at [483, 62] on input "6087282" at bounding box center [457, 59] width 114 height 20
click at [36, 142] on span "Overview" at bounding box center [29, 138] width 31 height 10
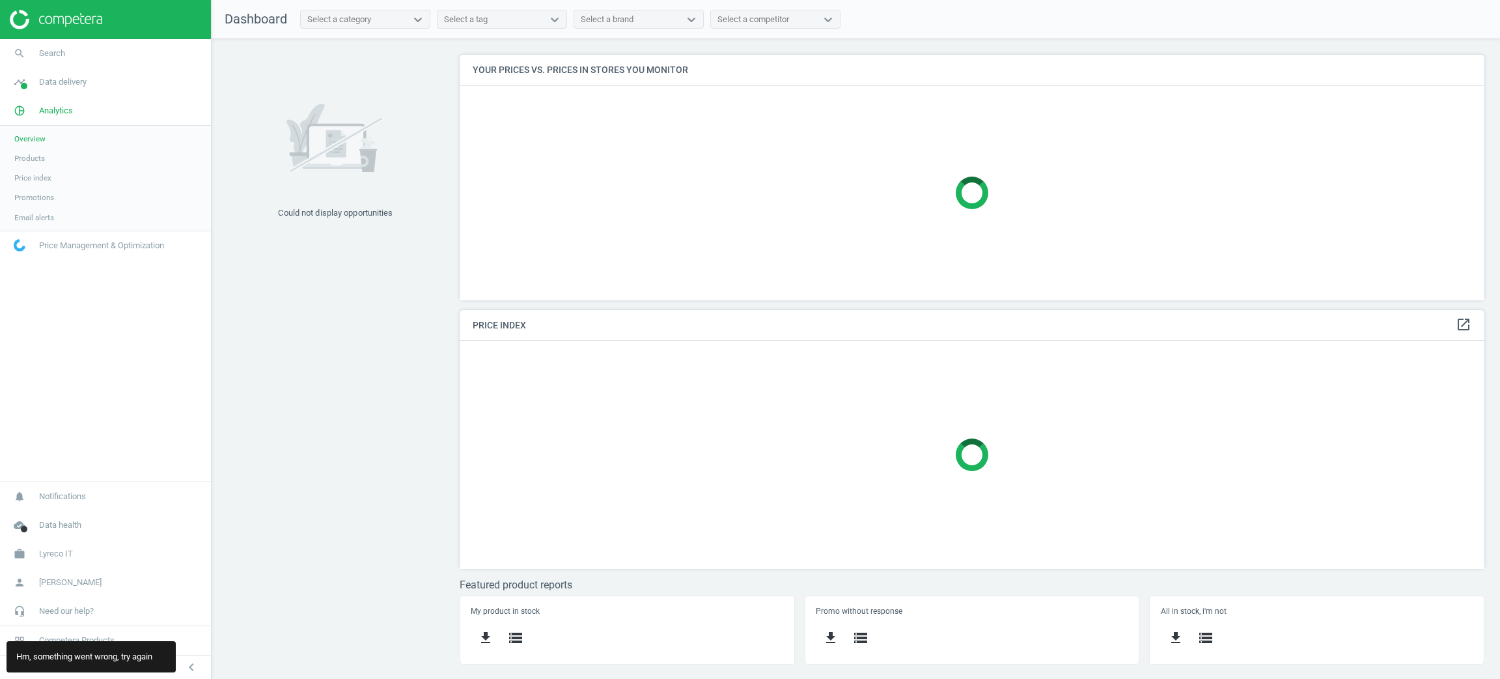
scroll to position [275, 1056]
click at [69, 87] on span "Data delivery" at bounding box center [63, 82] width 48 height 12
click at [41, 144] on span "Matches" at bounding box center [28, 149] width 29 height 10
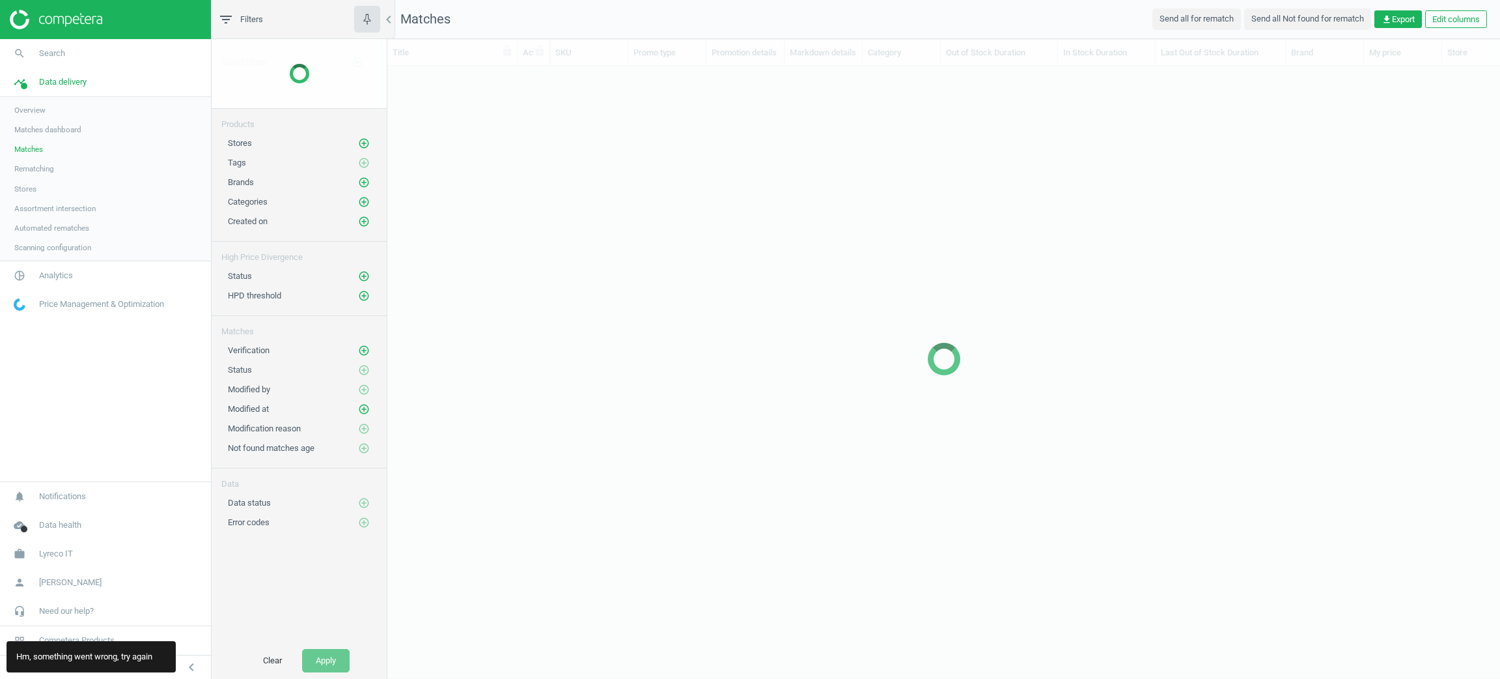
scroll to position [14, 15]
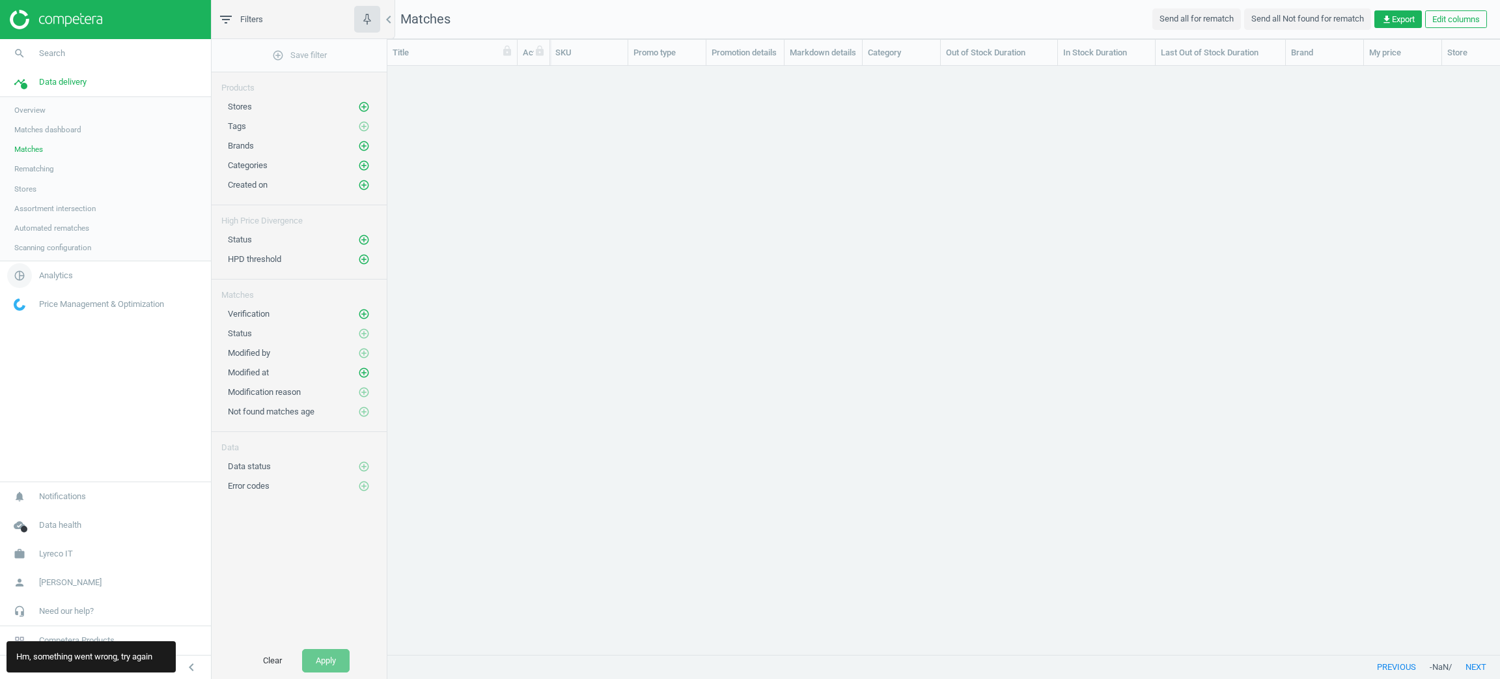
click at [48, 272] on span "Analytics" at bounding box center [56, 276] width 34 height 12
click at [40, 159] on span "Products" at bounding box center [29, 158] width 31 height 10
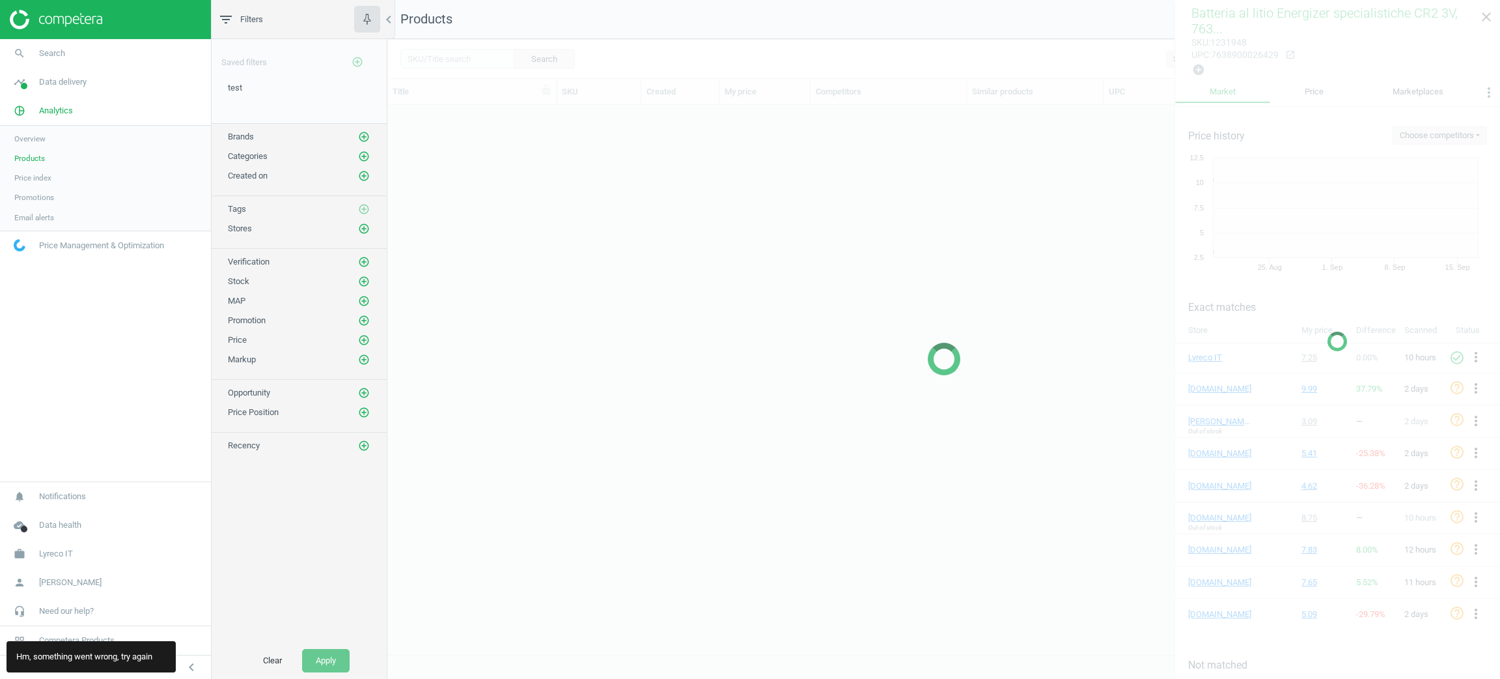
scroll to position [518, 1097]
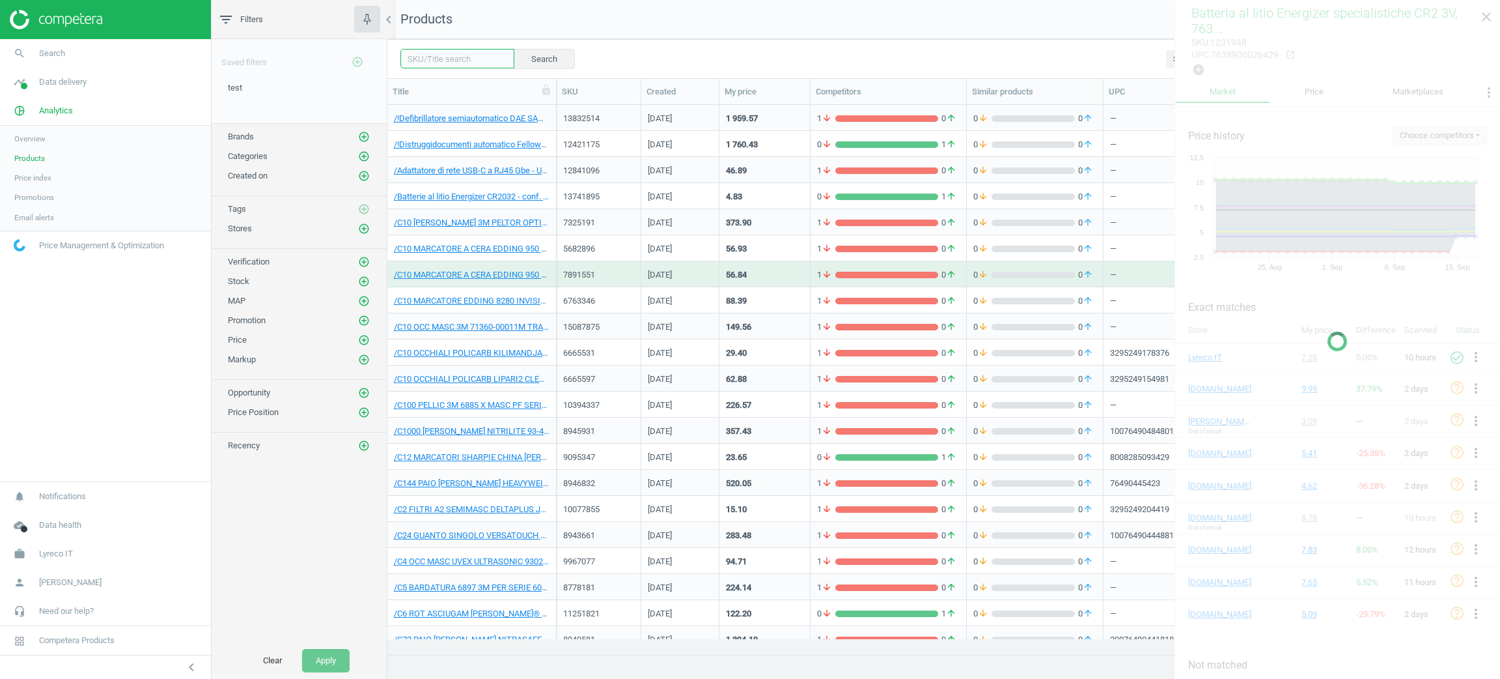
click at [466, 61] on input "text" at bounding box center [457, 59] width 114 height 20
paste input "5754326"
type input "5754326"
click at [552, 70] on div "5754326 clear Search Select all on page (200) Save report horizontal_split Expa…" at bounding box center [943, 58] width 1113 height 39
click at [548, 65] on button "Search" at bounding box center [543, 59] width 61 height 20
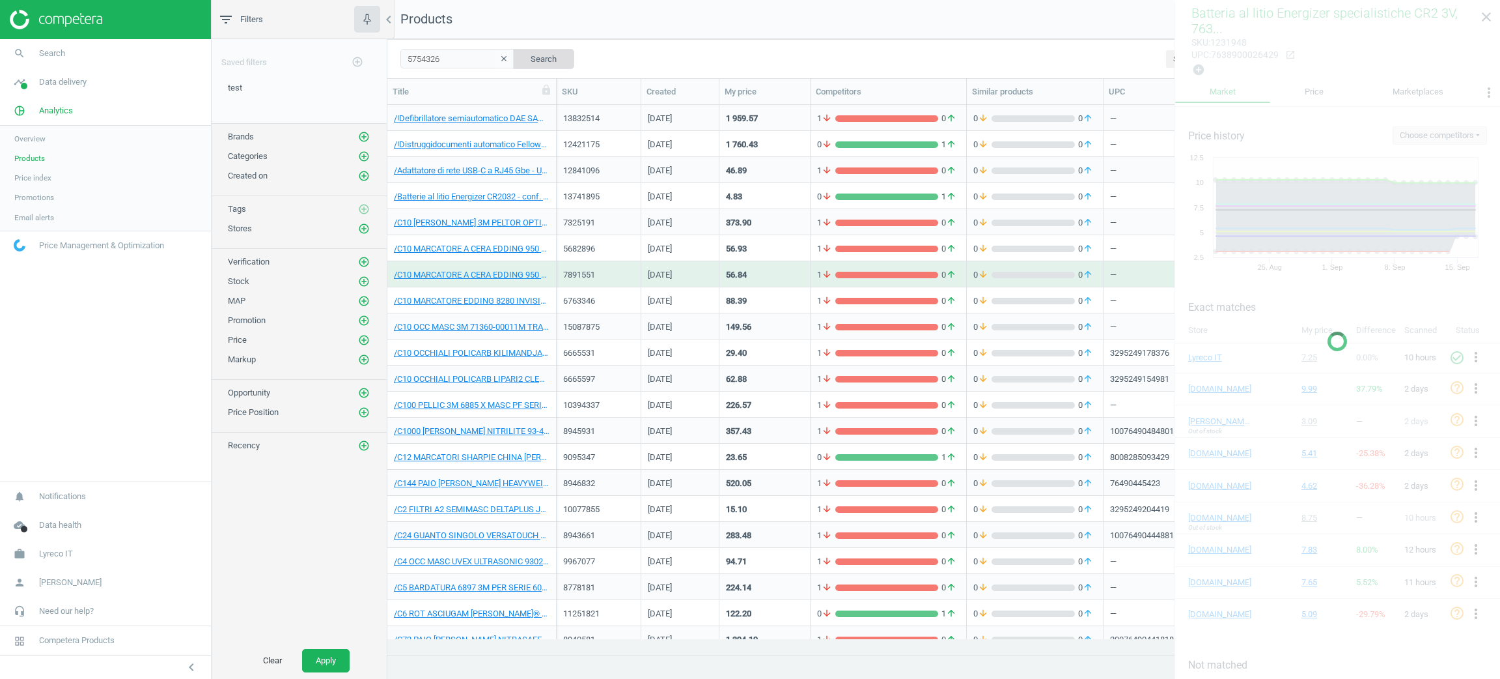
click at [548, 56] on button "Search" at bounding box center [543, 59] width 61 height 20
